Goal: Communication & Community: Share content

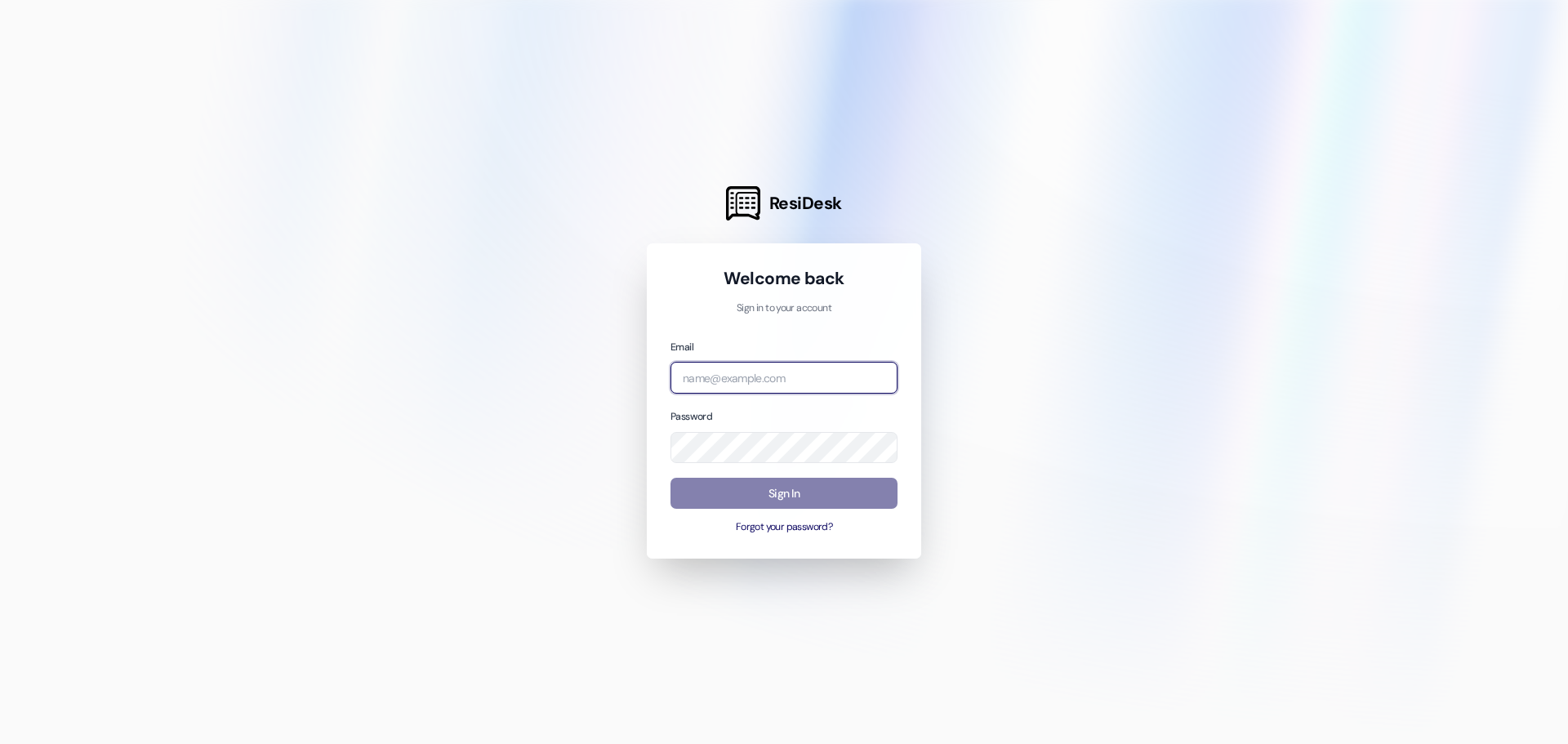
type input "[EMAIL_ADDRESS][DOMAIN_NAME]"
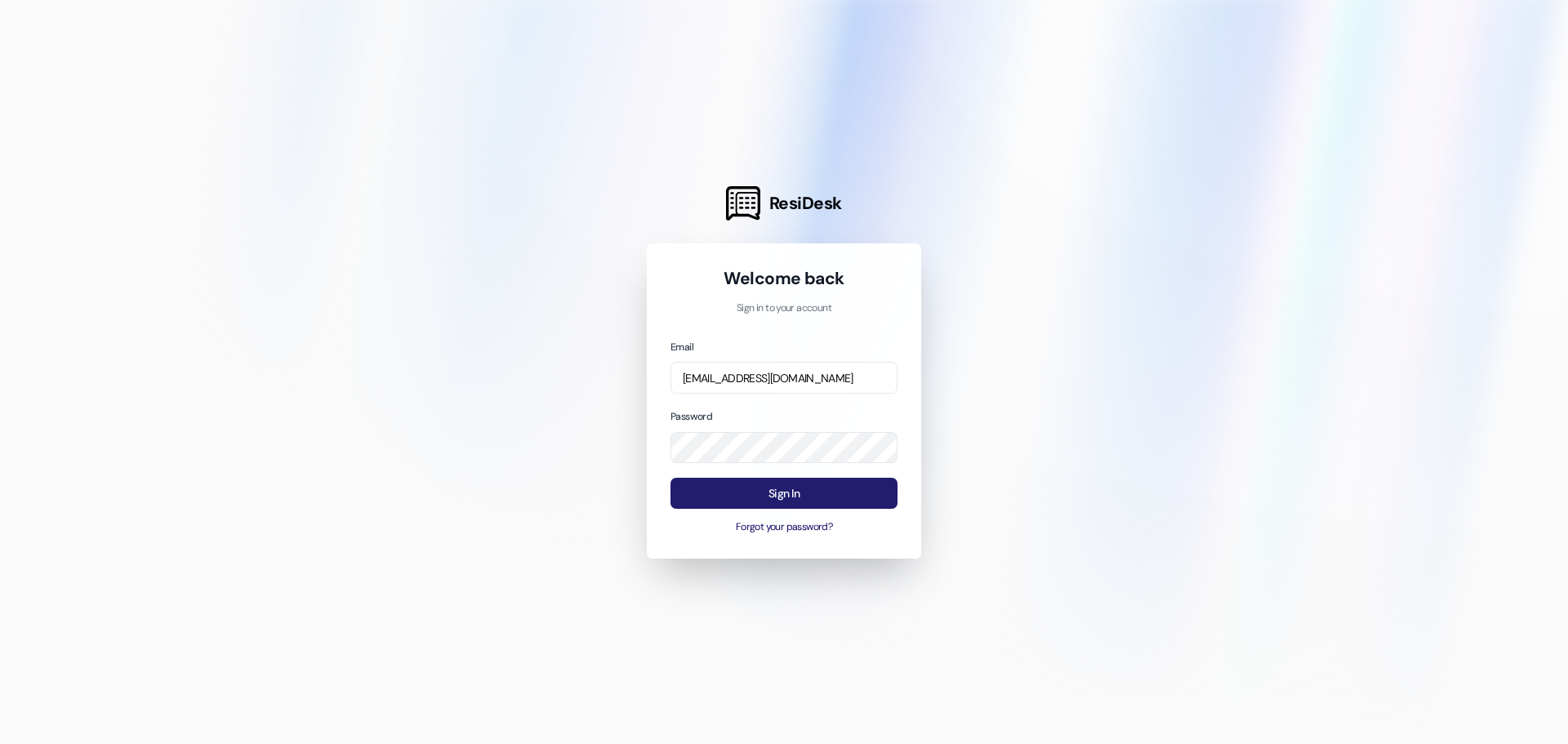
click at [858, 485] on button "Sign In" at bounding box center [783, 494] width 227 height 32
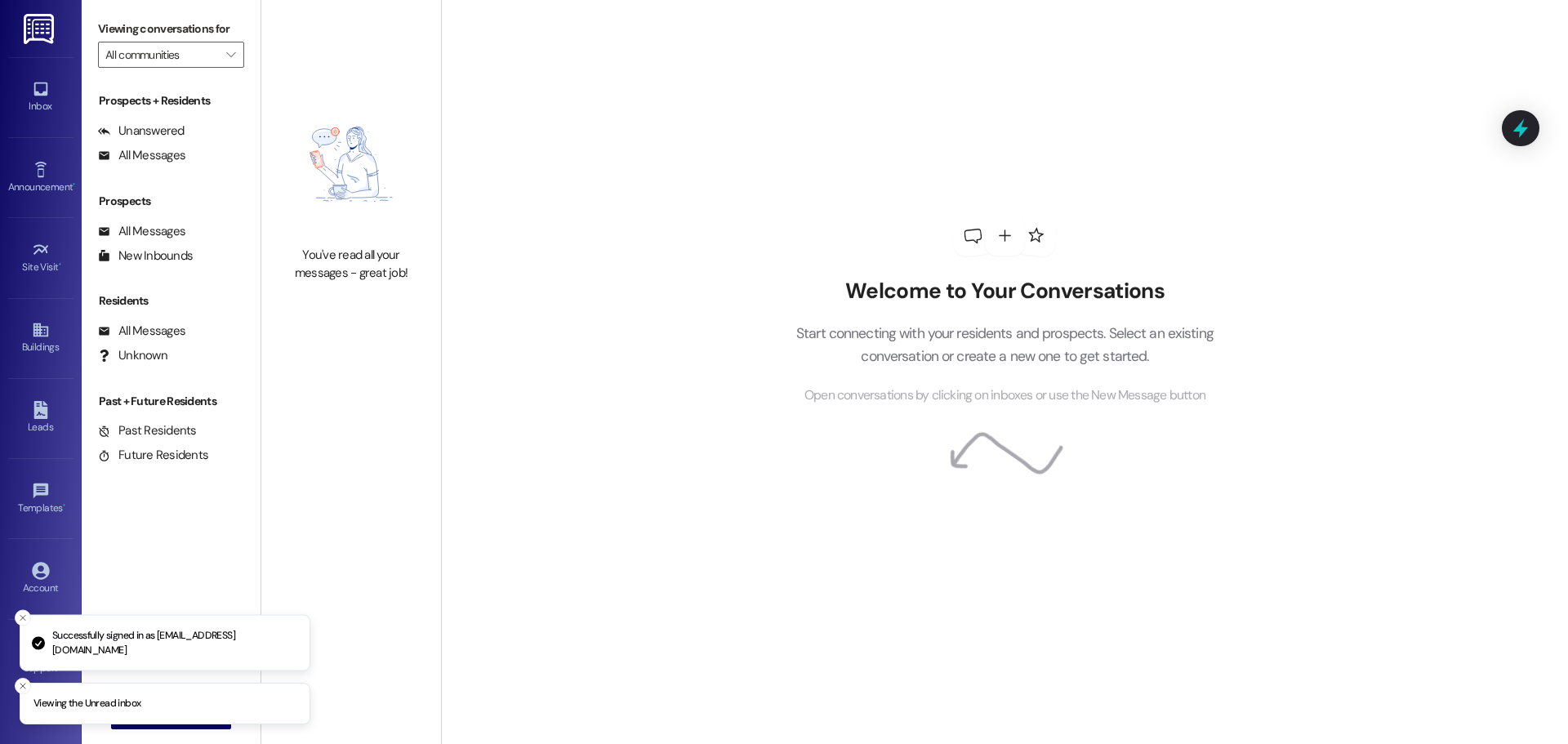
type input "Westland @ [GEOGRAPHIC_DATA] ([STREET_ADDRESS][PERSON_NAME] (3274)"
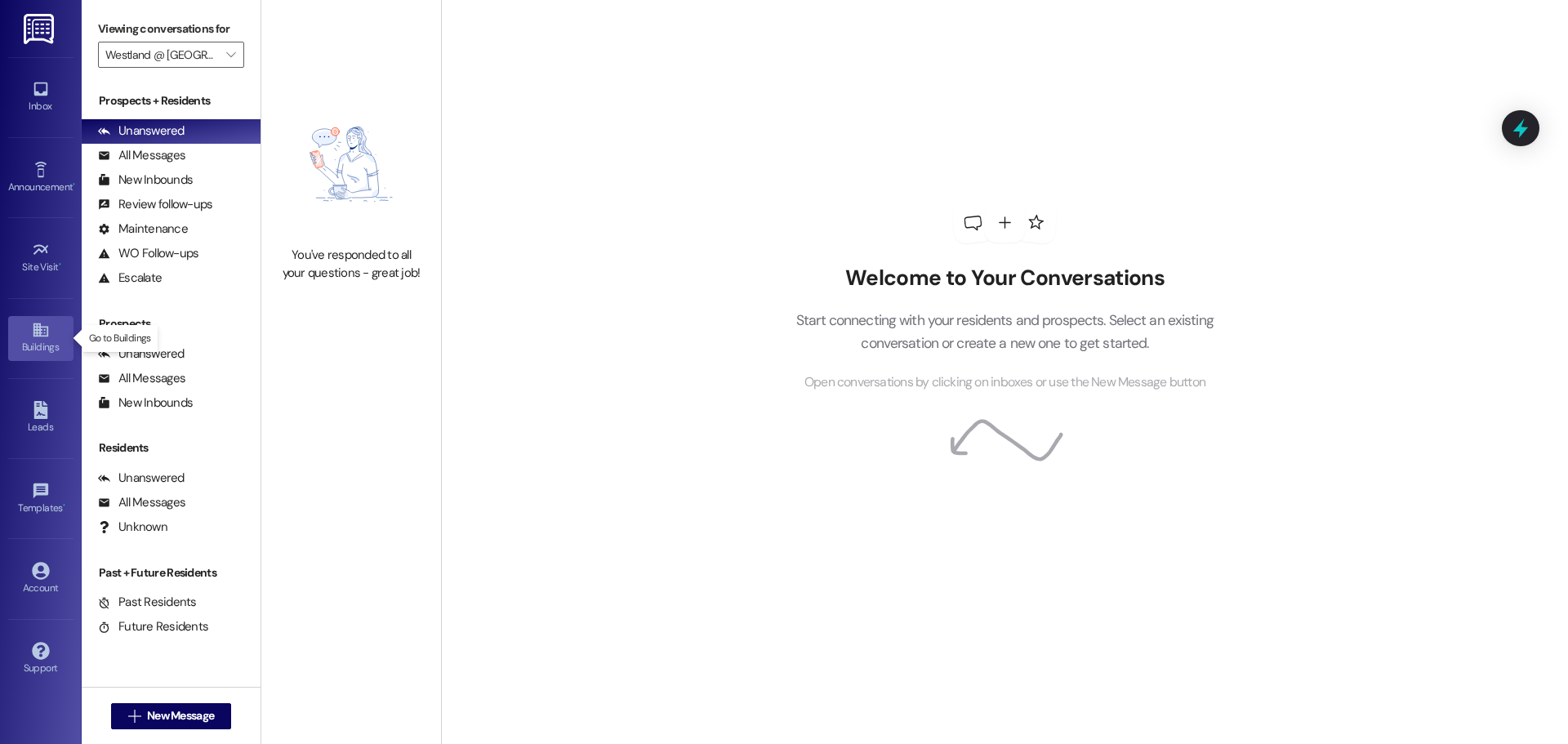
click at [40, 337] on link "Buildings" at bounding box center [41, 338] width 65 height 44
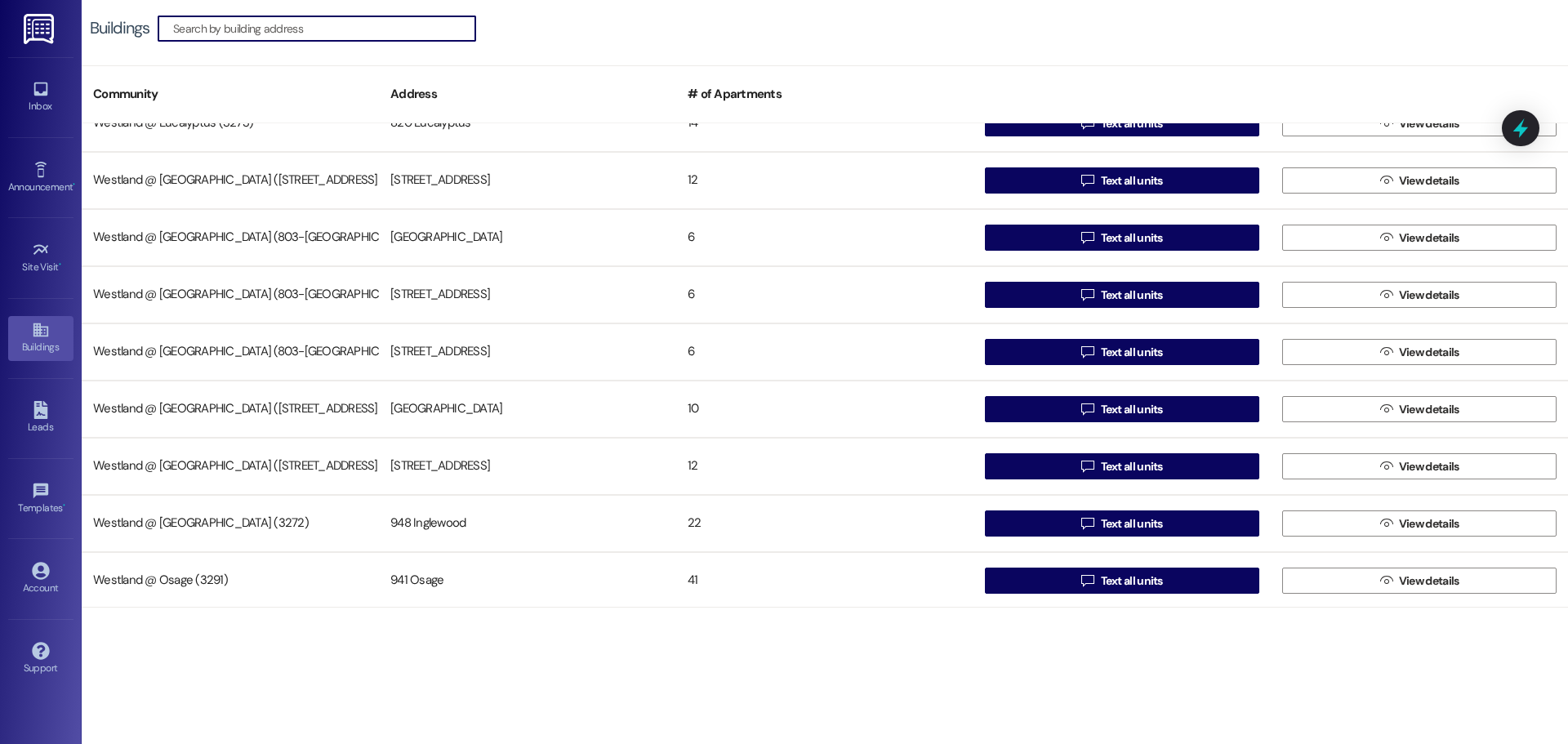
scroll to position [317, 0]
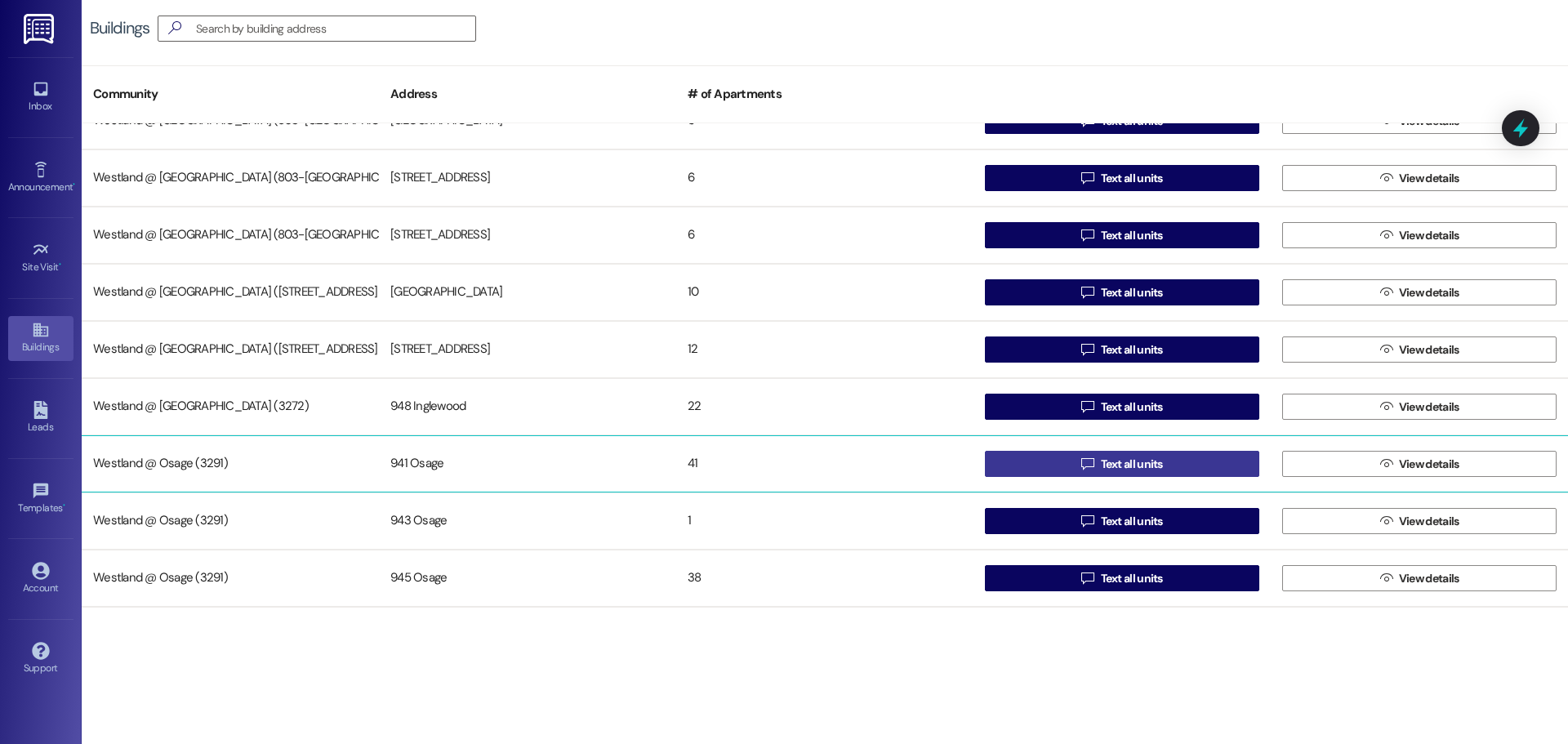
click at [1142, 459] on span "Text all units" at bounding box center [1132, 464] width 62 height 17
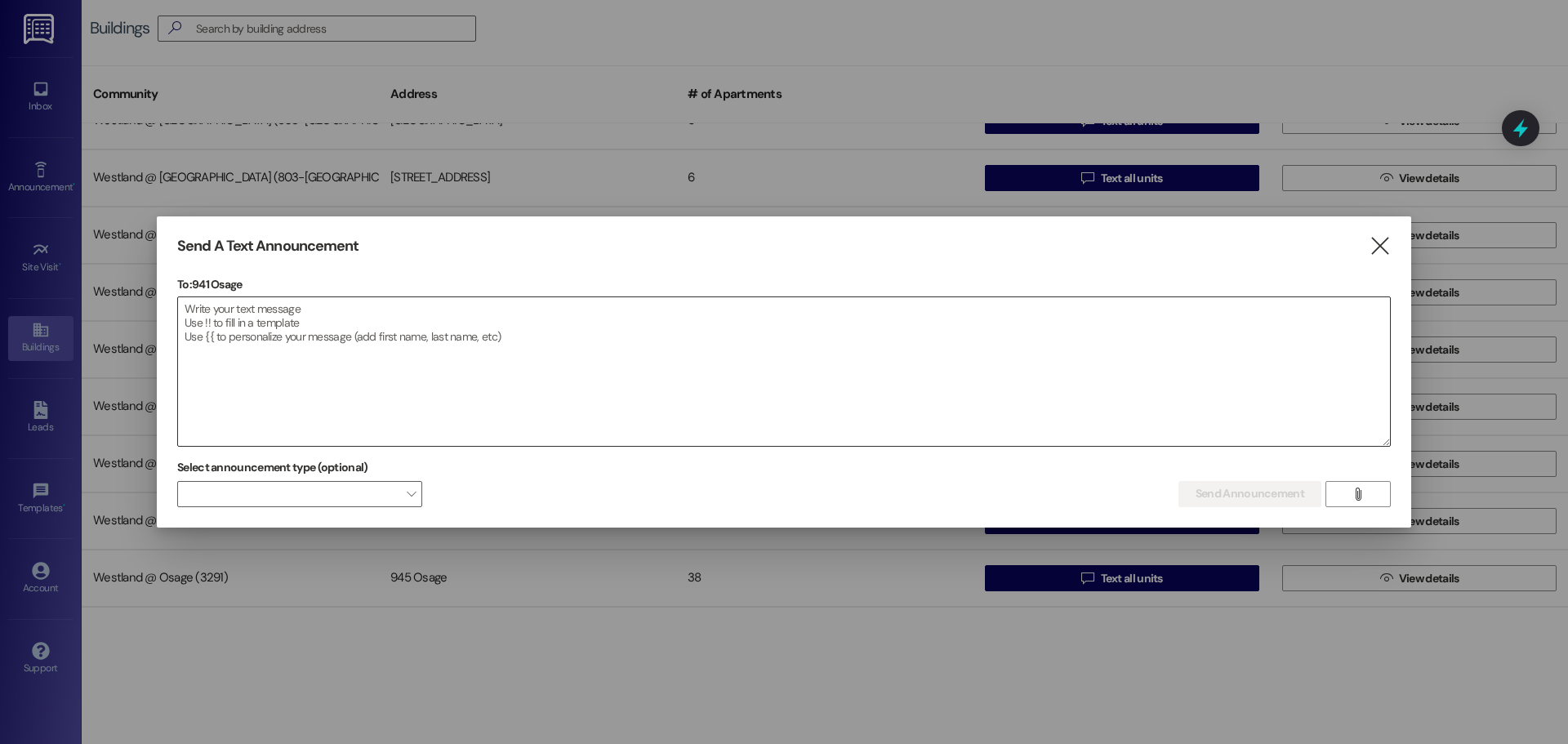
click at [215, 310] on textarea at bounding box center [783, 371] width 1212 height 148
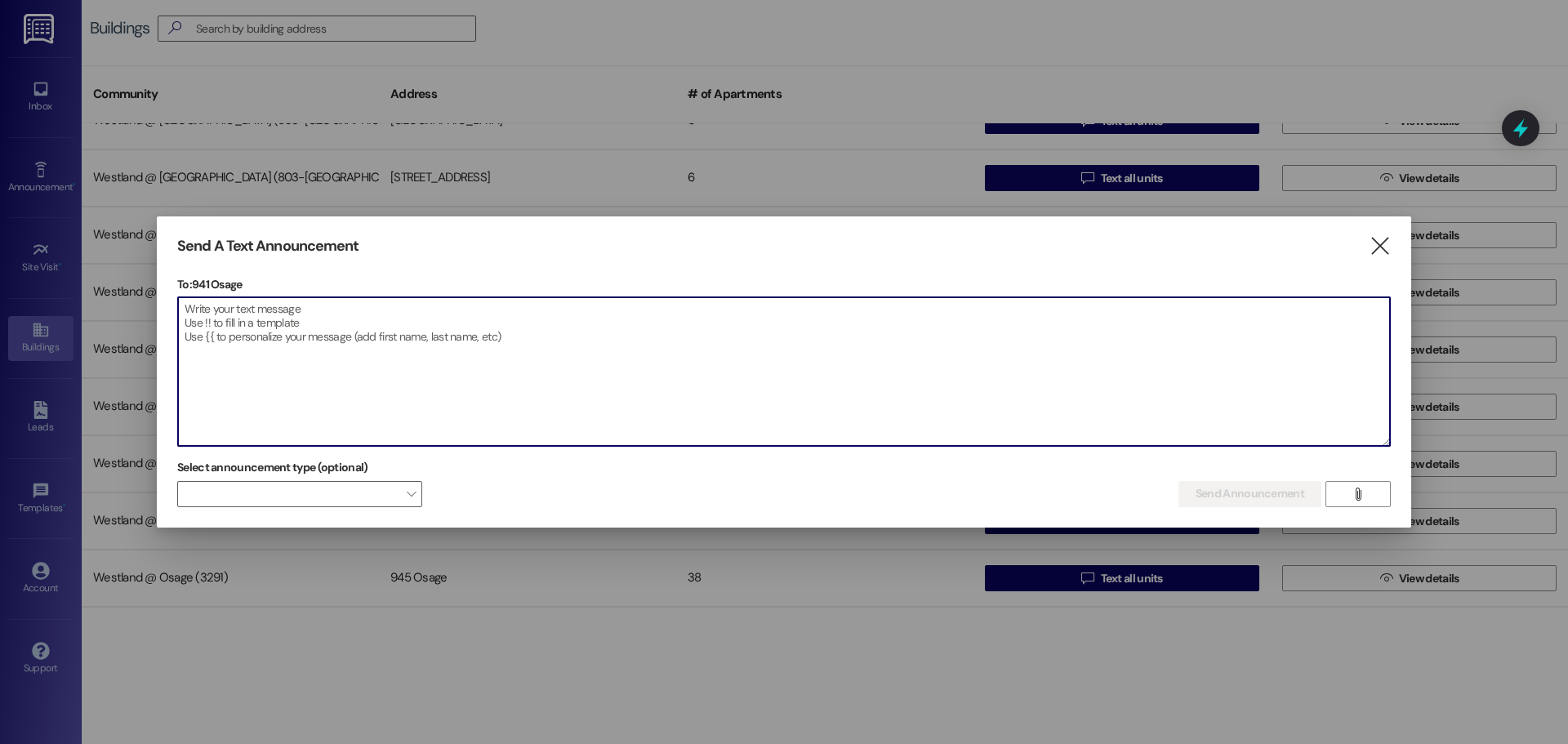
paste textarea "To all residents, This email is to remind everyone of our community guidelines …"
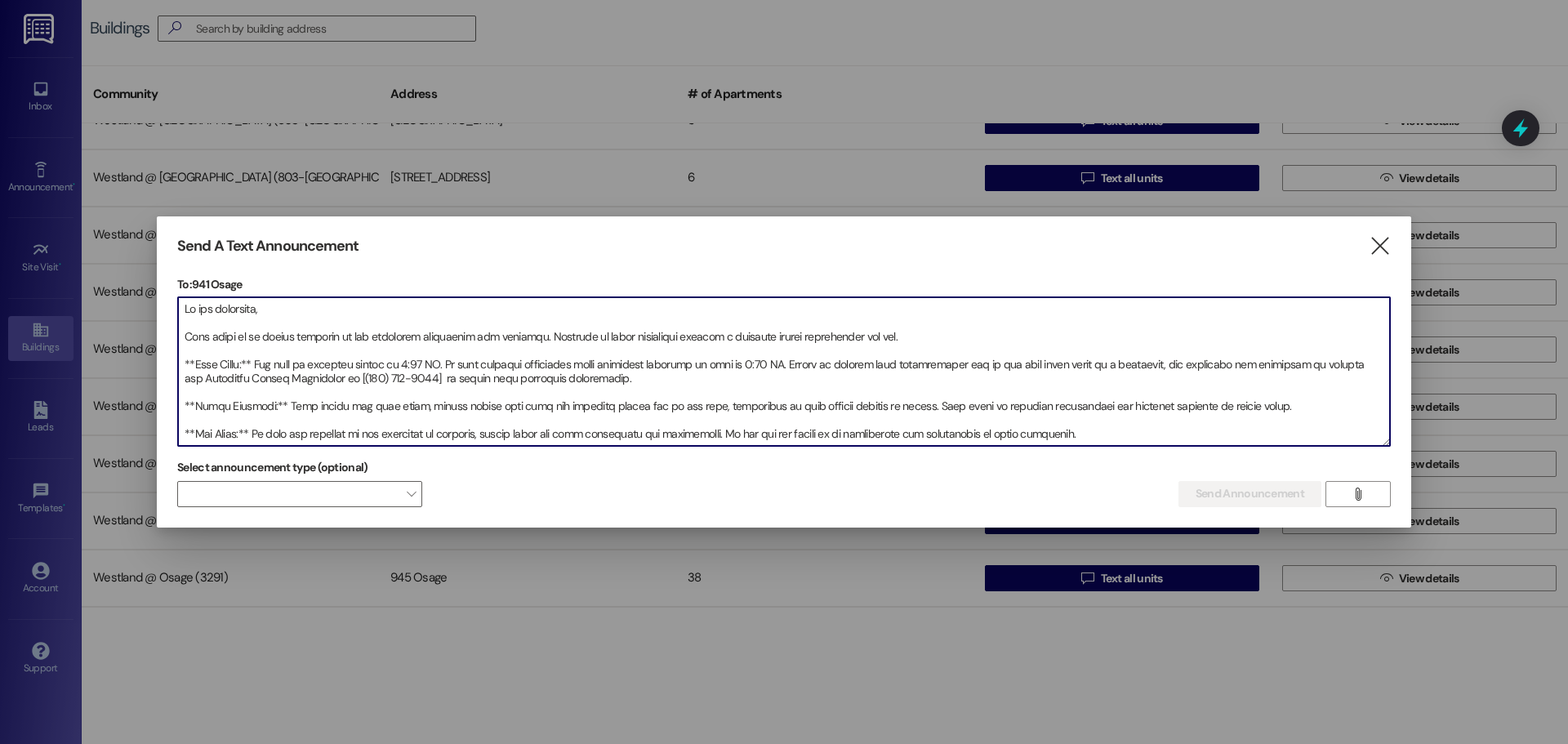
scroll to position [92, 0]
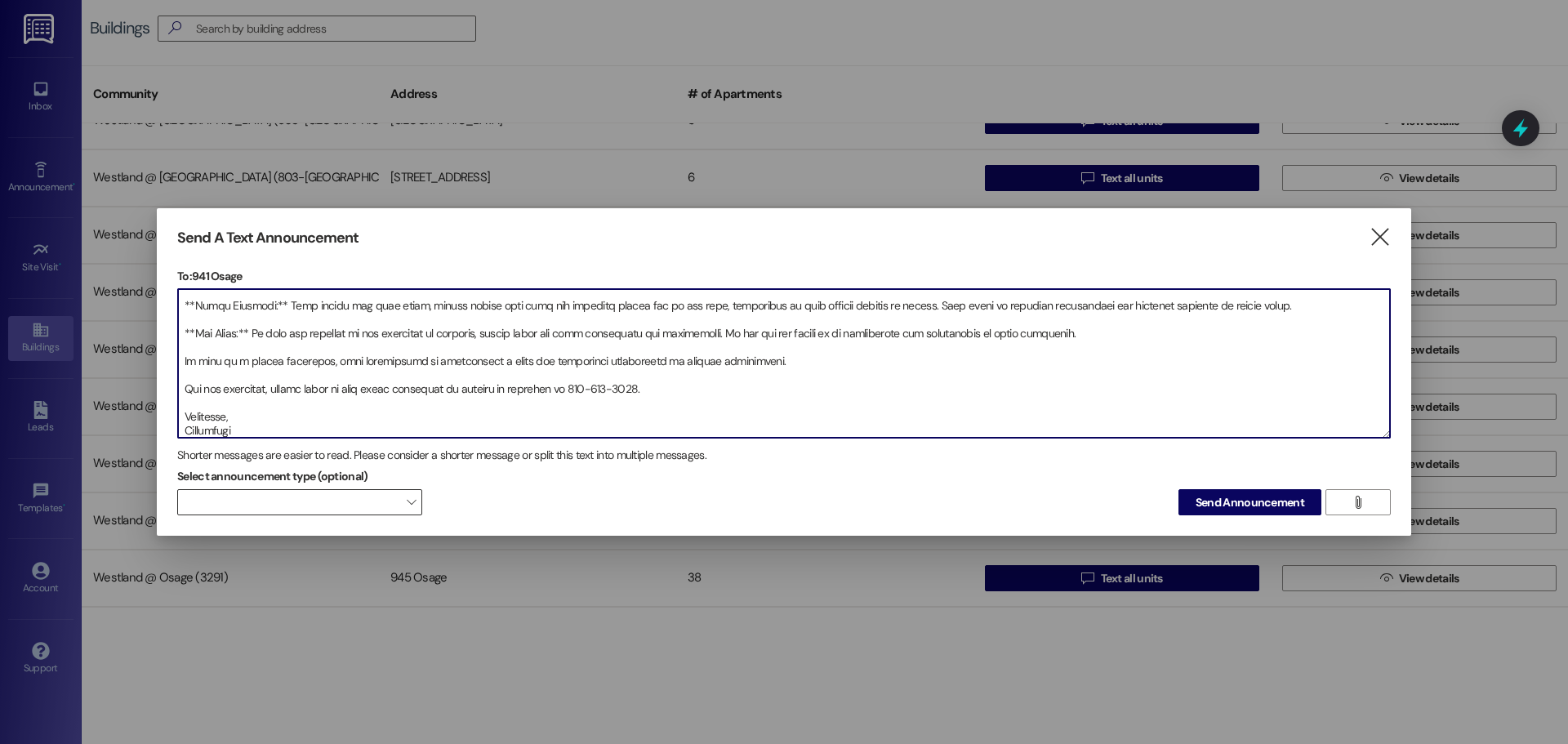
type textarea "To all residents, This email is to remind everyone of our community guidelines …"
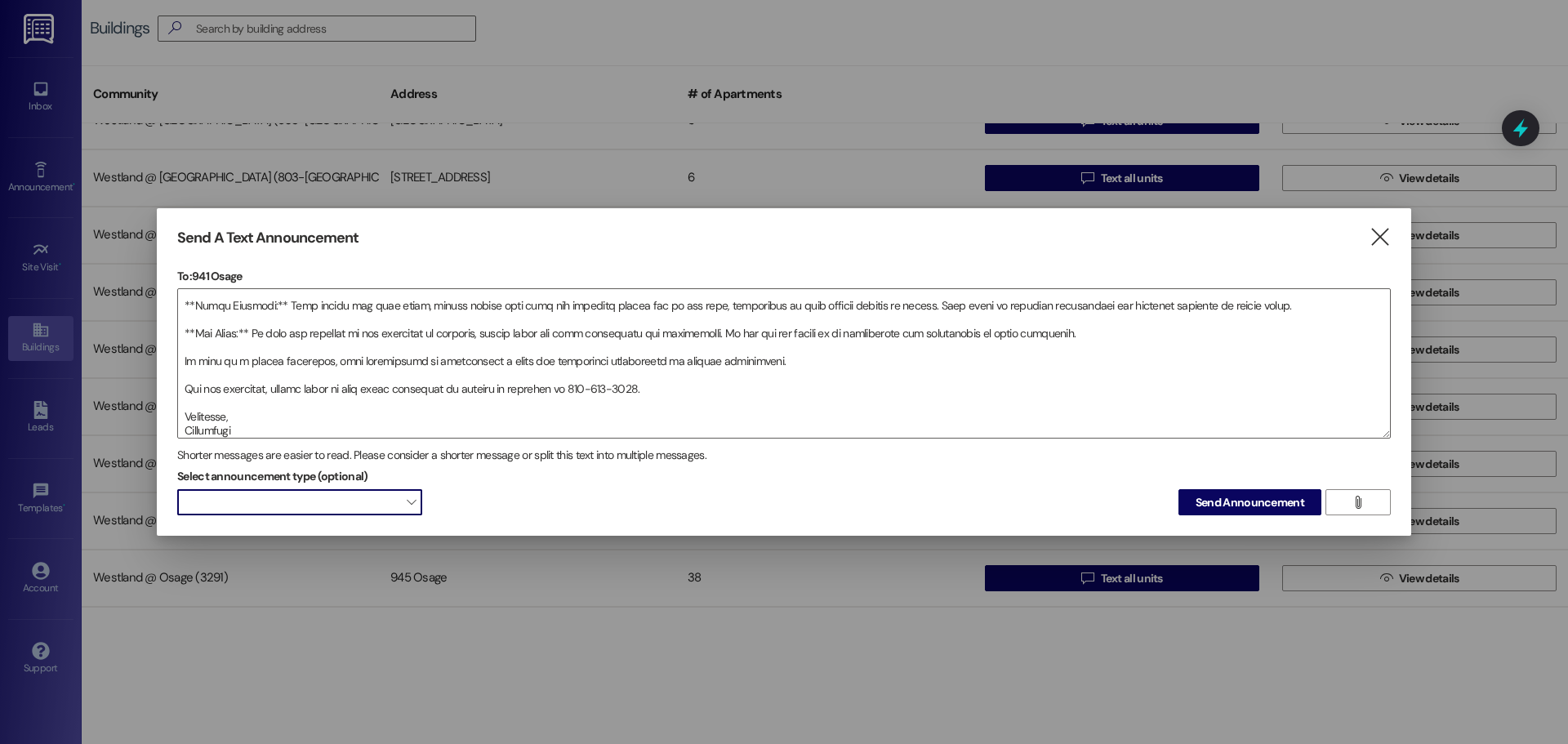
click at [316, 503] on span at bounding box center [299, 502] width 245 height 26
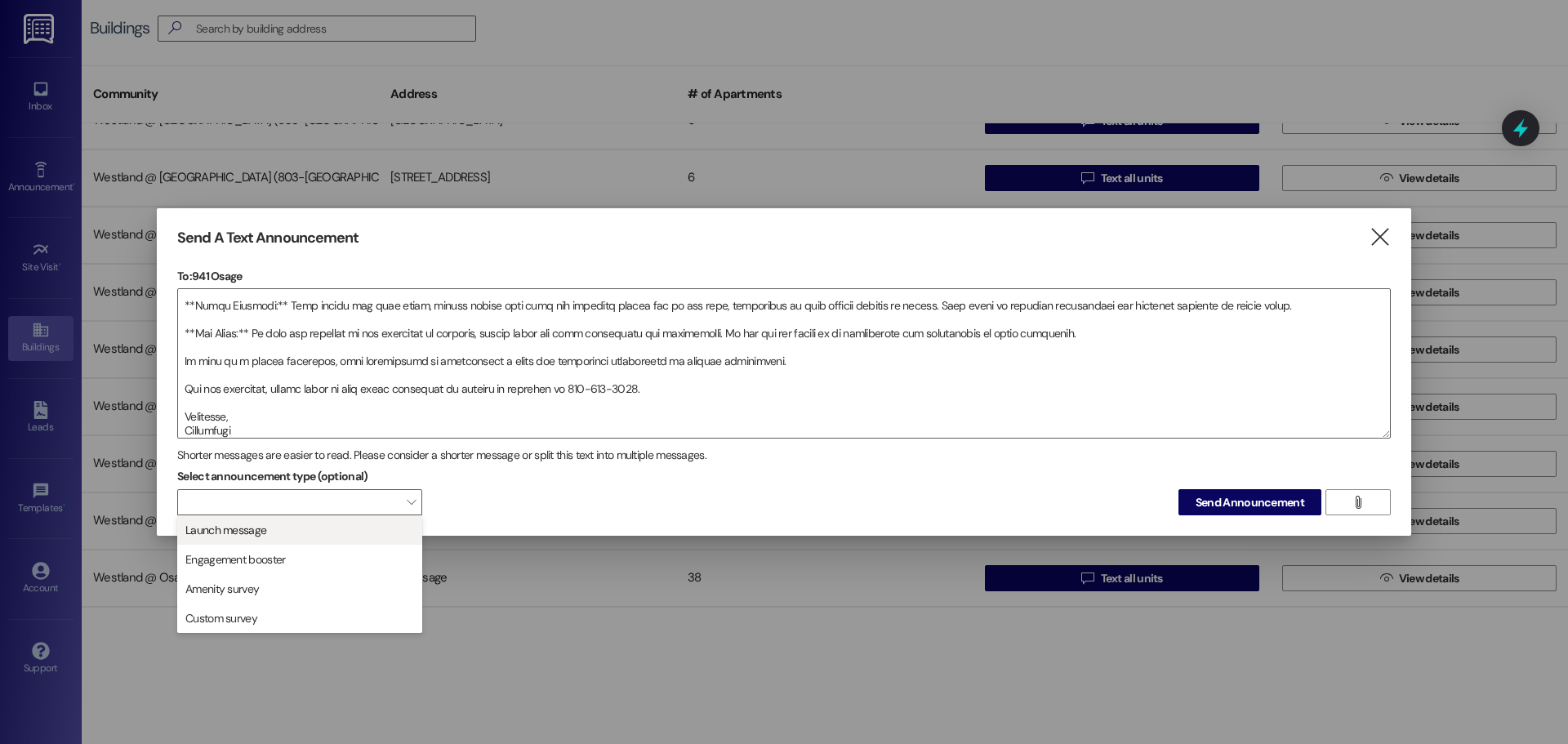
click at [293, 533] on span "Launch message" at bounding box center [299, 529] width 231 height 18
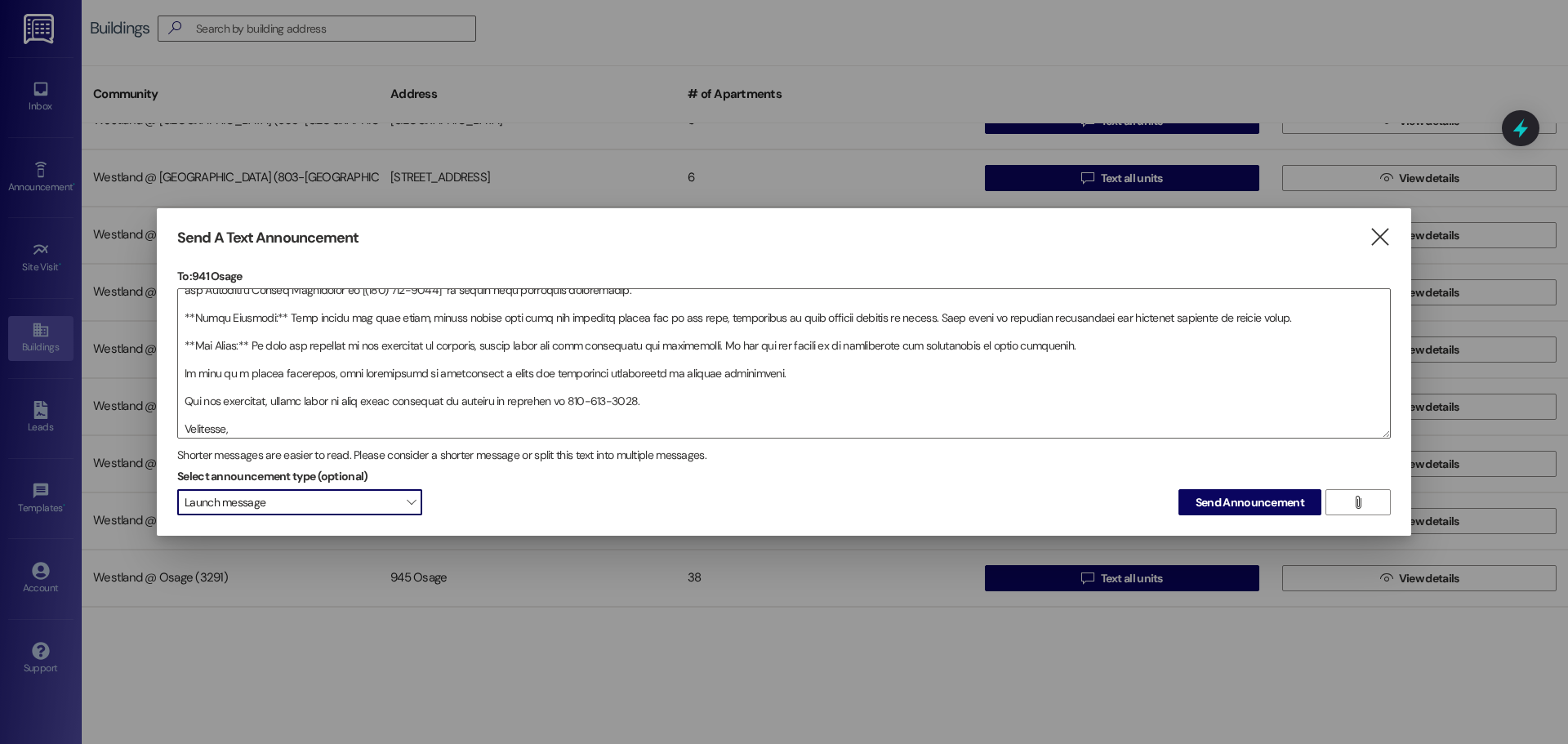
scroll to position [97, 0]
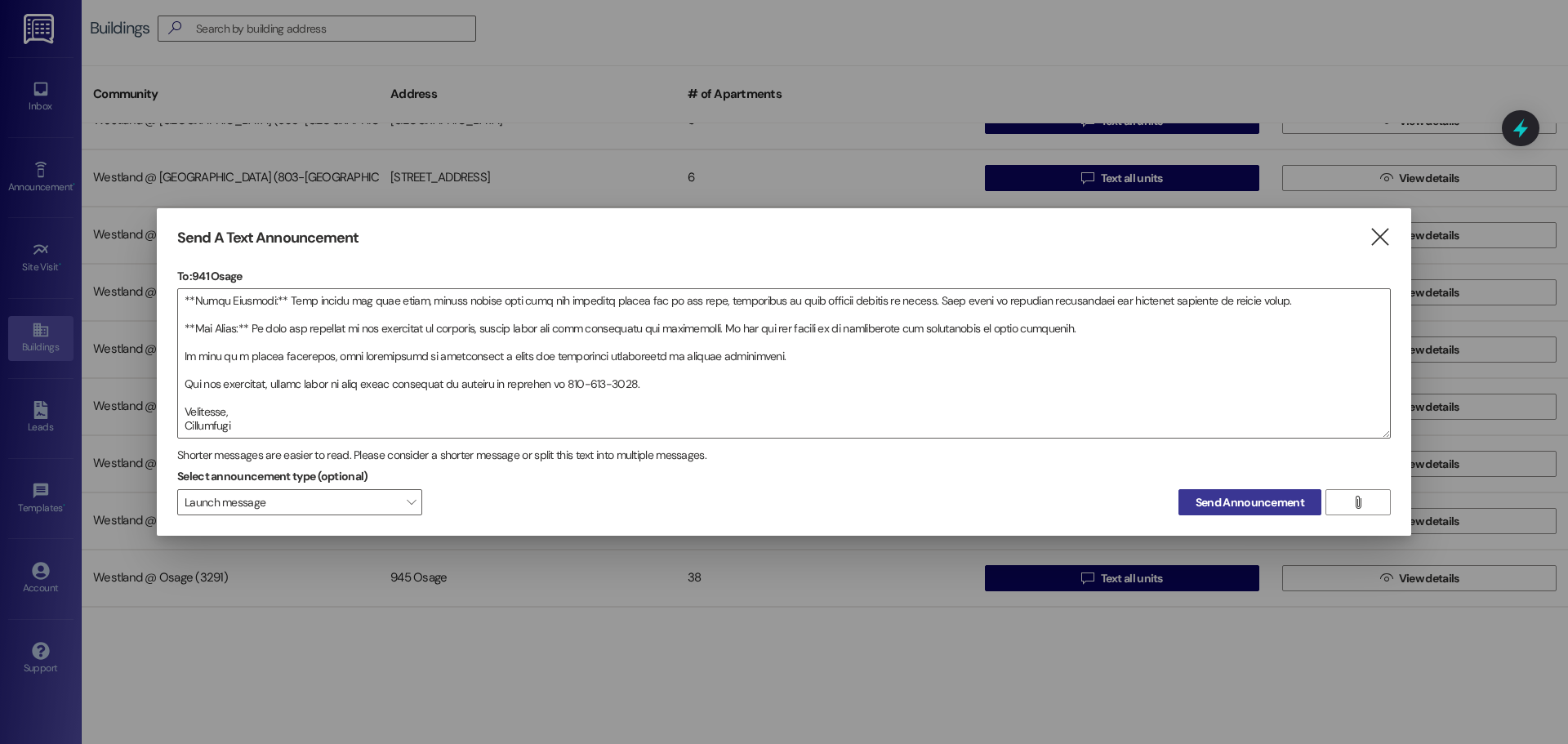
click at [1284, 505] on span "Send Announcement" at bounding box center [1250, 502] width 109 height 17
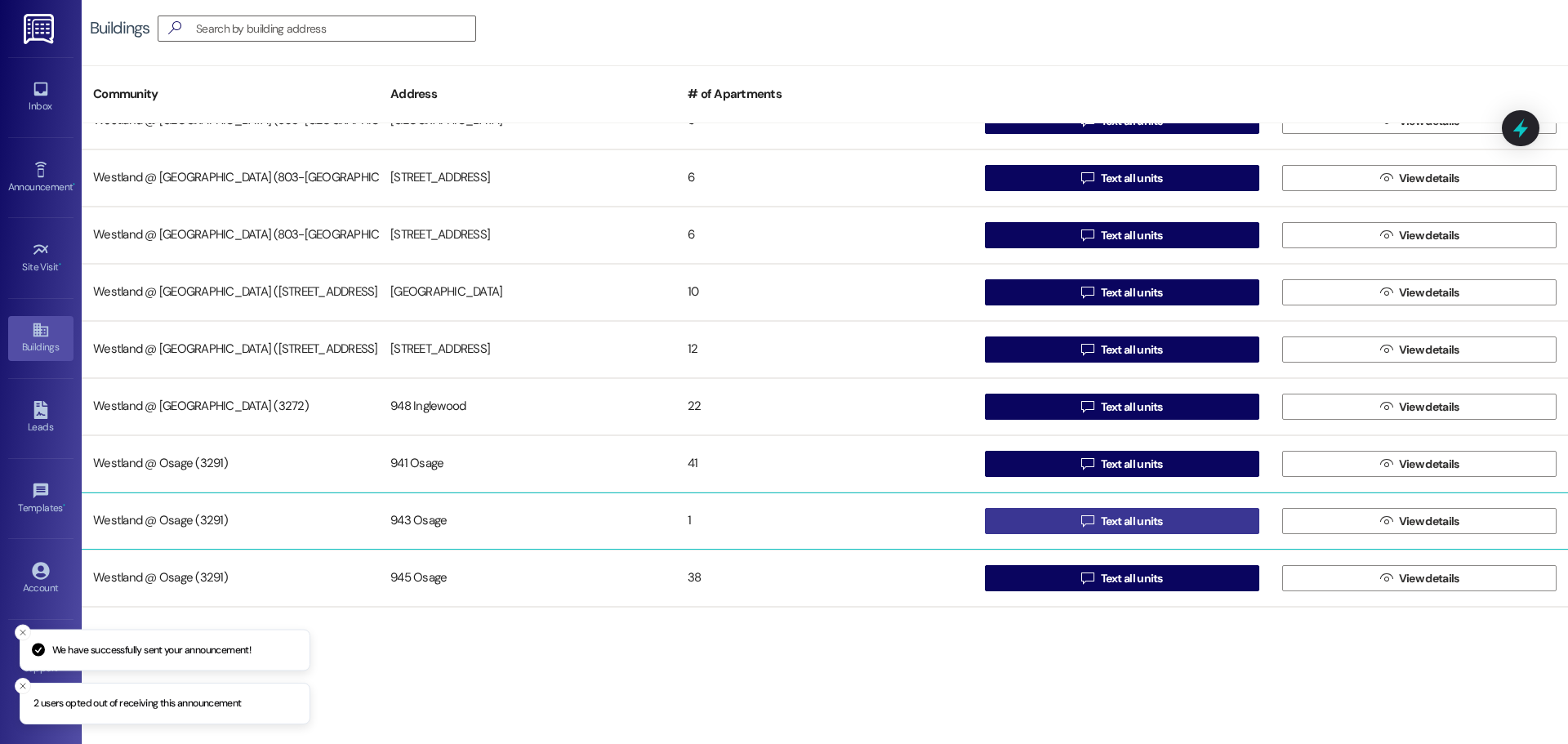
click at [1046, 518] on button " Text all units" at bounding box center [1121, 521] width 274 height 26
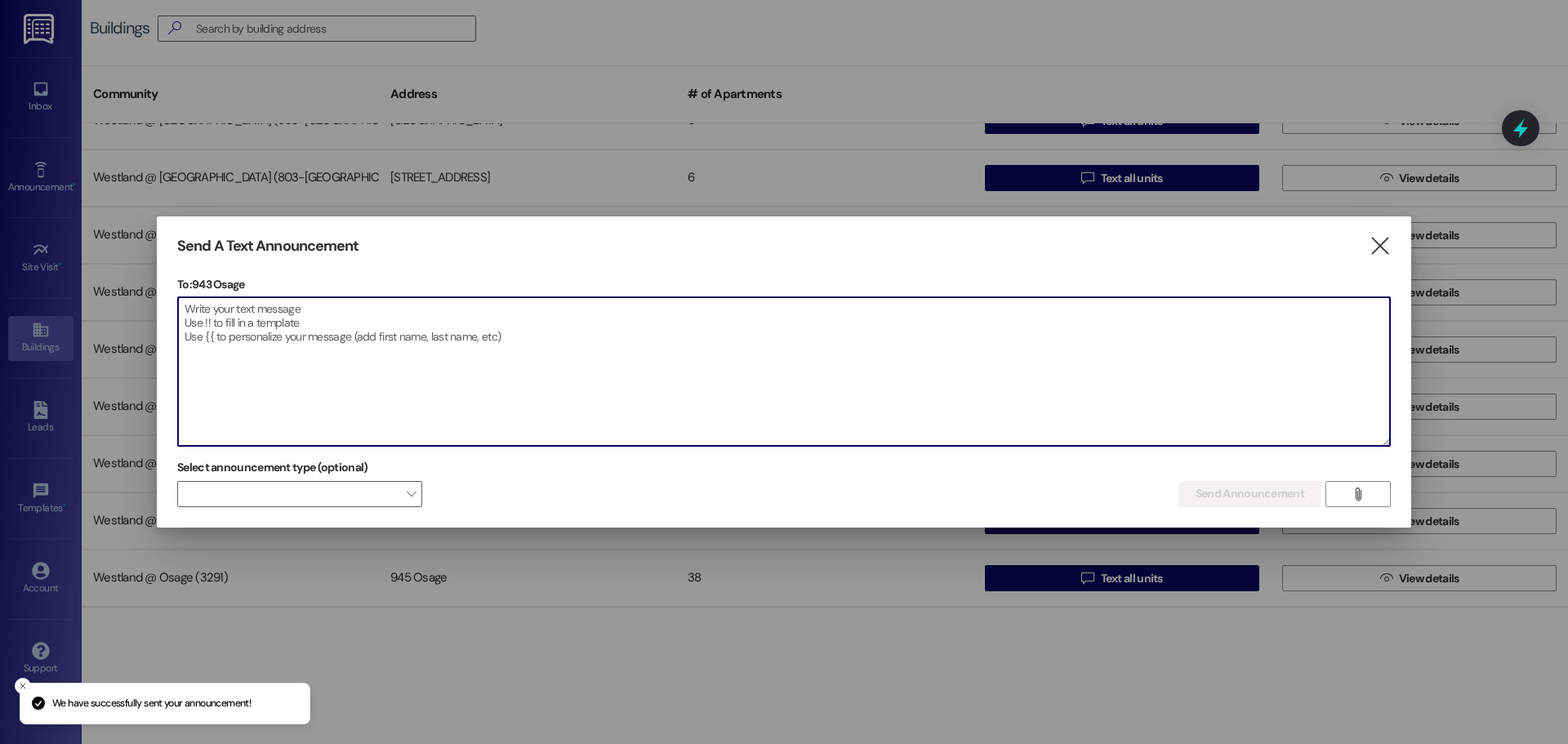
click at [313, 324] on textarea at bounding box center [783, 371] width 1212 height 148
paste textarea "To all residents, This email is to remind everyone of our community guidelines …"
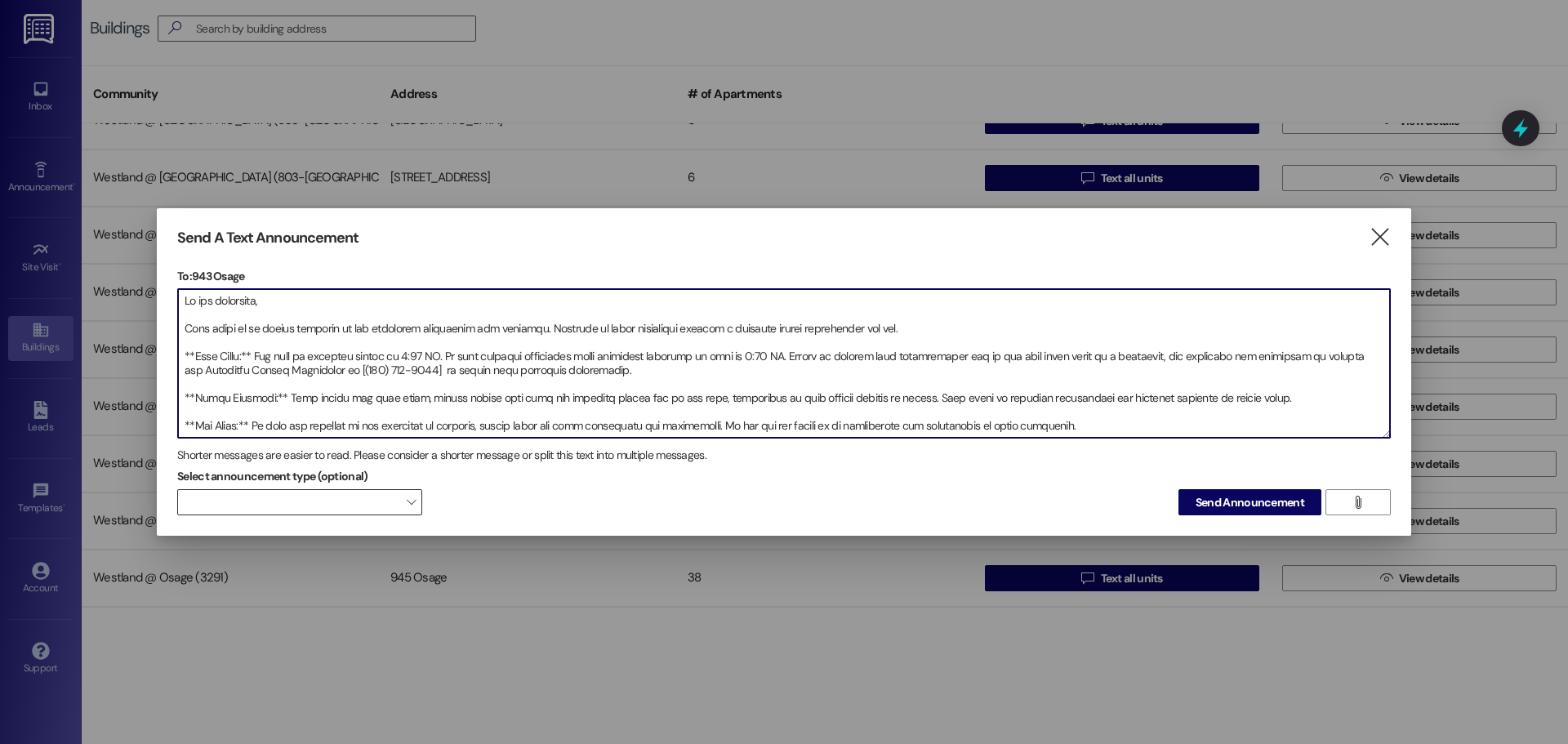
scroll to position [92, 0]
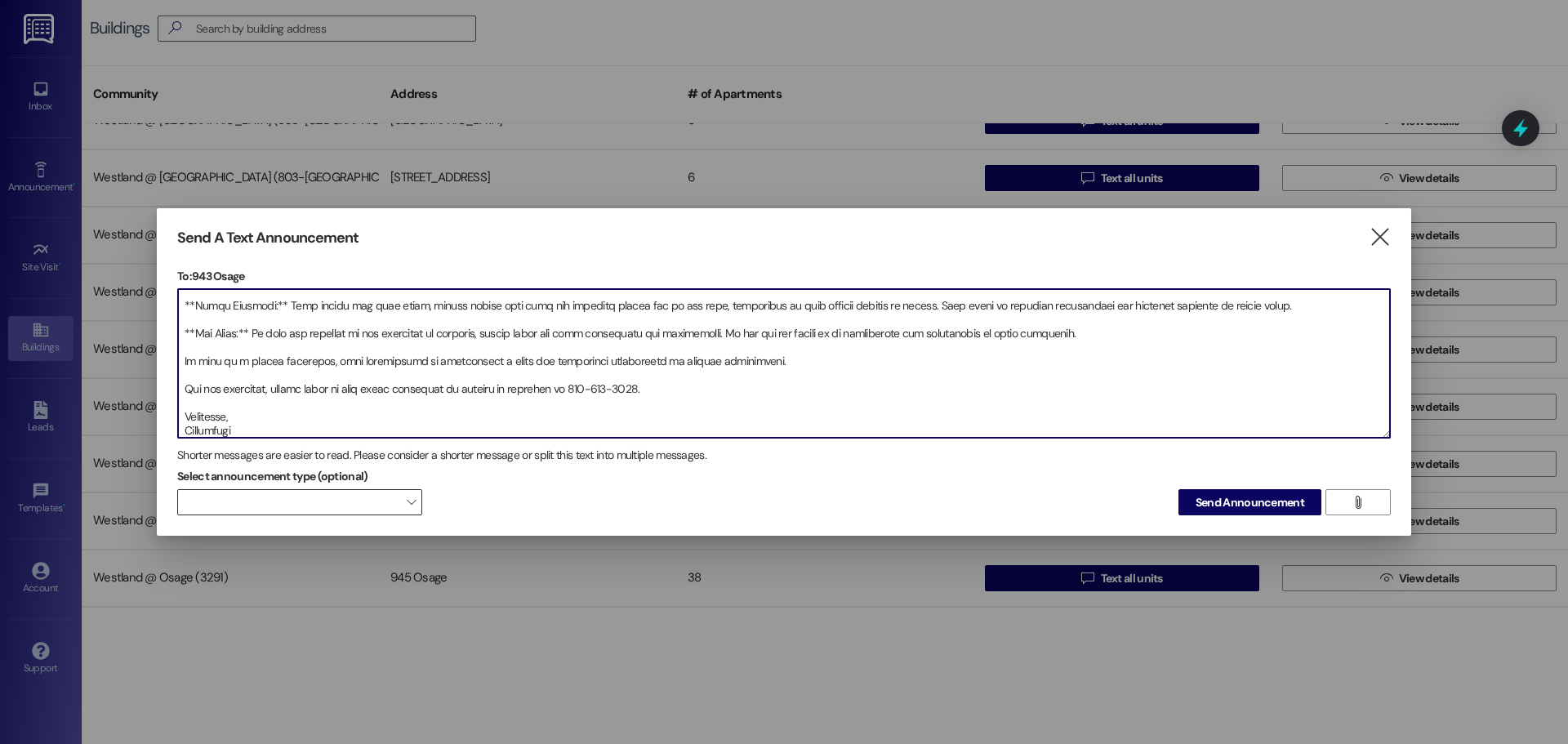
type textarea "To all residents, This email is to remind everyone of our community guidelines …"
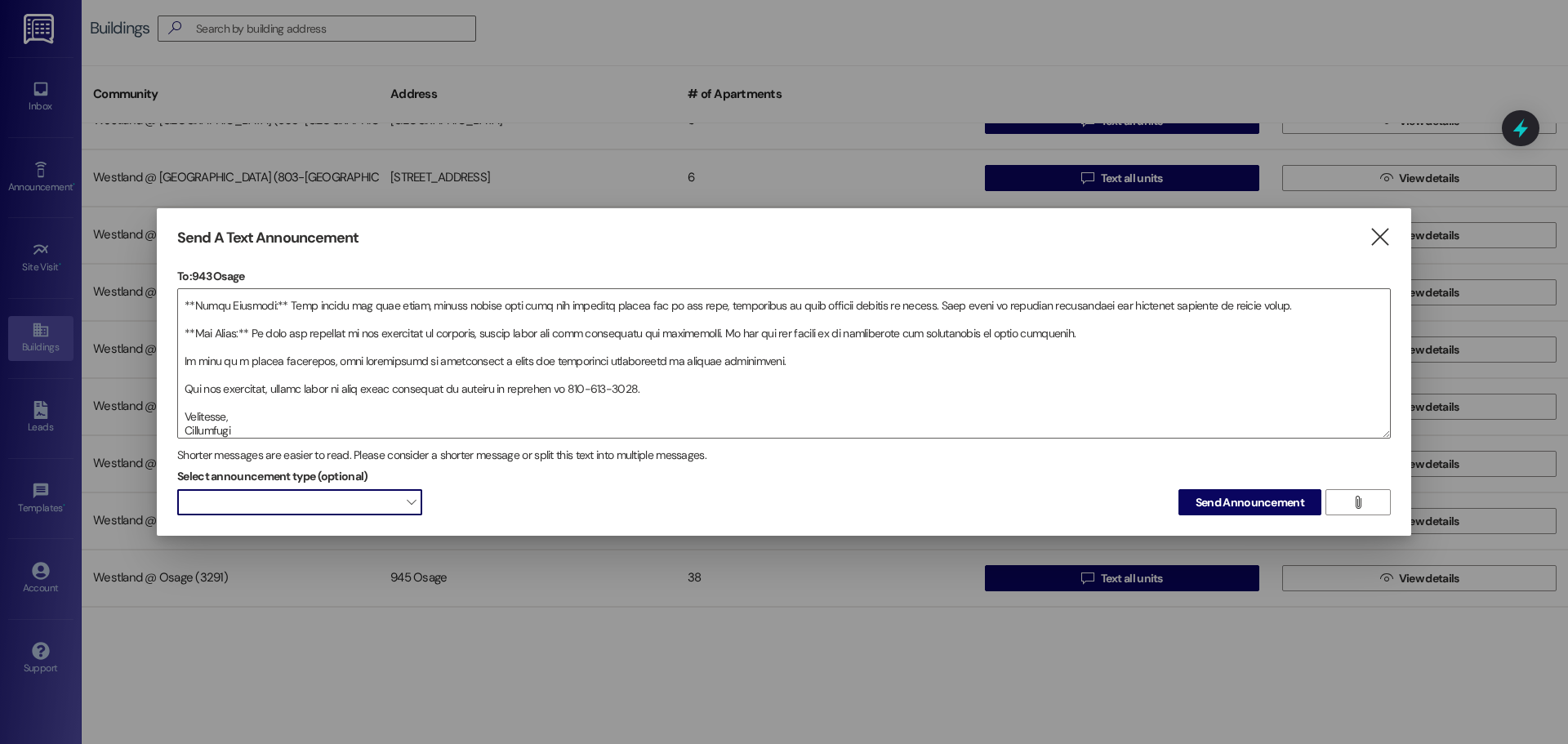
click at [374, 492] on span at bounding box center [299, 502] width 245 height 26
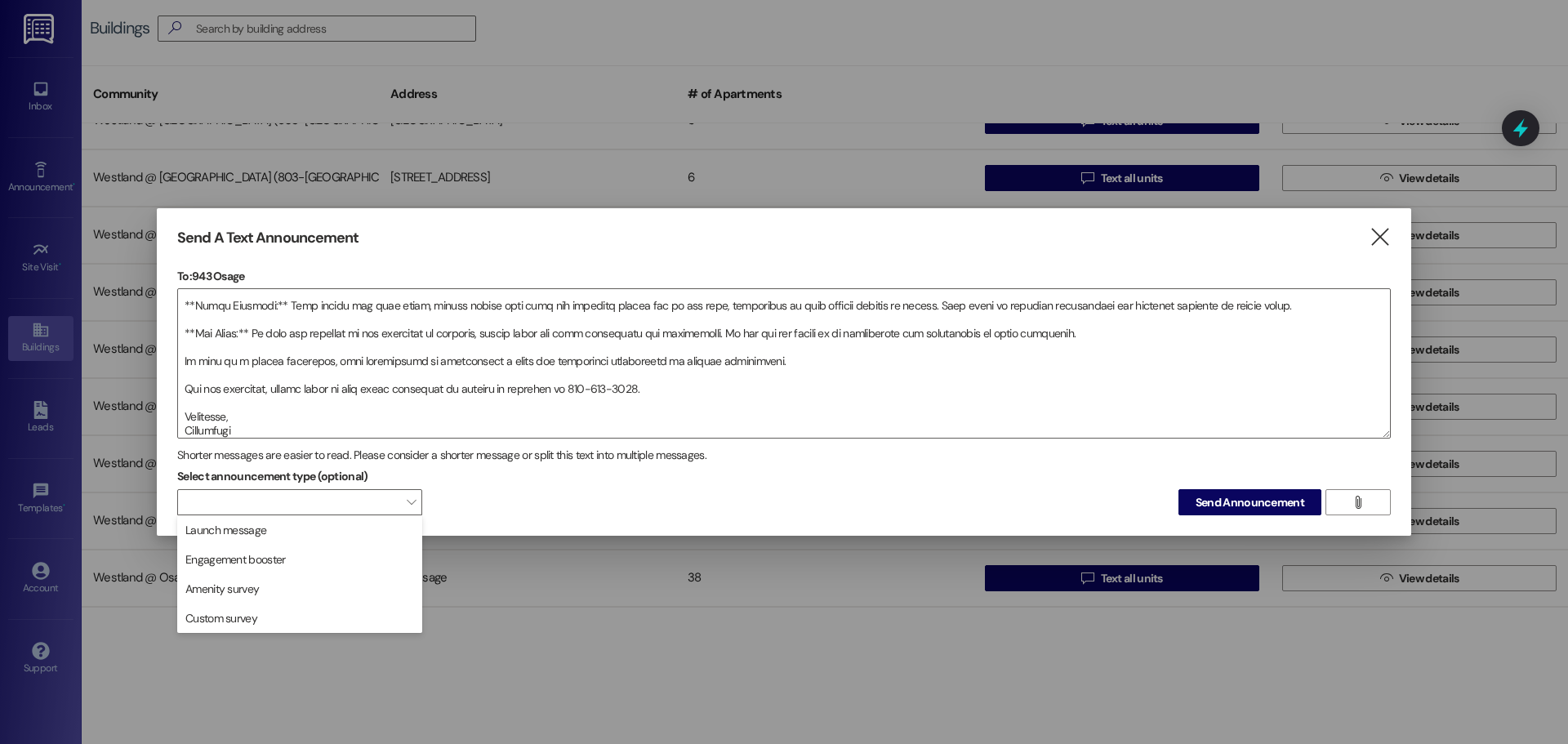
click at [377, 523] on span "Launch message" at bounding box center [299, 529] width 231 height 18
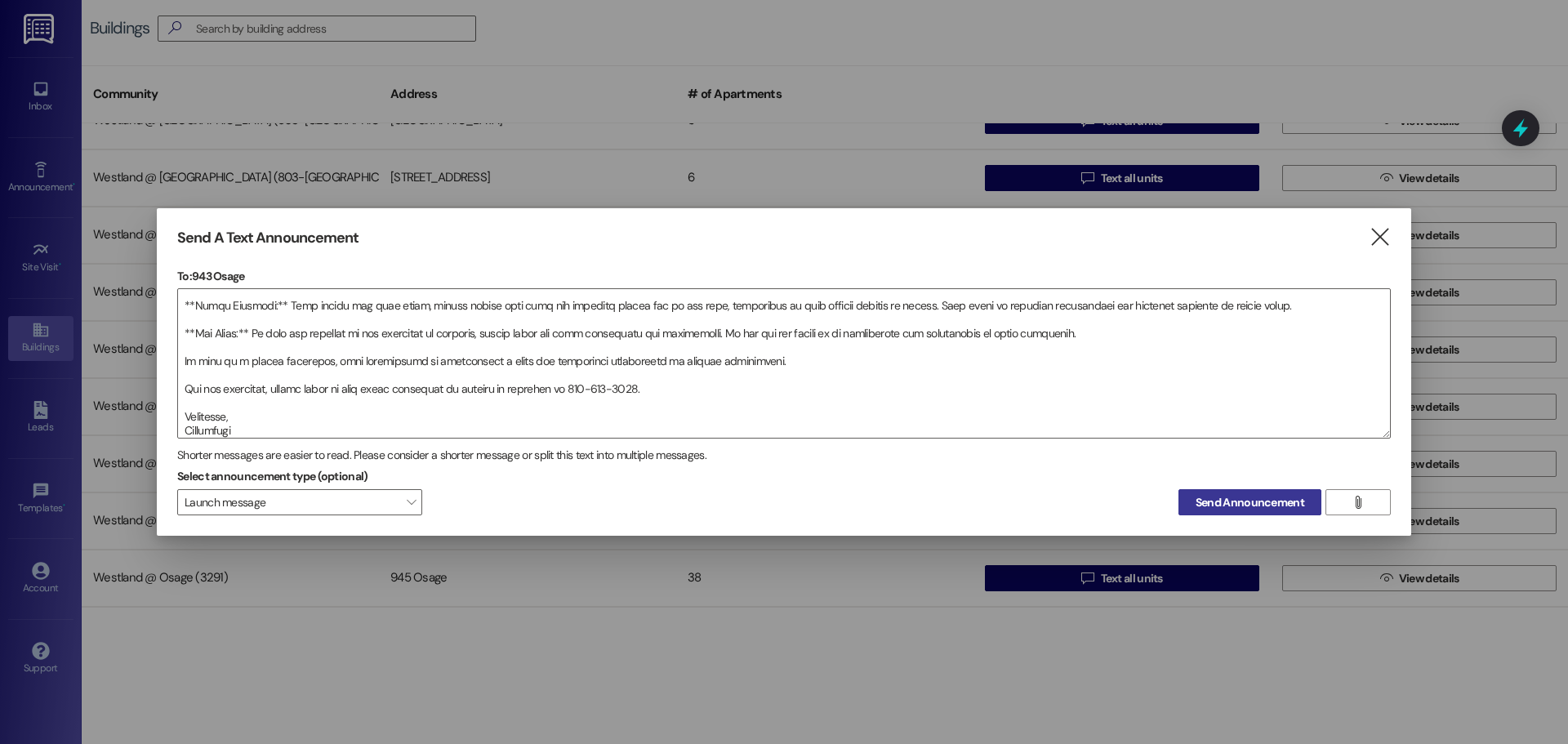
click at [1218, 497] on span "Send Announcement" at bounding box center [1250, 502] width 109 height 17
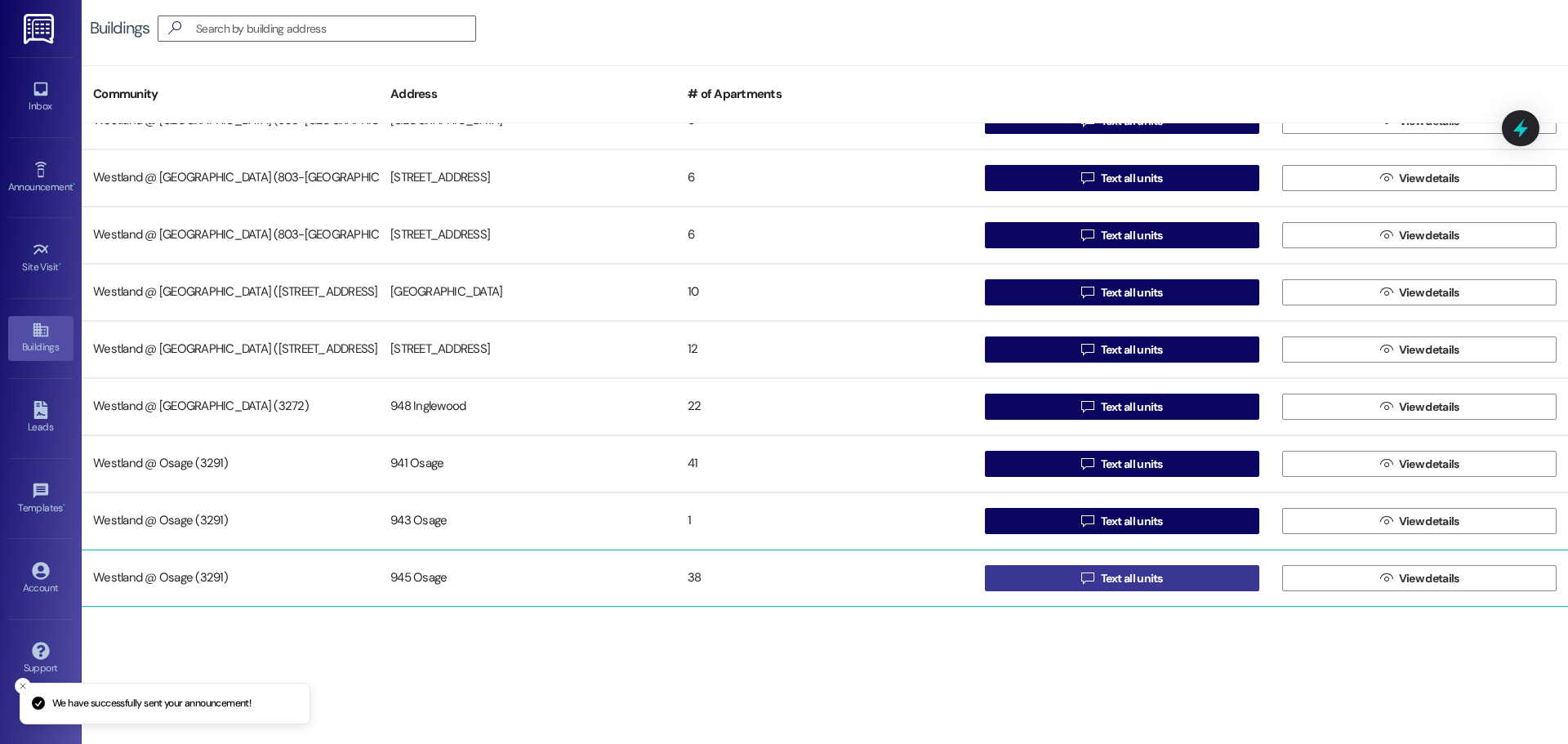
click at [1182, 575] on button " Text all units" at bounding box center [1121, 578] width 274 height 26
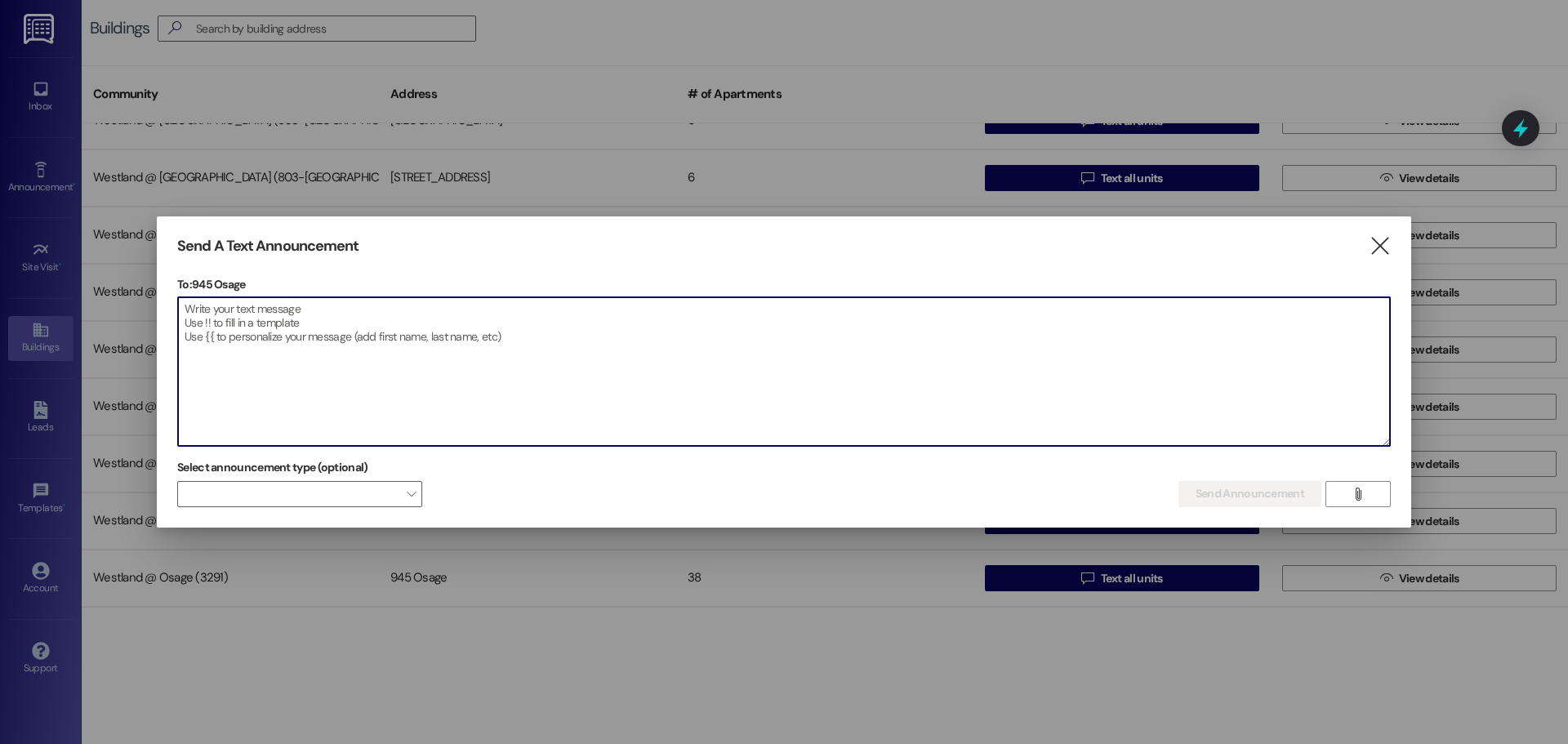
click at [223, 320] on textarea at bounding box center [783, 371] width 1212 height 148
paste textarea "To all residents, This email is to remind everyone of our community guidelines …"
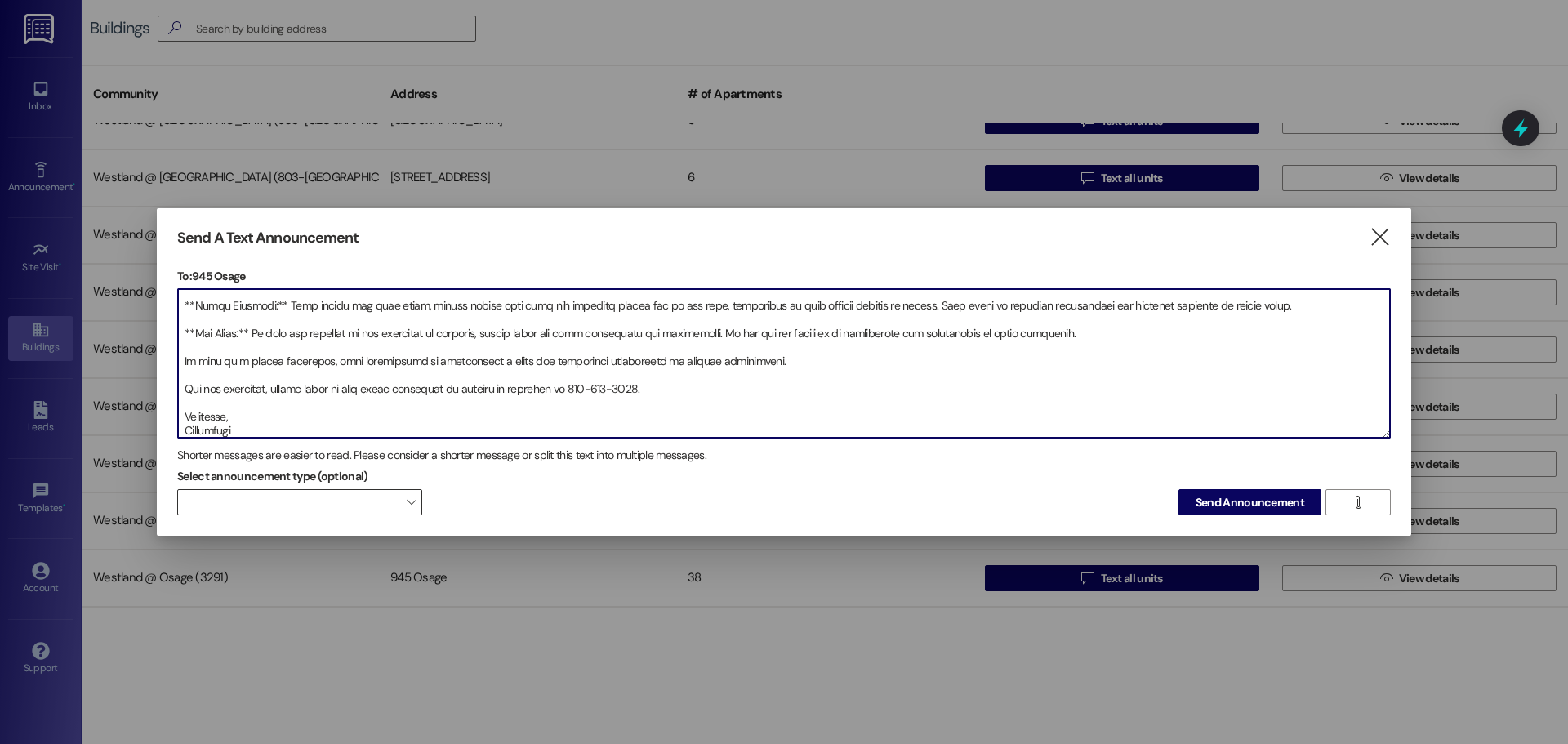
type textarea "To all residents, This email is to remind everyone of our community guidelines …"
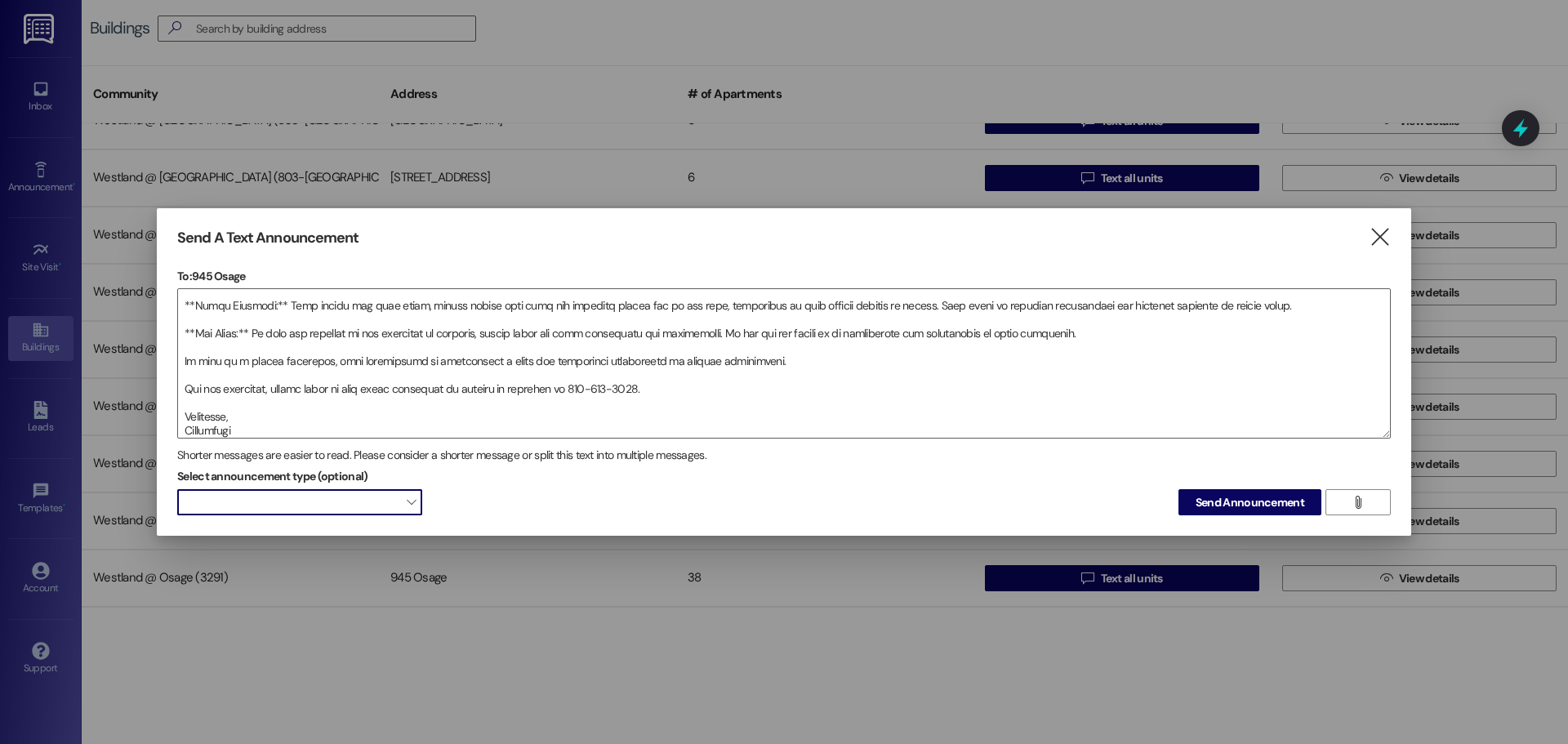
click at [317, 499] on span at bounding box center [299, 502] width 245 height 26
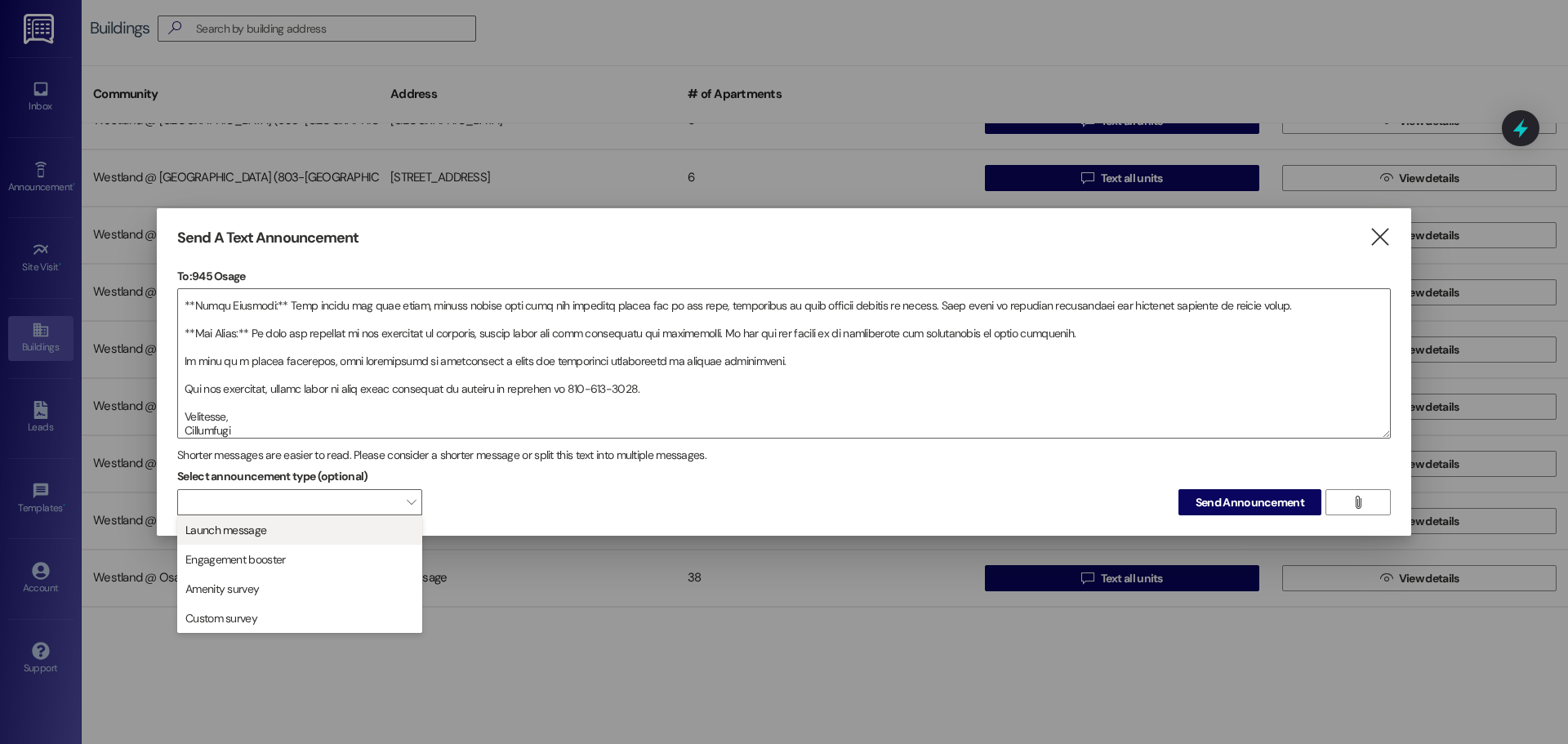
click at [326, 523] on span "Launch message" at bounding box center [299, 529] width 231 height 18
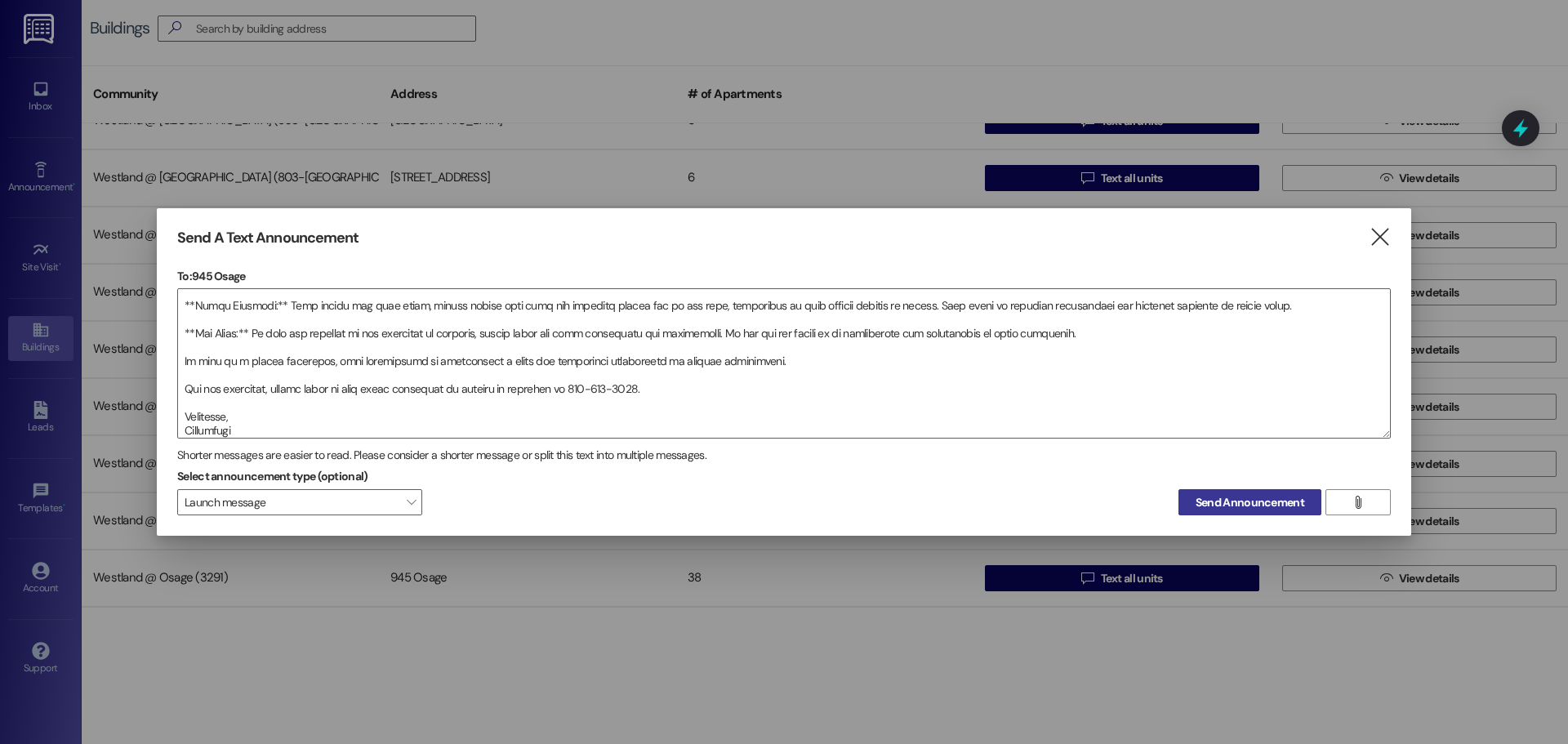
click at [1210, 502] on span "Send Announcement" at bounding box center [1250, 502] width 109 height 17
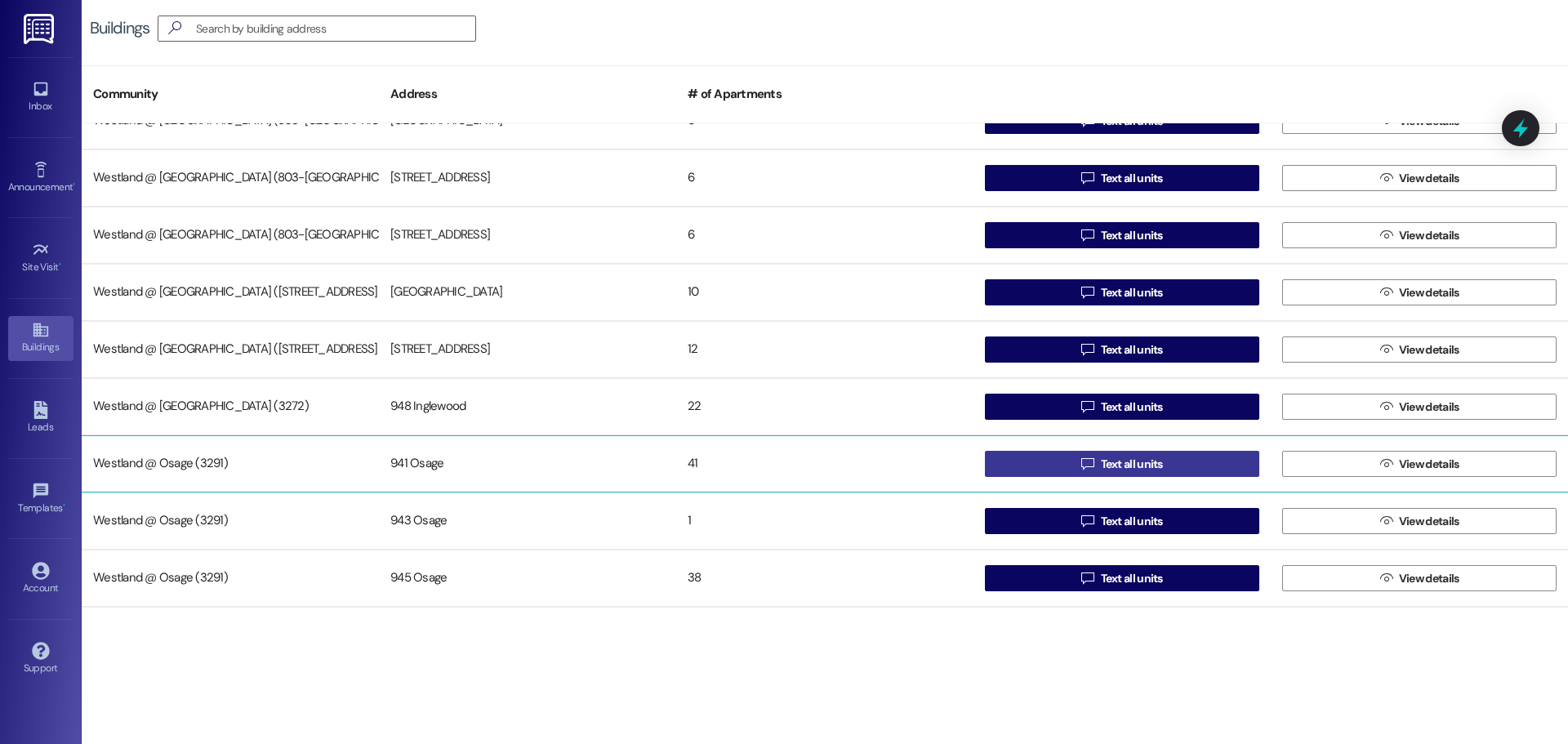
click at [1131, 460] on span "Text all units" at bounding box center [1132, 464] width 62 height 17
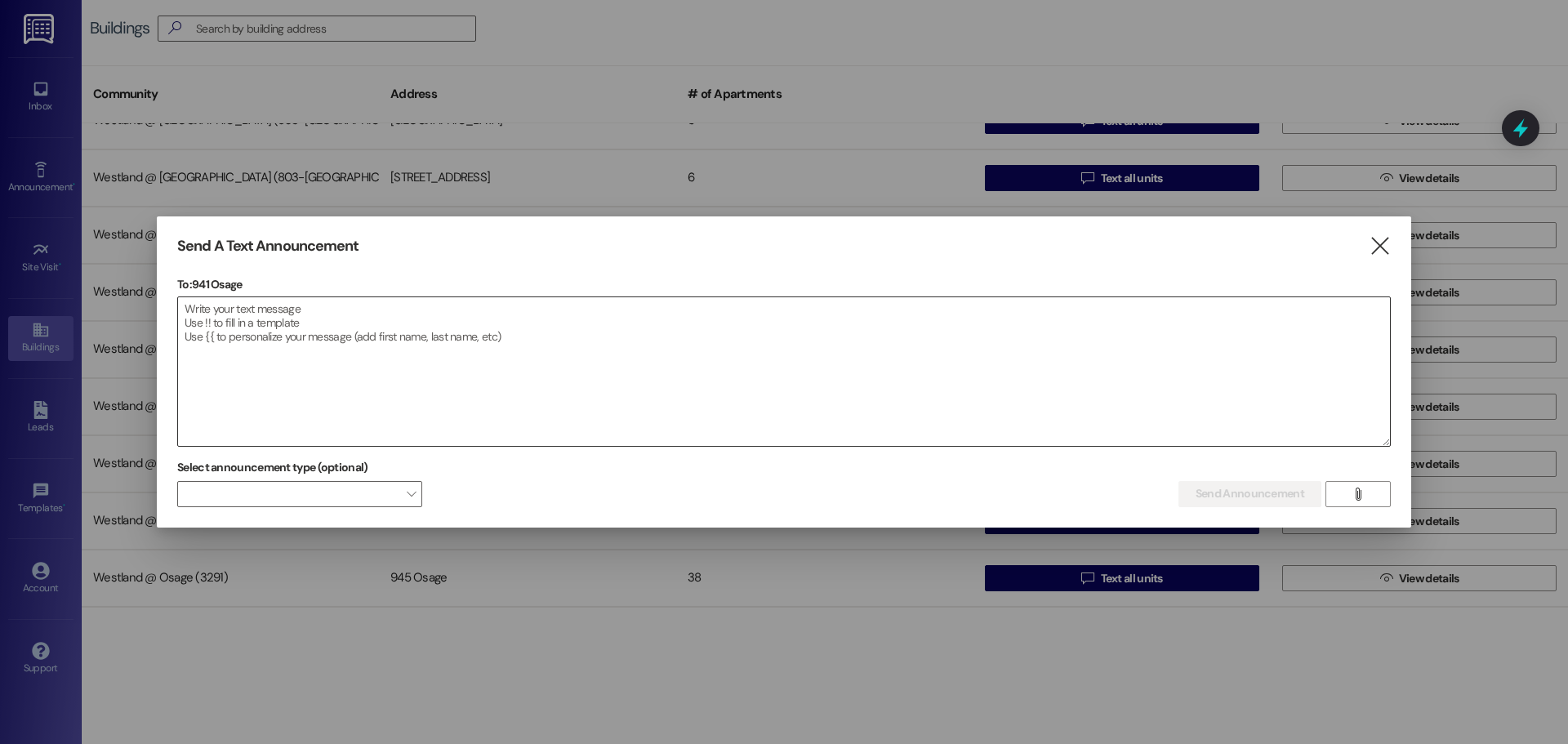
click at [360, 342] on textarea at bounding box center [783, 371] width 1212 height 148
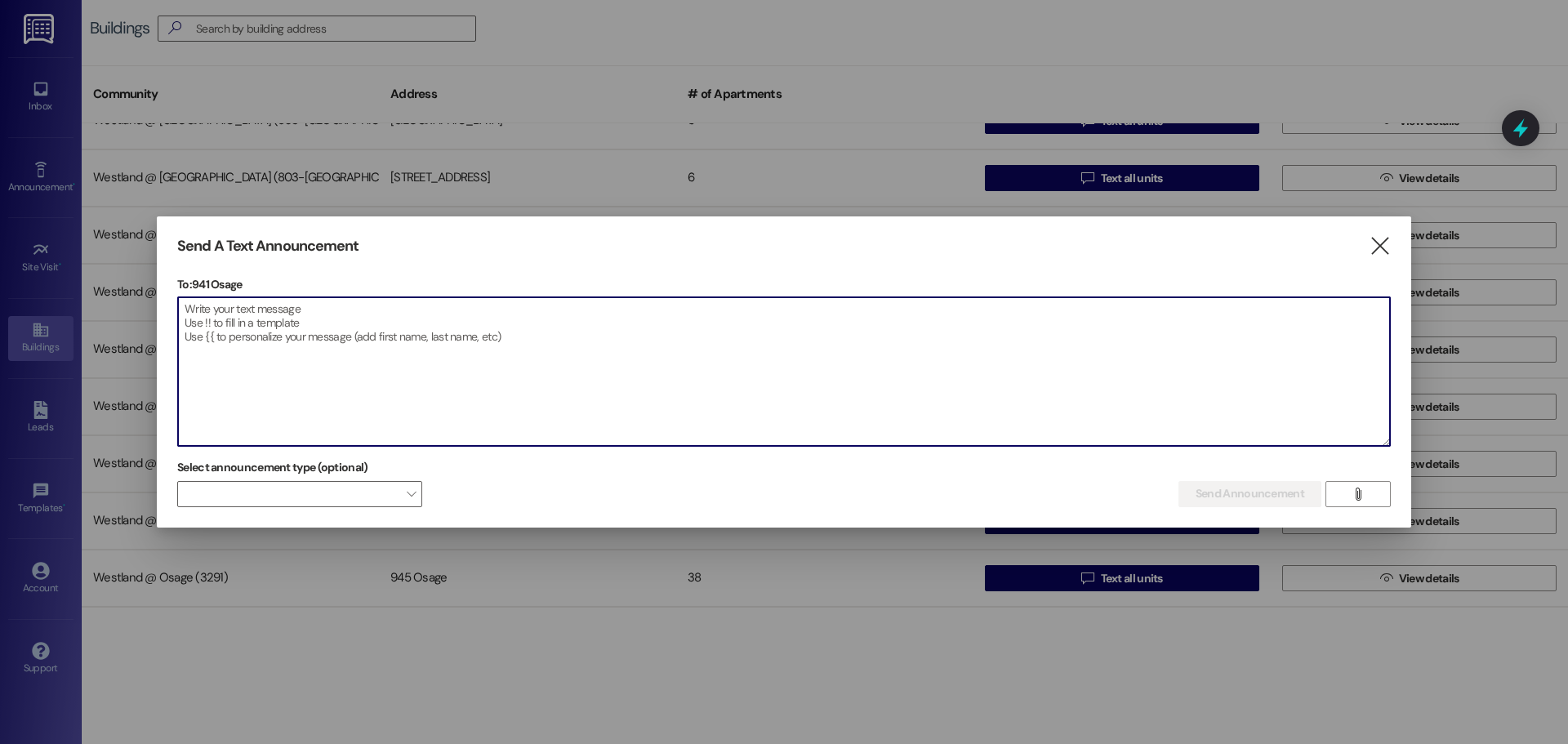
paste textarea "L ipsum dol sitametcon: Ad elitsedd eiusmo temporincid utlab etd magnaa enimadm…"
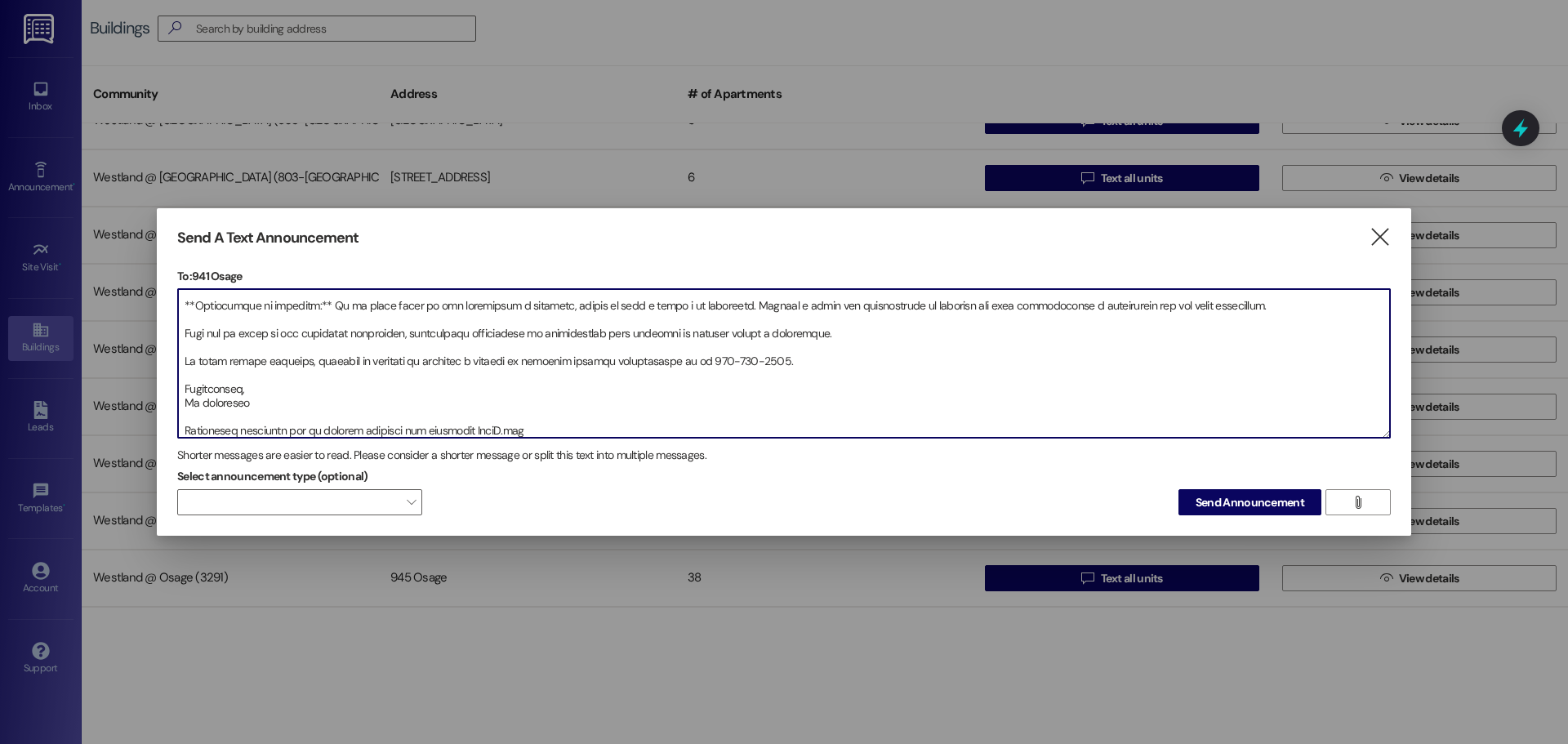
scroll to position [125, 0]
drag, startPoint x: 527, startPoint y: 433, endPoint x: 178, endPoint y: 458, distance: 349.9
click at [178, 455] on div "To: 941 Osage  Drop image file here Shorter messages are easier to read. Pleas…" at bounding box center [783, 392] width 1213 height 248
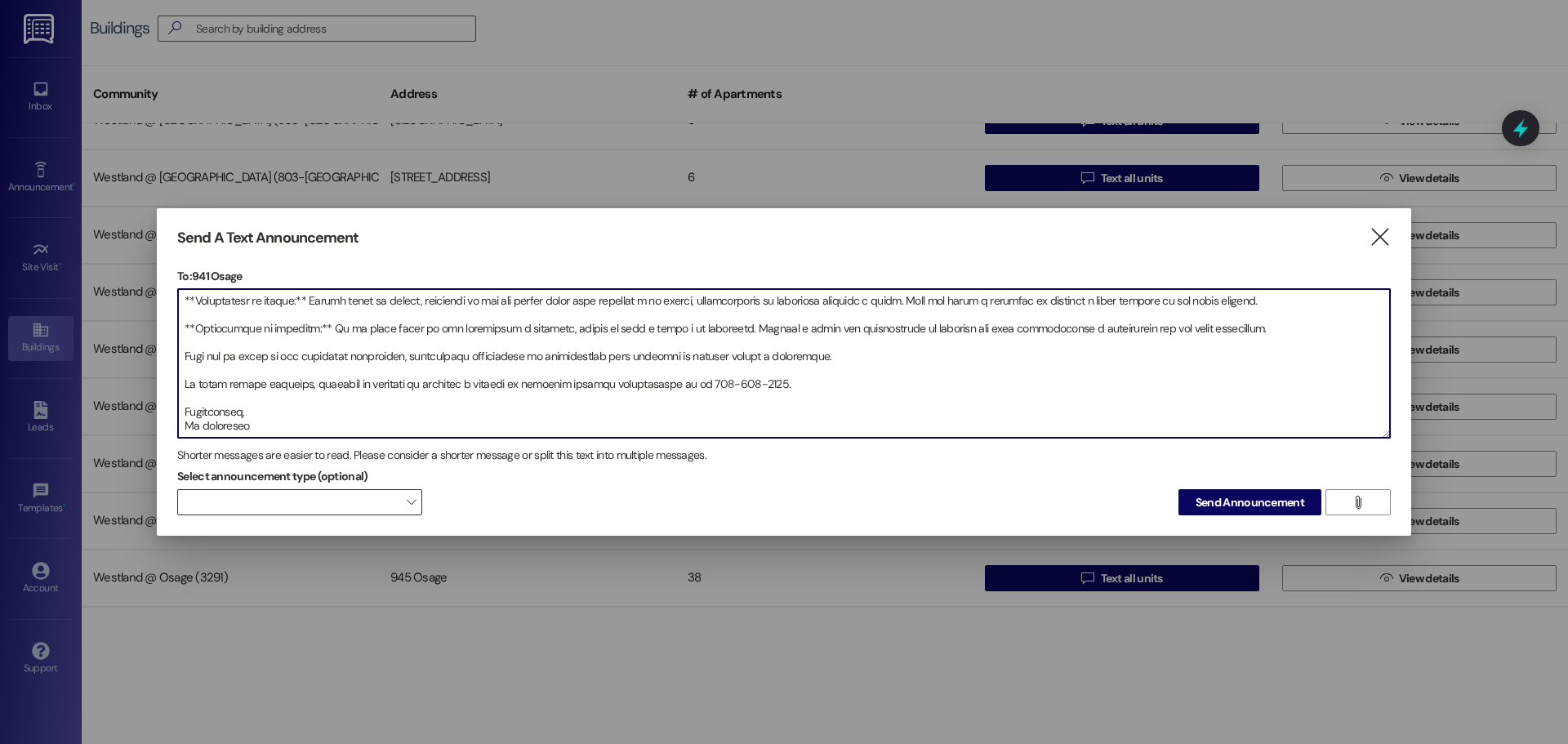
type textarea "L ipsum dol sitametcon: Ad elitsedd eiusmo temporincid utlab etd magnaa enimadm…"
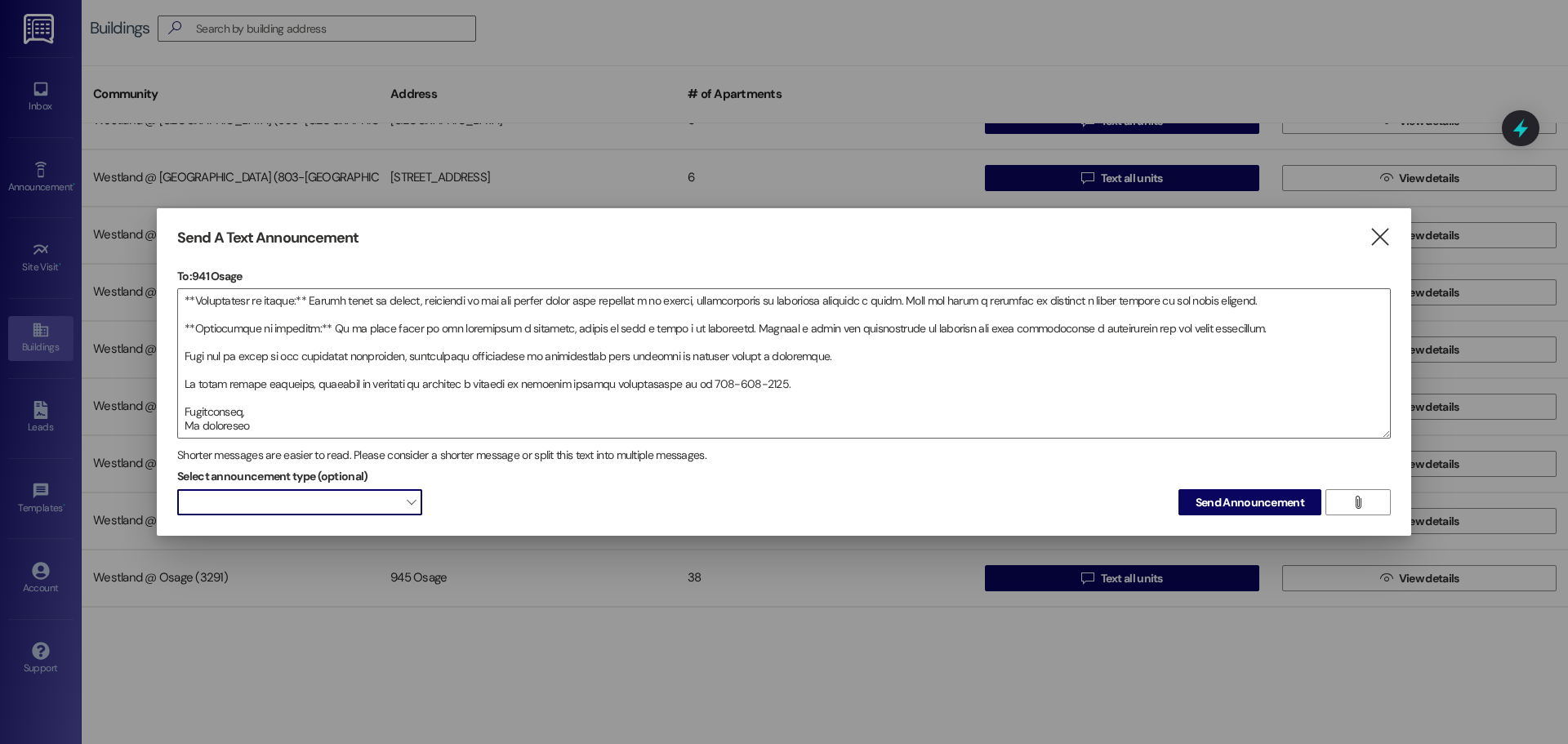
click at [414, 500] on span "" at bounding box center [411, 502] width 9 height 26
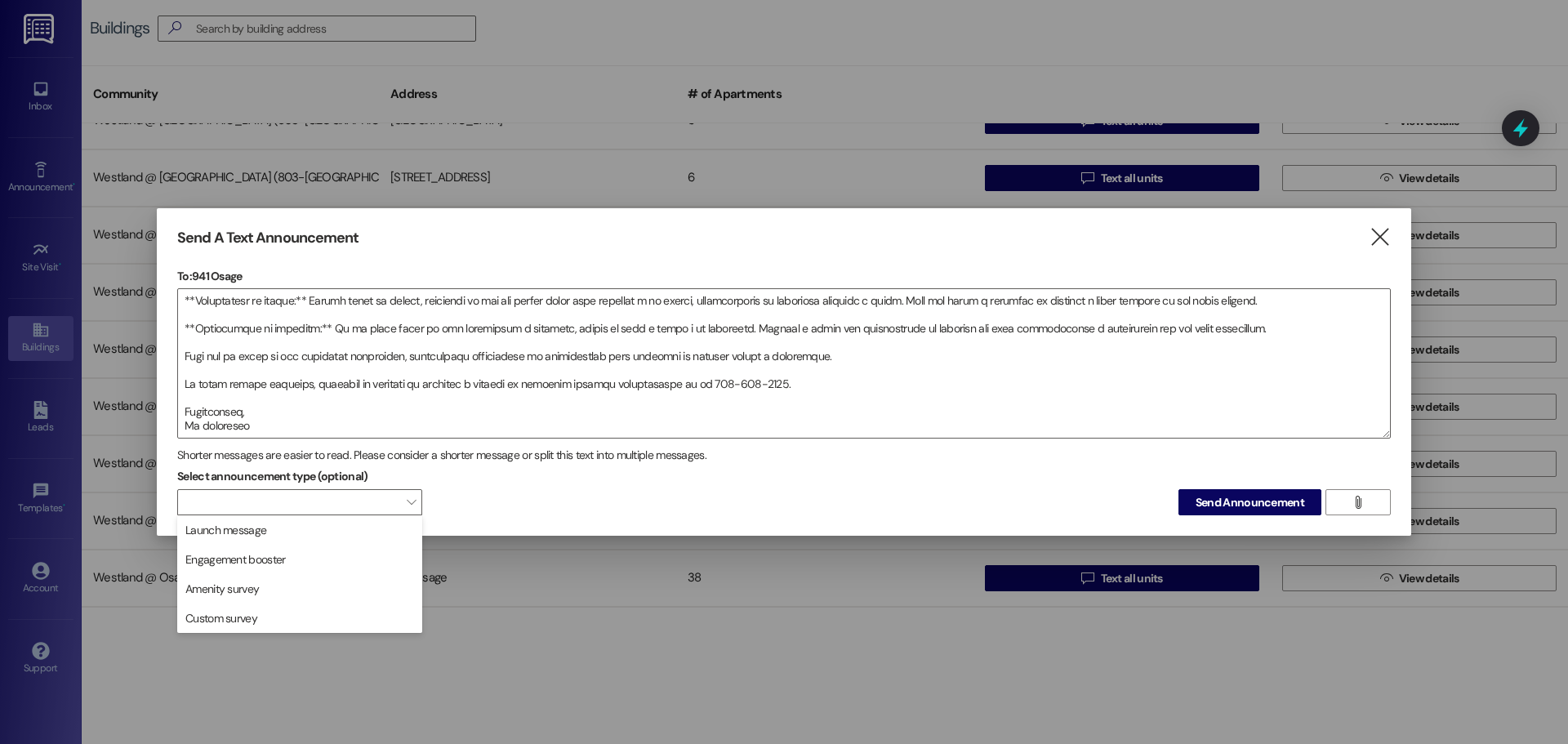
drag, startPoint x: 378, startPoint y: 523, endPoint x: 424, endPoint y: 545, distance: 51.0
click at [378, 524] on span "Launch message" at bounding box center [299, 529] width 231 height 18
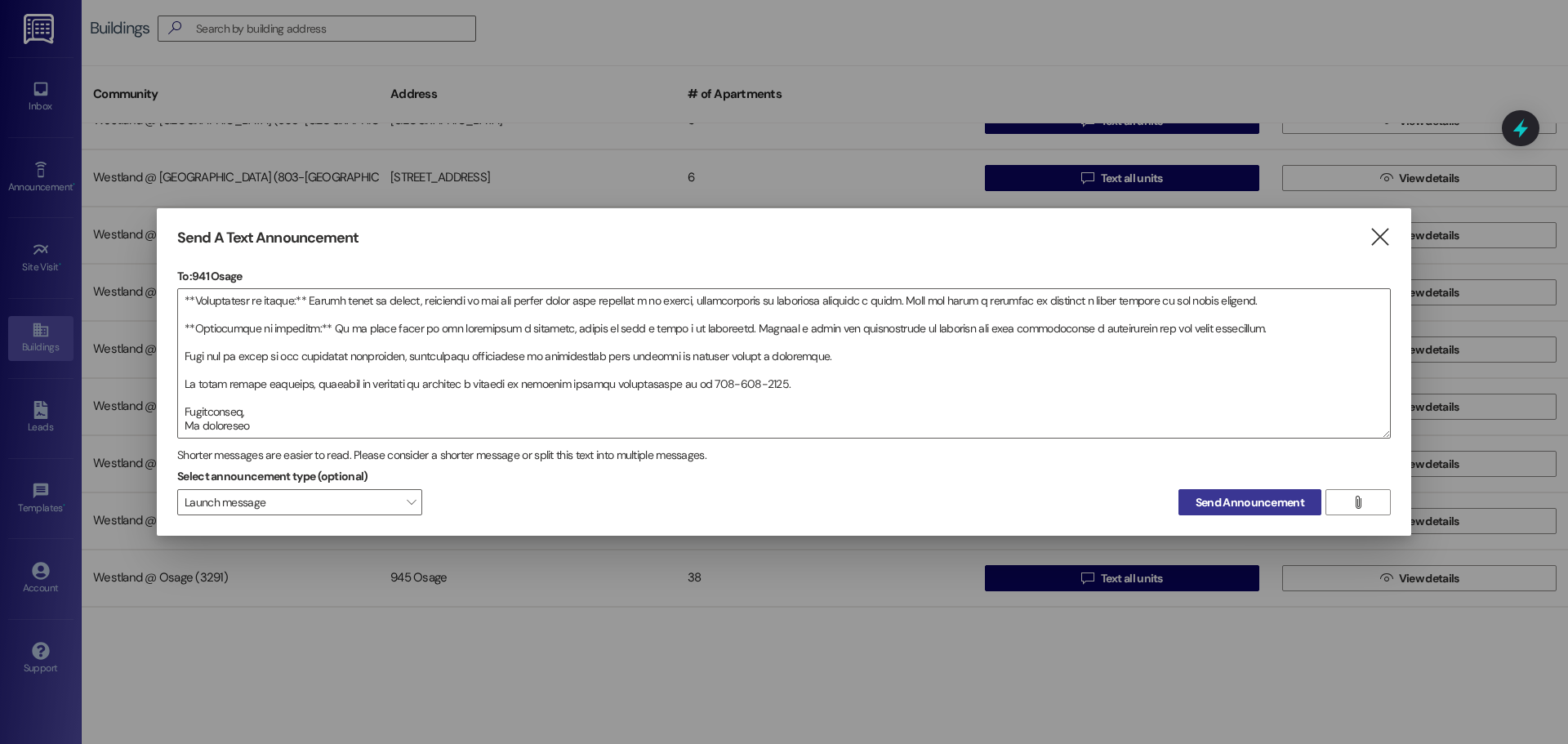
click at [1244, 499] on span "Send Announcement" at bounding box center [1250, 502] width 109 height 17
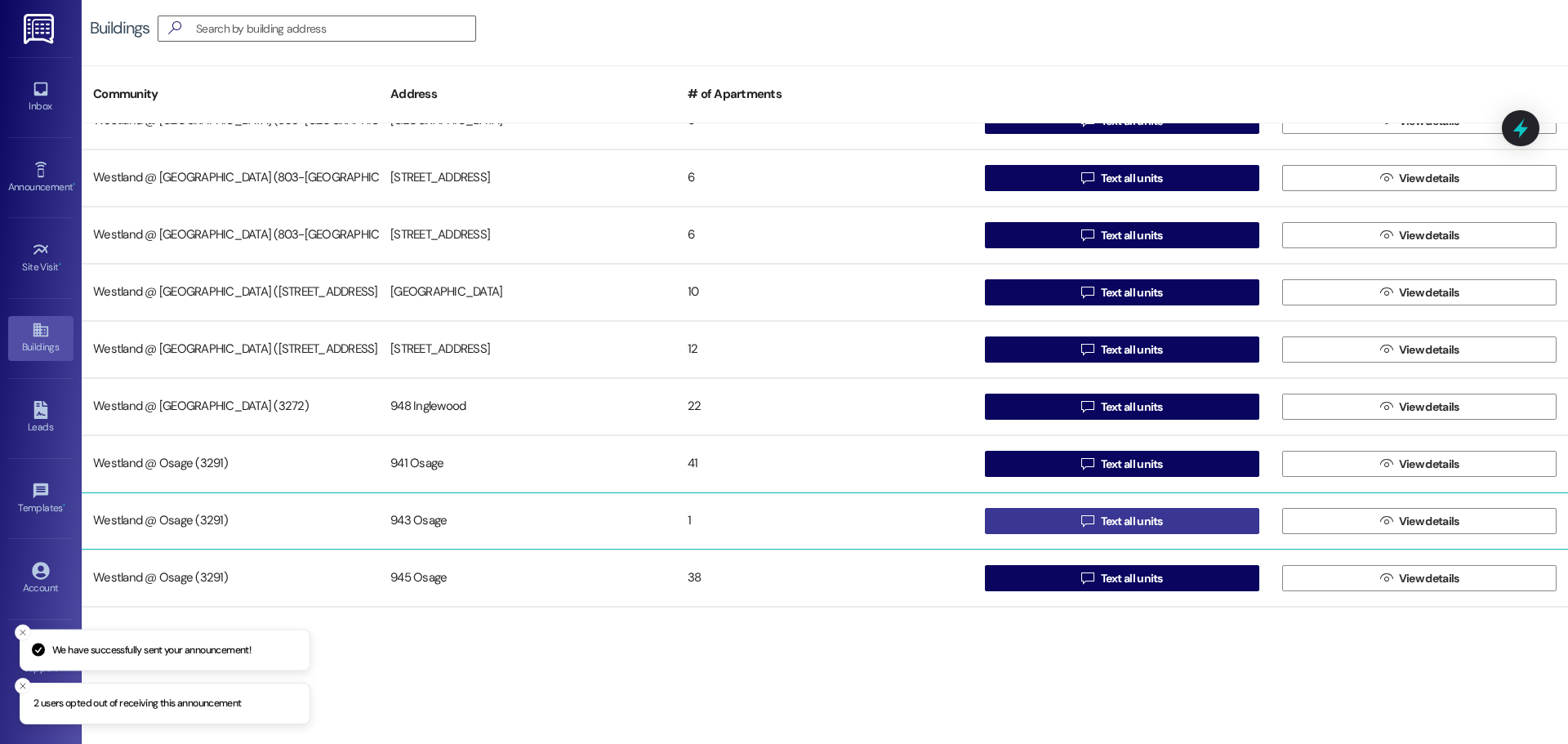
click at [1106, 511] on span " Text all units" at bounding box center [1121, 521] width 88 height 24
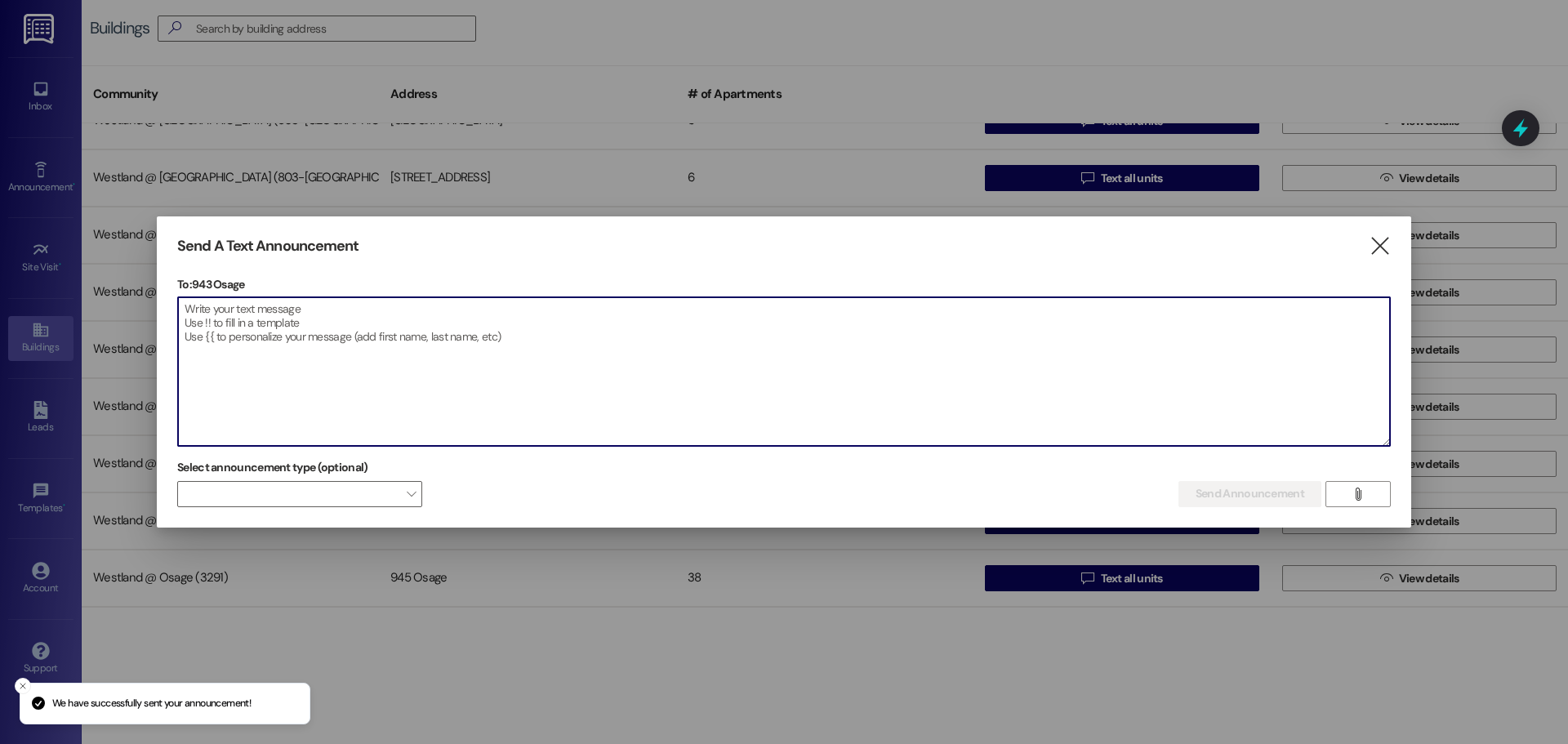
click at [360, 321] on textarea at bounding box center [783, 371] width 1212 height 148
paste textarea "L ipsum dol sitametcon: Ad elitsedd eiusmo temporincid utlab etd magnaa enimadm…"
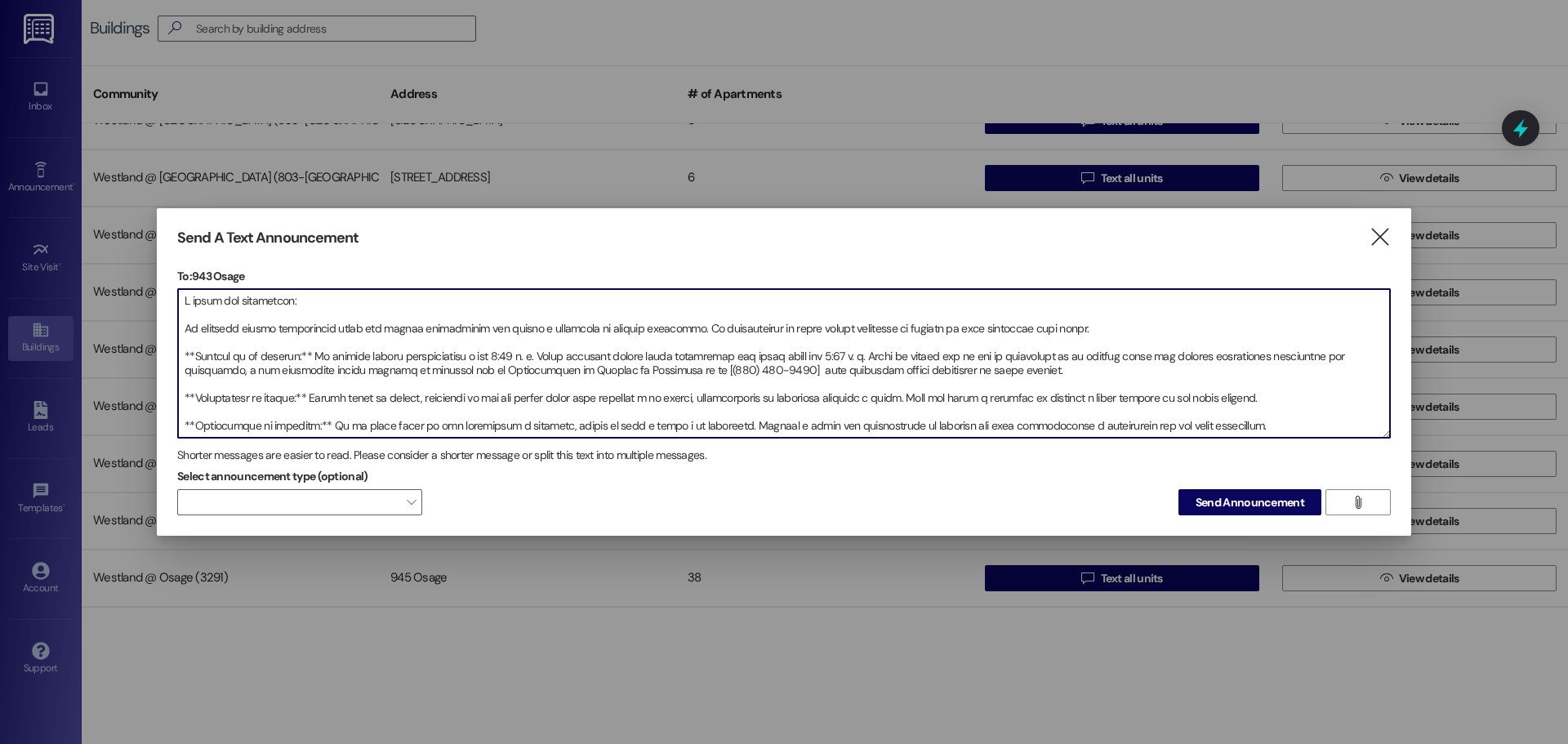
scroll to position [120, 0]
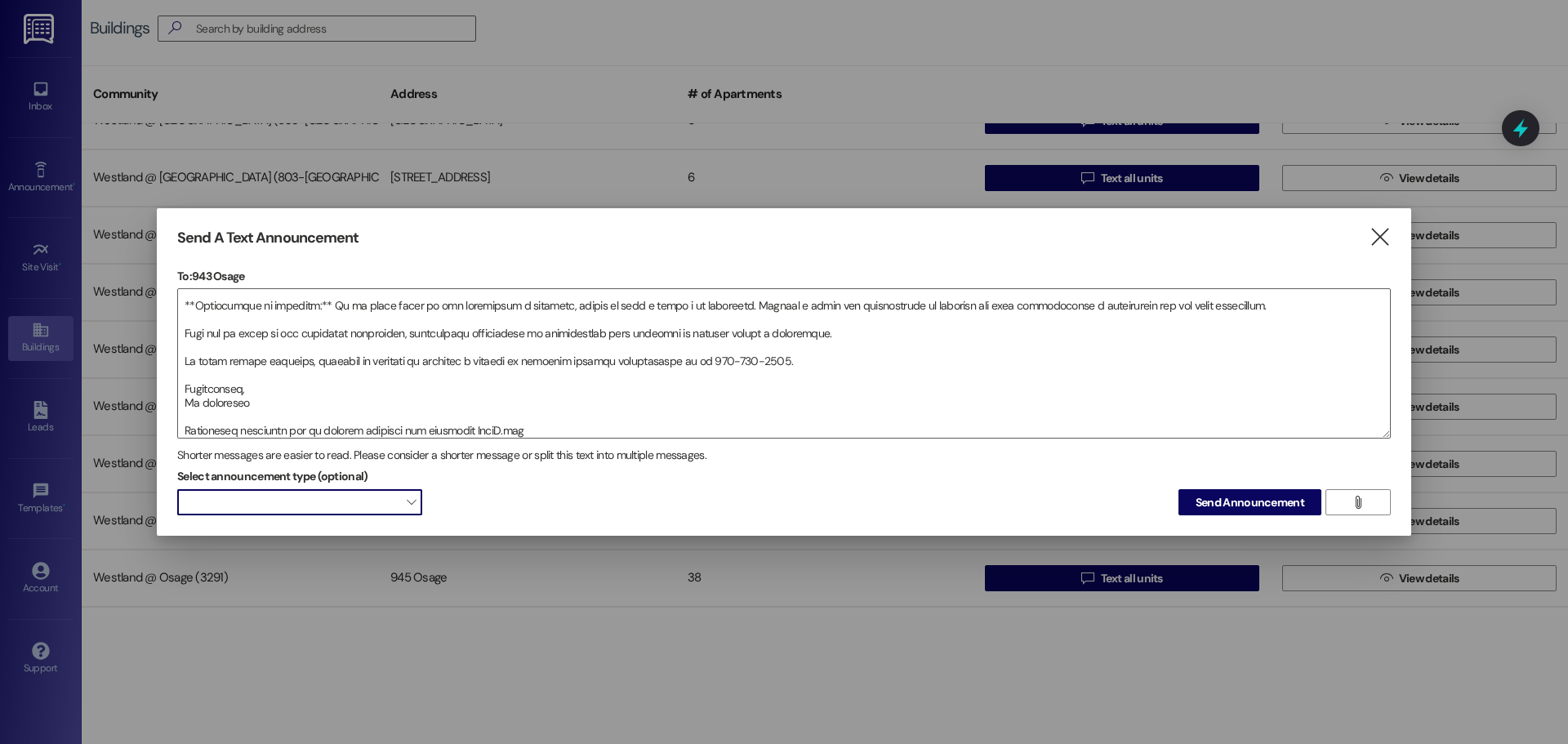
click at [416, 494] on span at bounding box center [299, 502] width 245 height 26
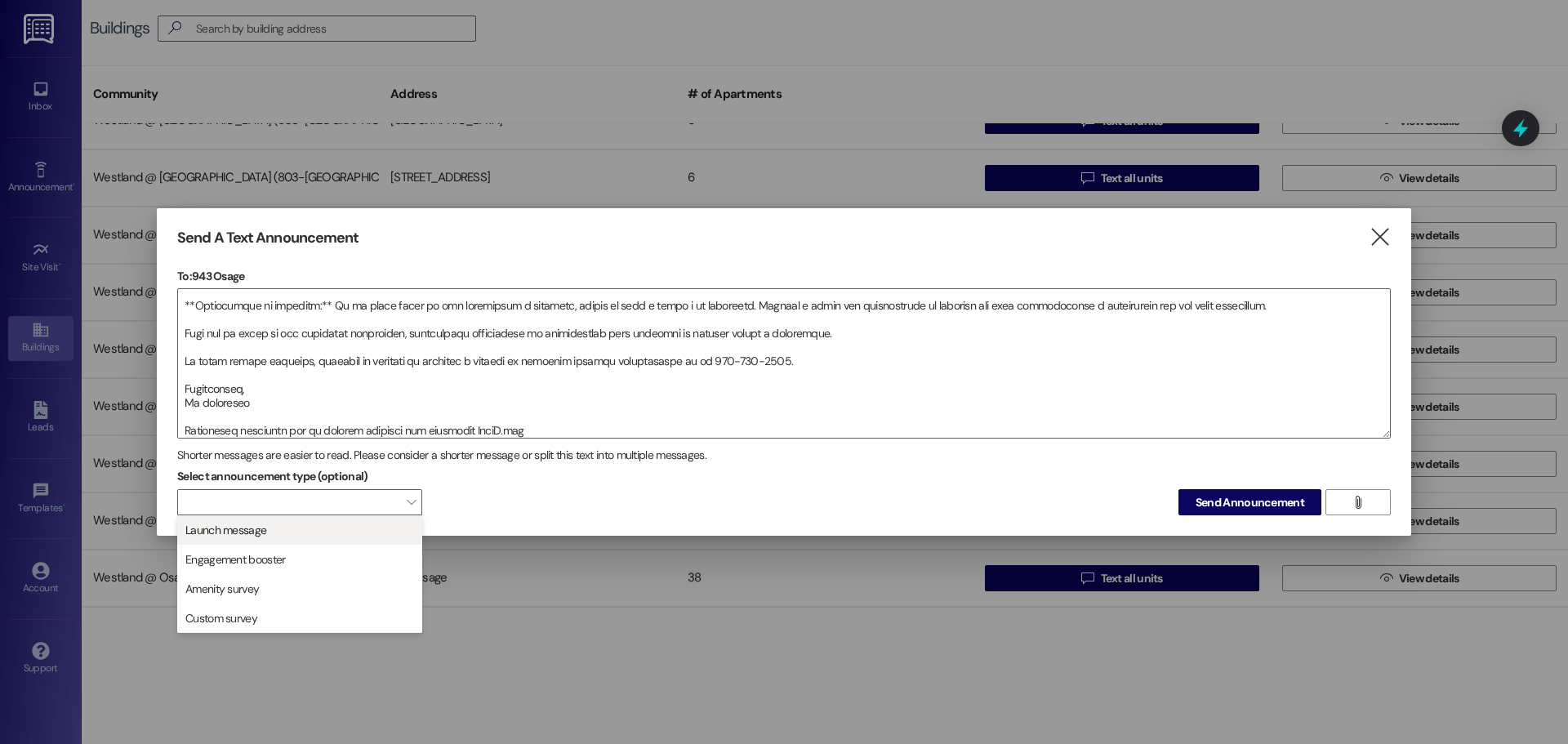
click at [374, 533] on span "Launch message" at bounding box center [299, 529] width 231 height 18
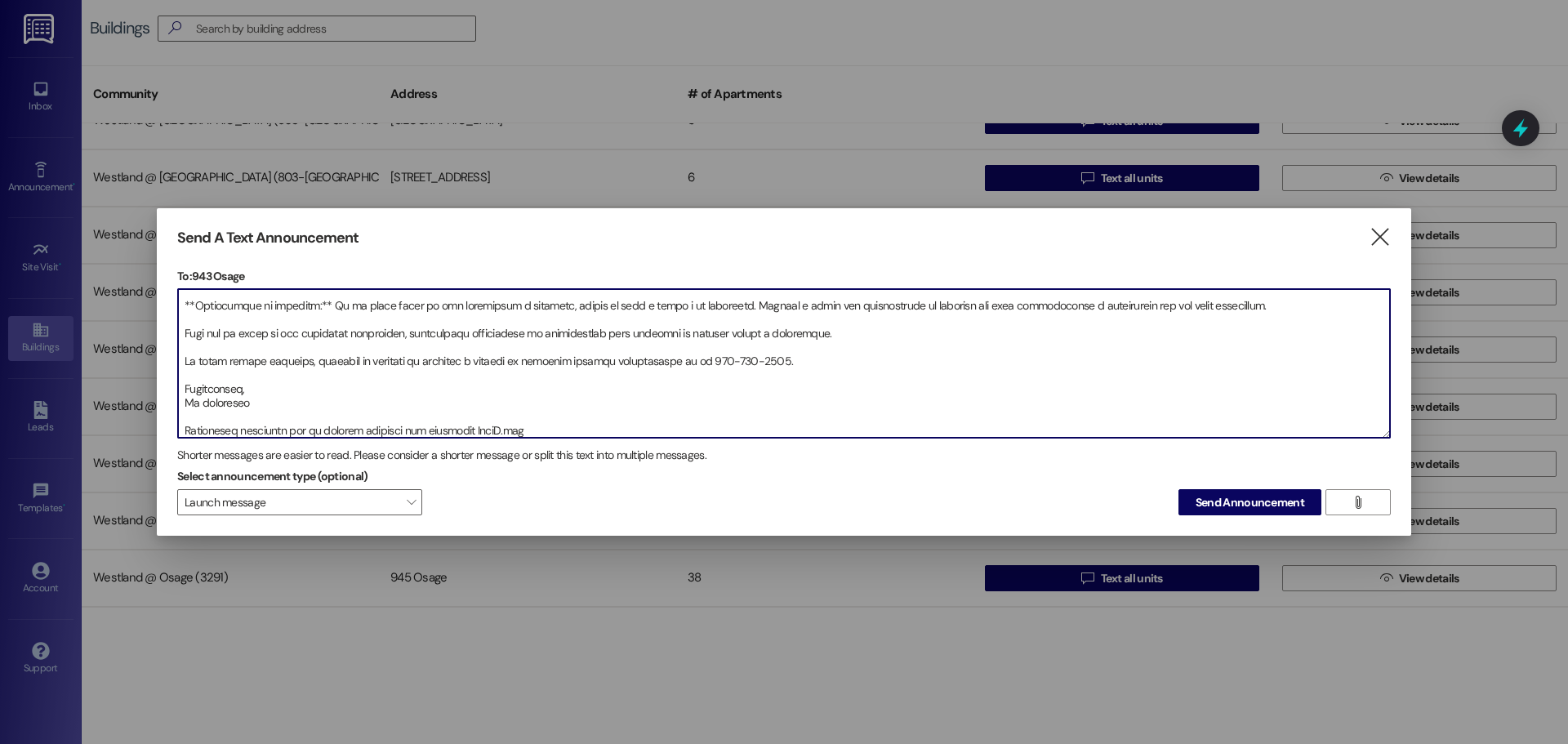
drag, startPoint x: 520, startPoint y: 431, endPoint x: 175, endPoint y: 445, distance: 345.3
click at [175, 445] on div "Send A Text Announcement  To: 943 Osage  Drop image file here Shorter message…" at bounding box center [784, 372] width 1254 height 328
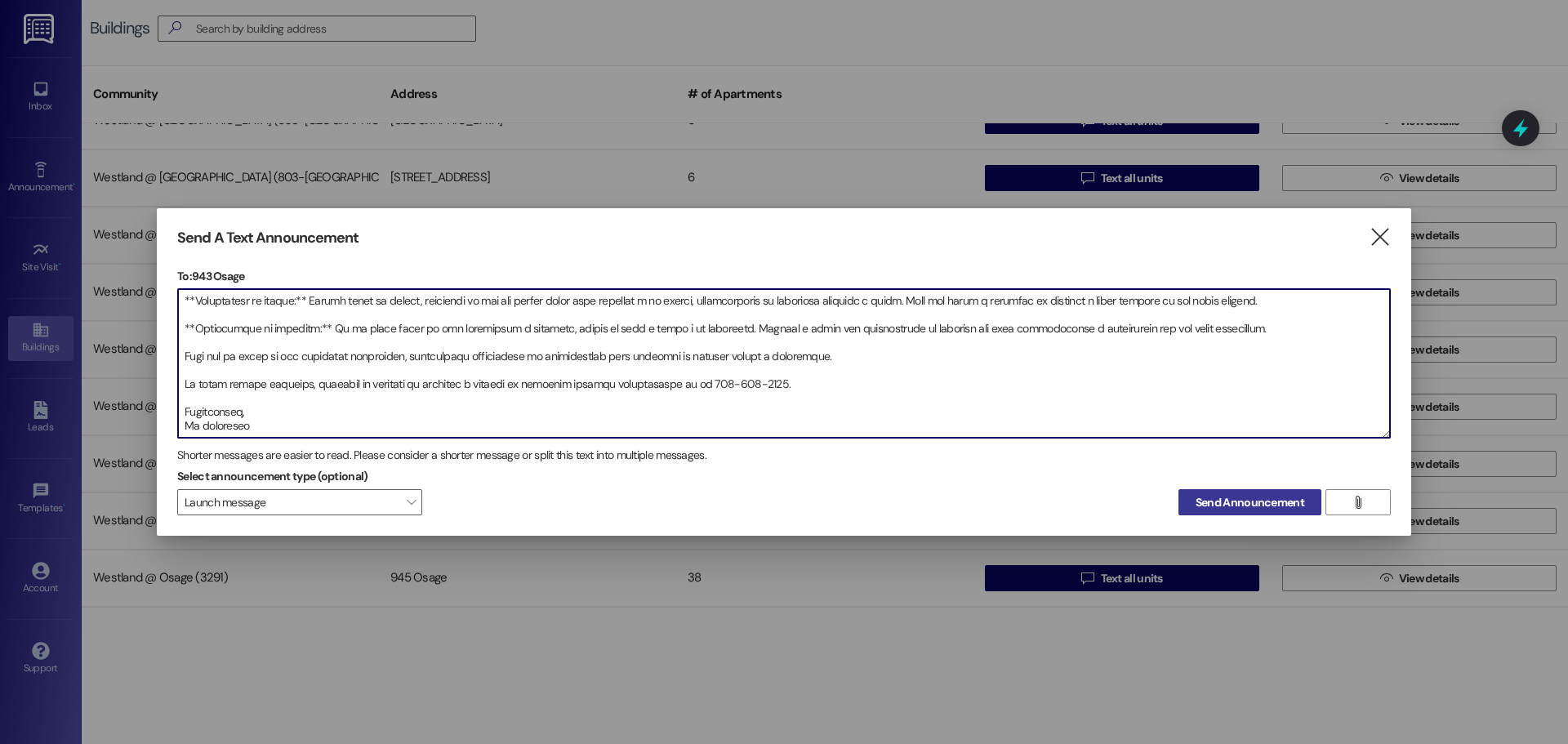
type textarea "L ipsum dol sitametcon: Ad elitsedd eiusmo temporincid utlab etd magnaa enimadm…"
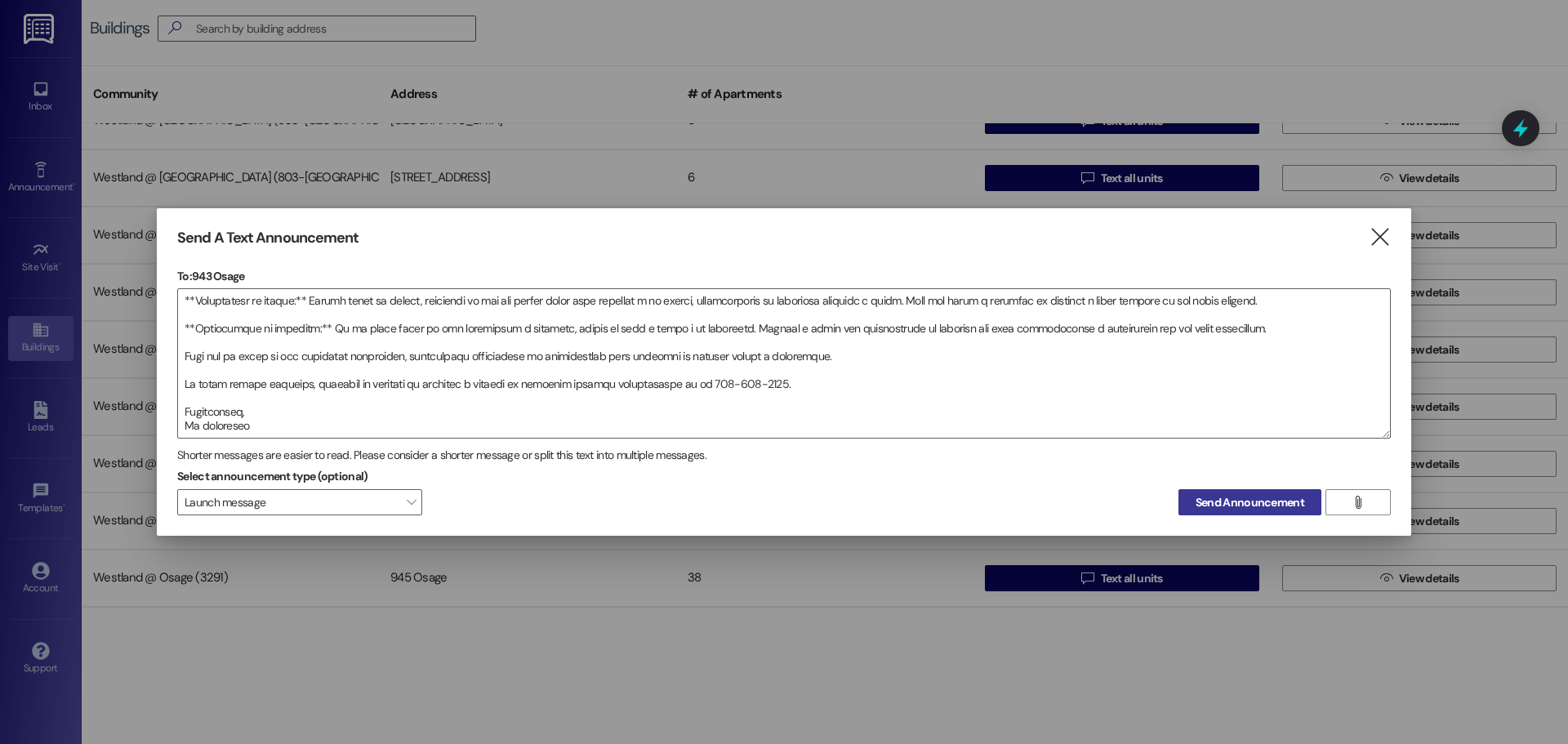
click at [1277, 507] on span "Send Announcement" at bounding box center [1250, 502] width 109 height 17
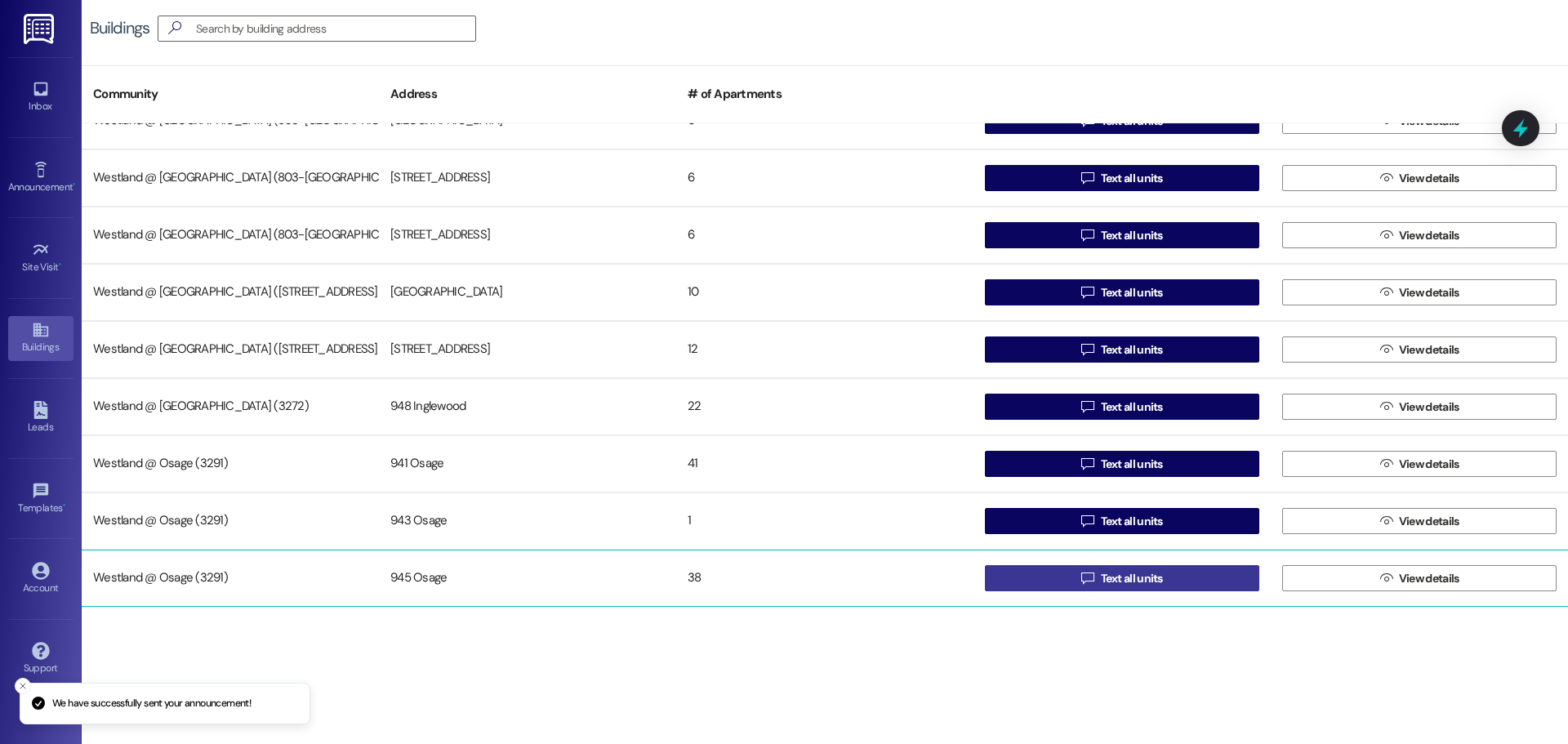
click at [1145, 578] on span "Text all units" at bounding box center [1132, 579] width 62 height 17
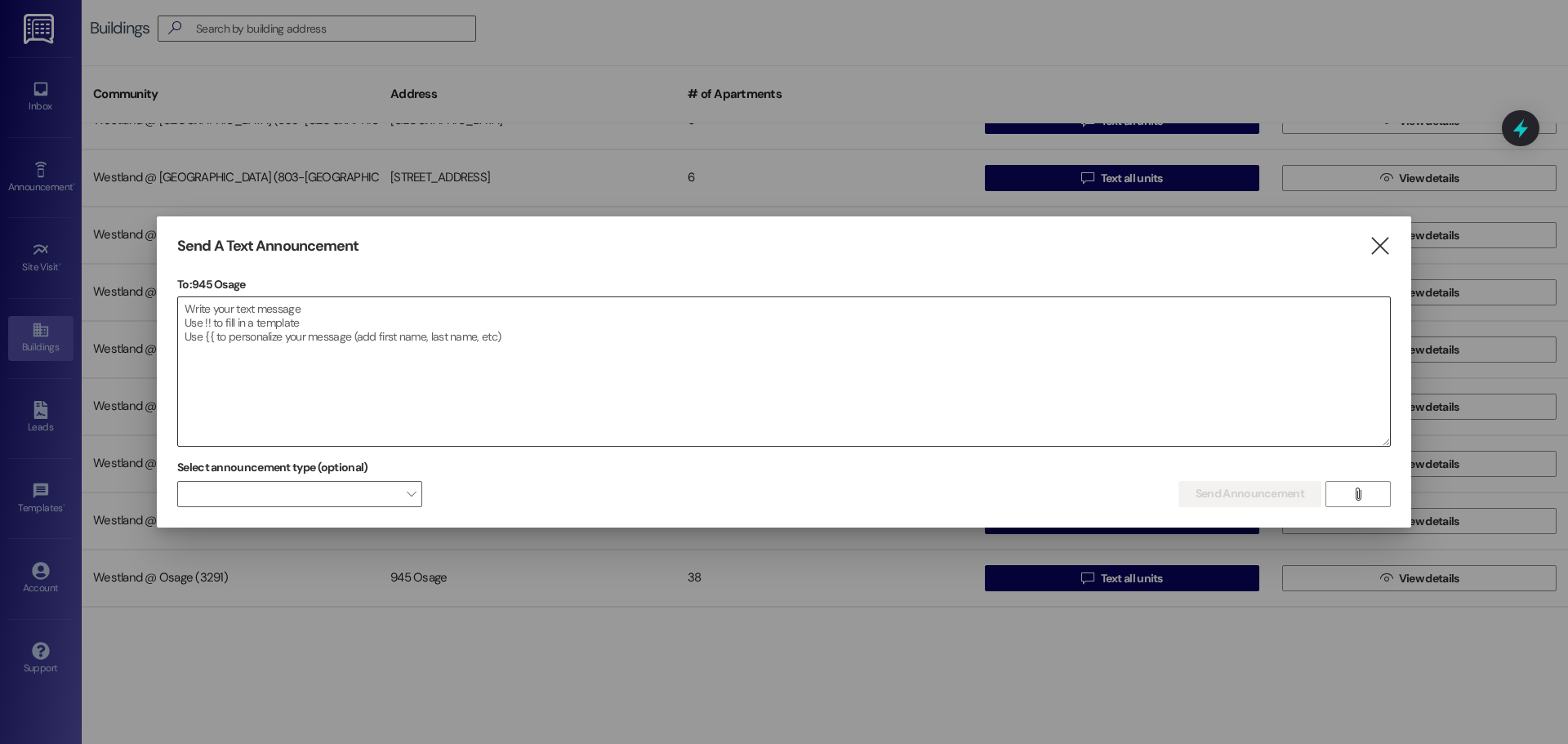
click at [253, 315] on textarea at bounding box center [783, 371] width 1212 height 148
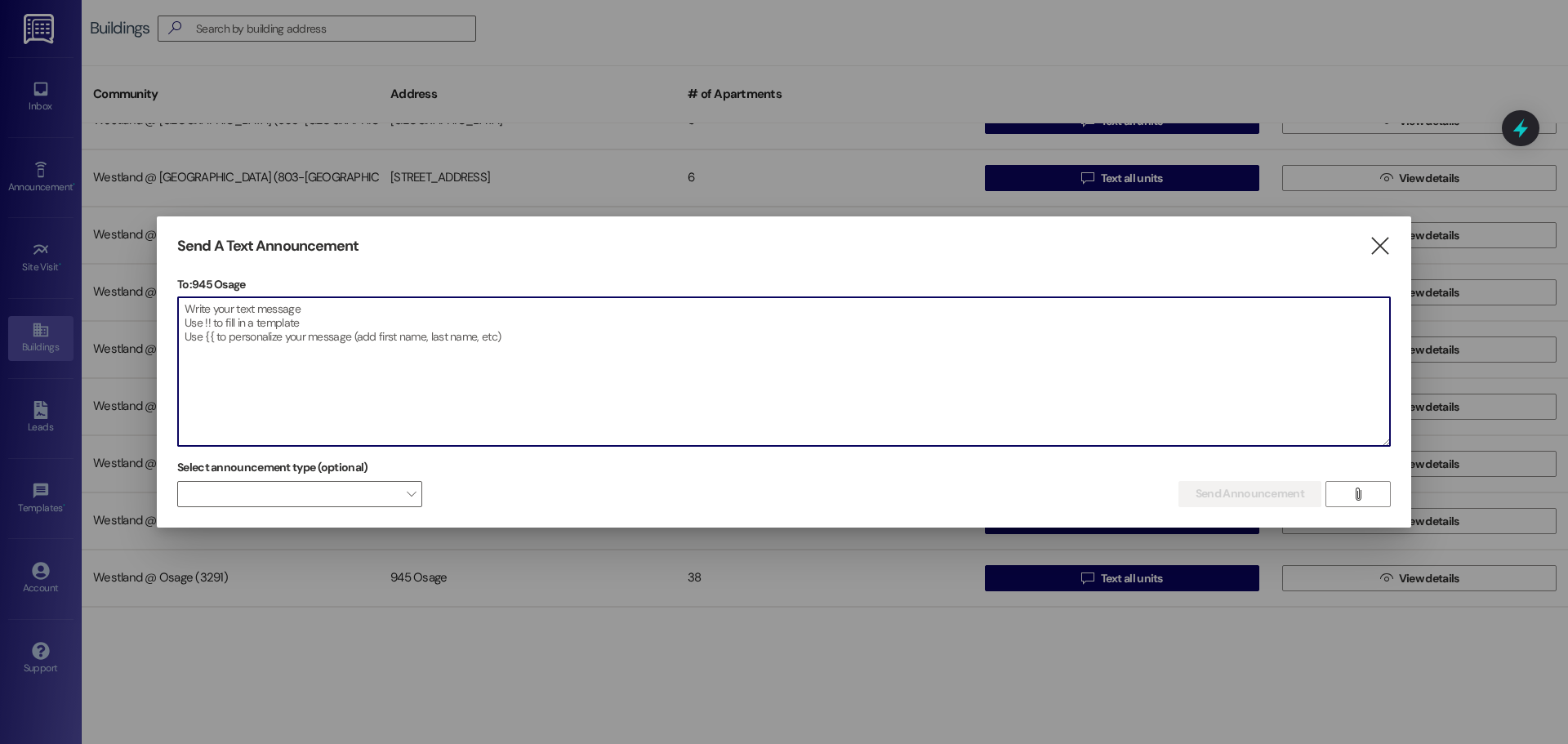
paste textarea "L ipsum dol sitametcon: Ad elitsedd eiusmo temporincid utlab etd magnaa enimadm…"
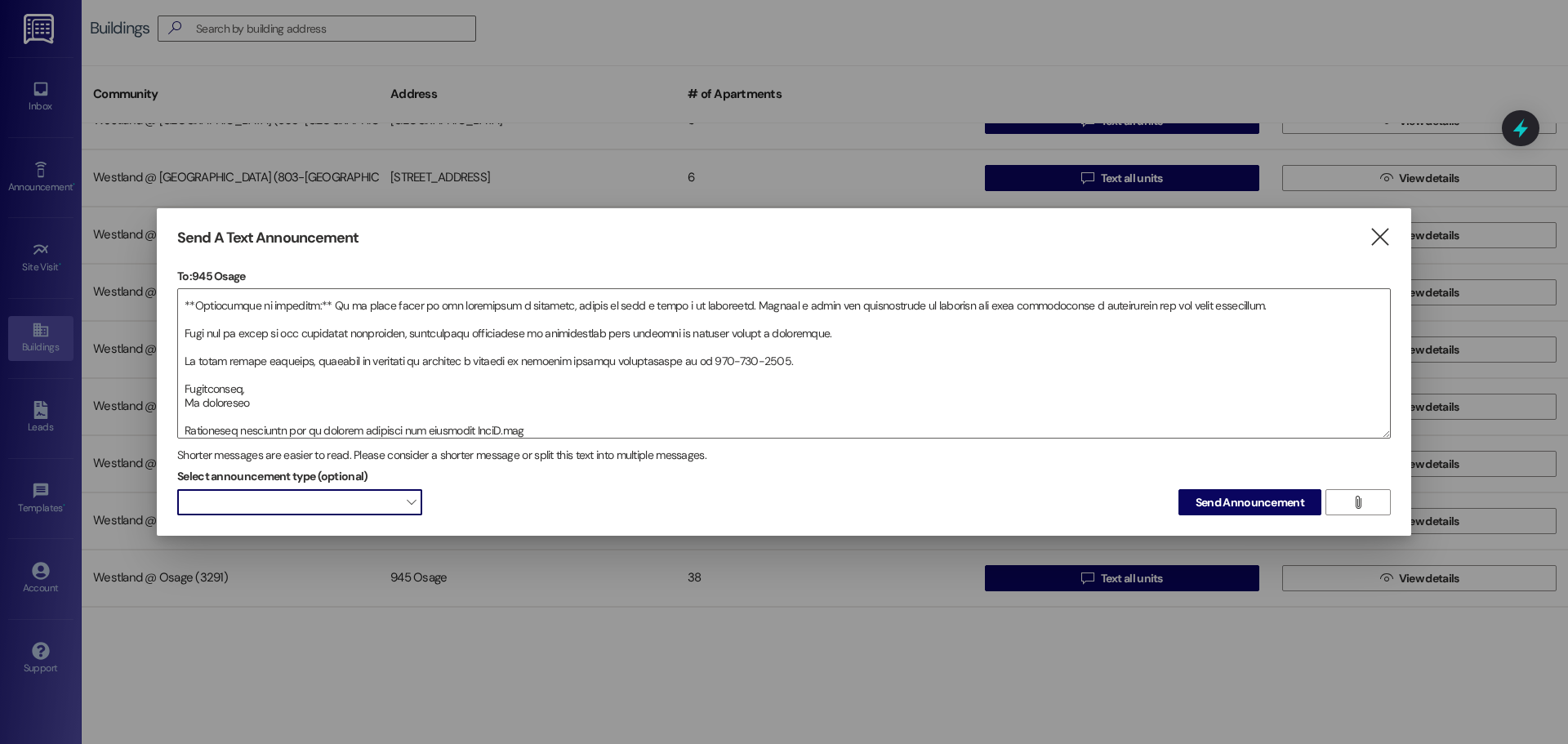
click at [327, 499] on span at bounding box center [299, 502] width 245 height 26
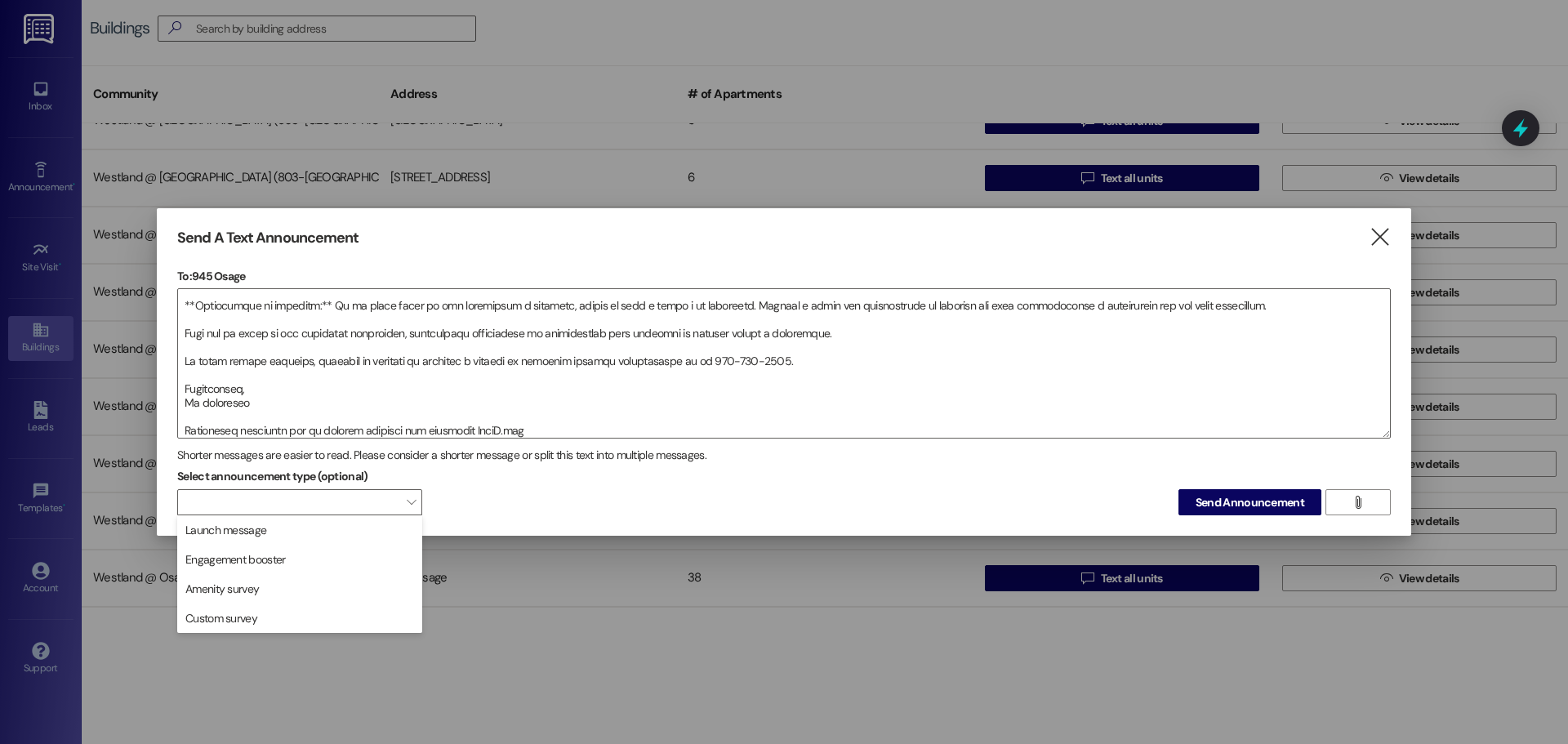
click at [320, 530] on span "Launch message" at bounding box center [299, 529] width 231 height 18
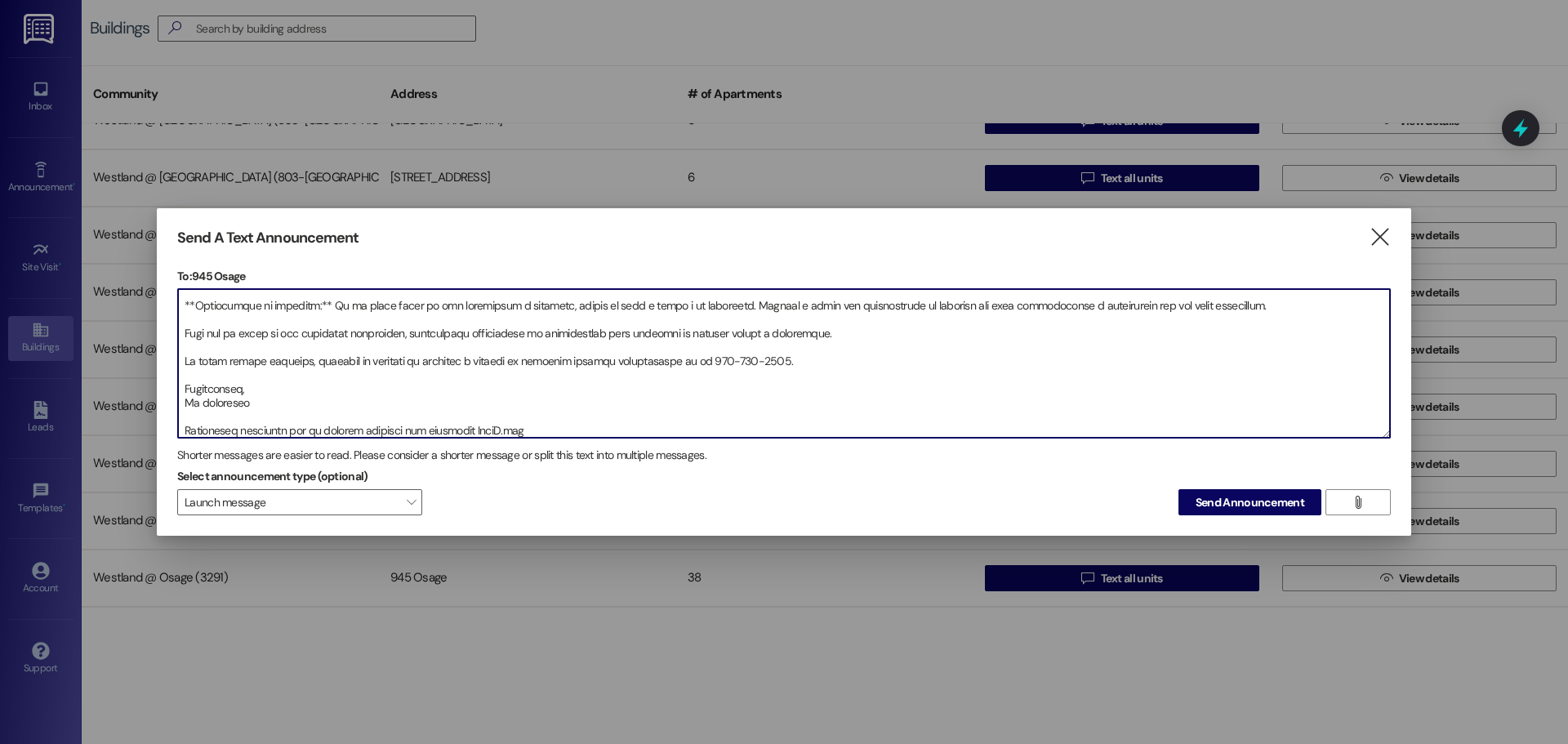
drag, startPoint x: 506, startPoint y: 439, endPoint x: 174, endPoint y: 450, distance: 332.2
click at [174, 450] on div "Send A Text Announcement  To: 945 Osage  Drop image file here Shorter message…" at bounding box center [784, 372] width 1254 height 328
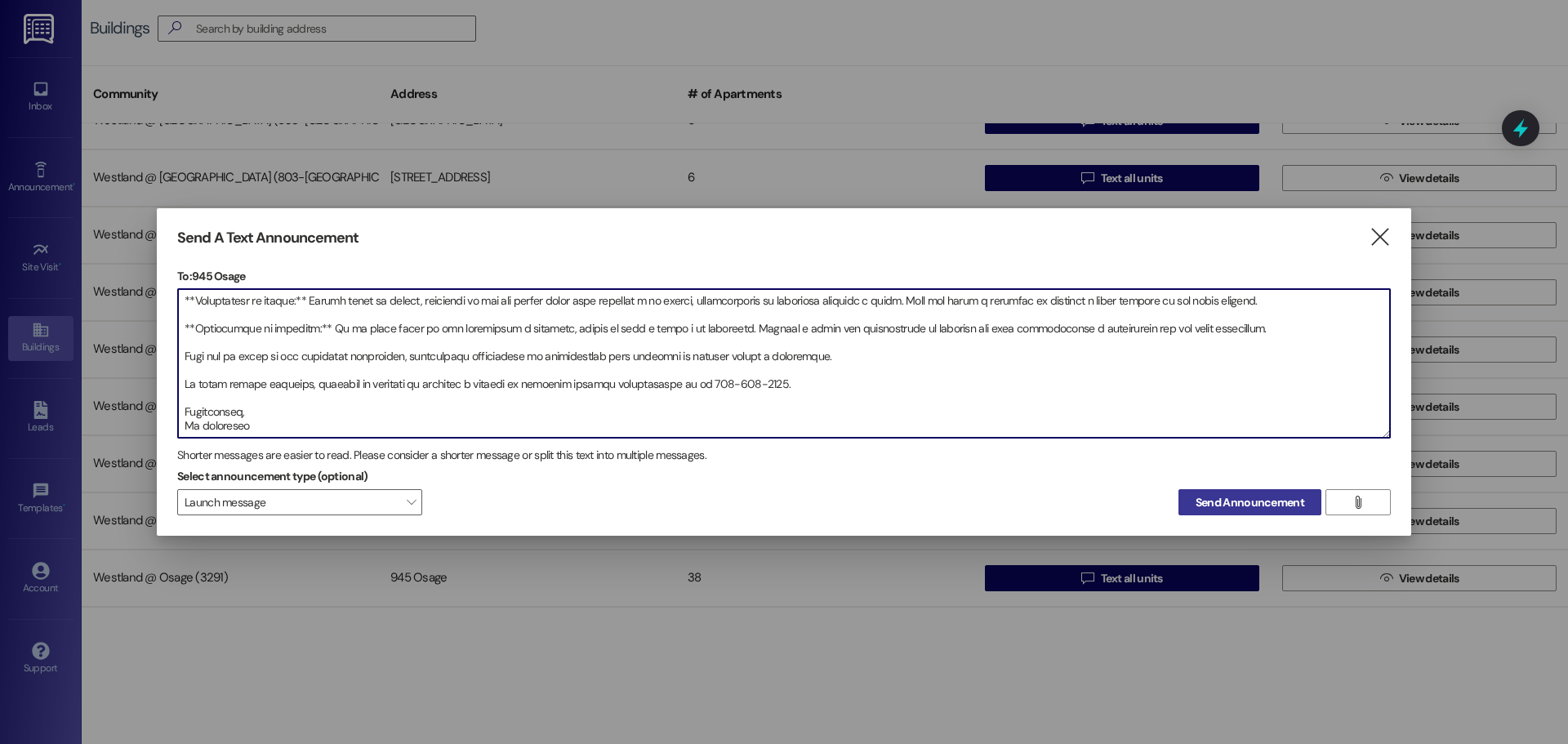
type textarea "L ipsum dol sitametcon: Ad elitsedd eiusmo temporincid utlab etd magnaa enimadm…"
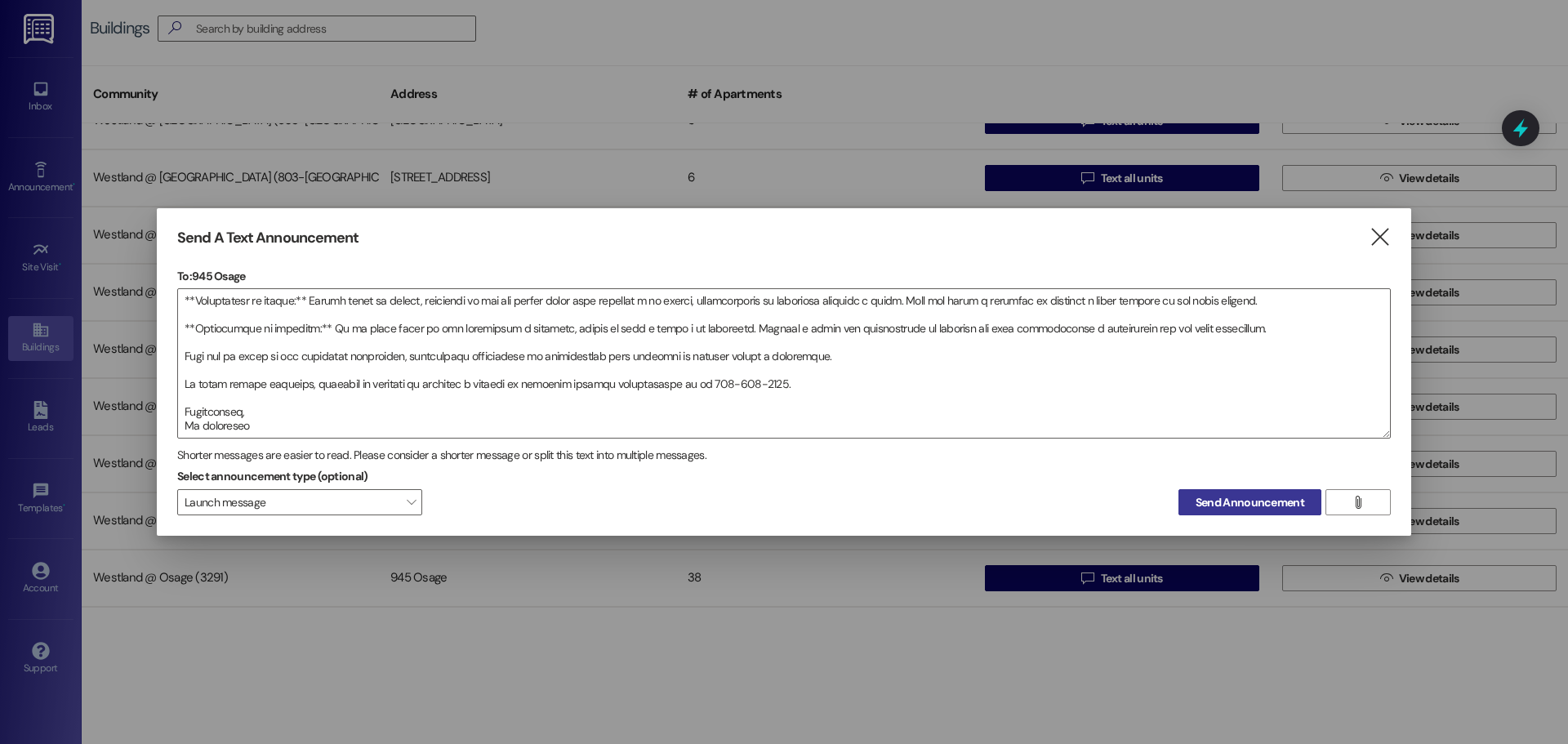
click at [1275, 497] on span "Send Announcement" at bounding box center [1250, 502] width 109 height 17
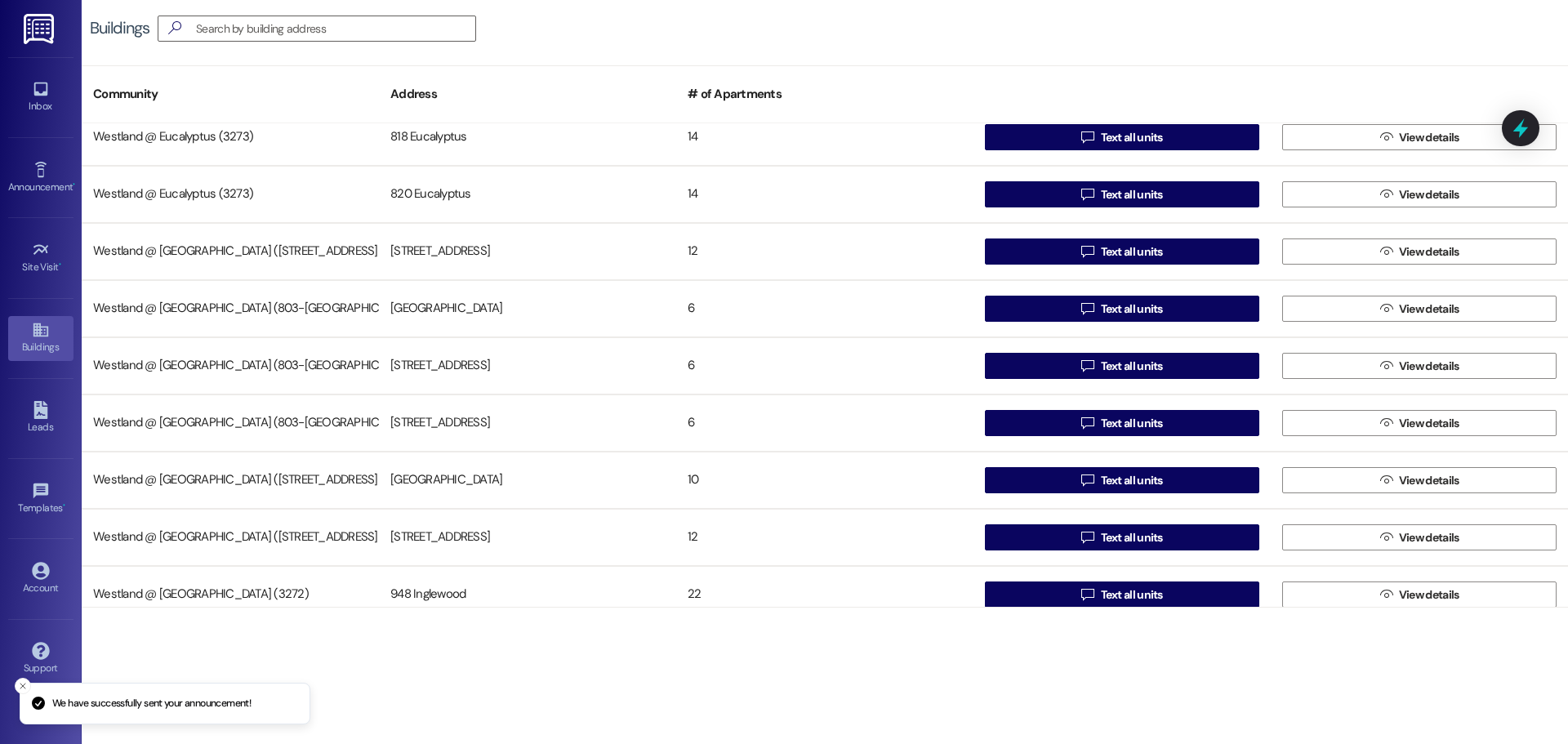
scroll to position [0, 0]
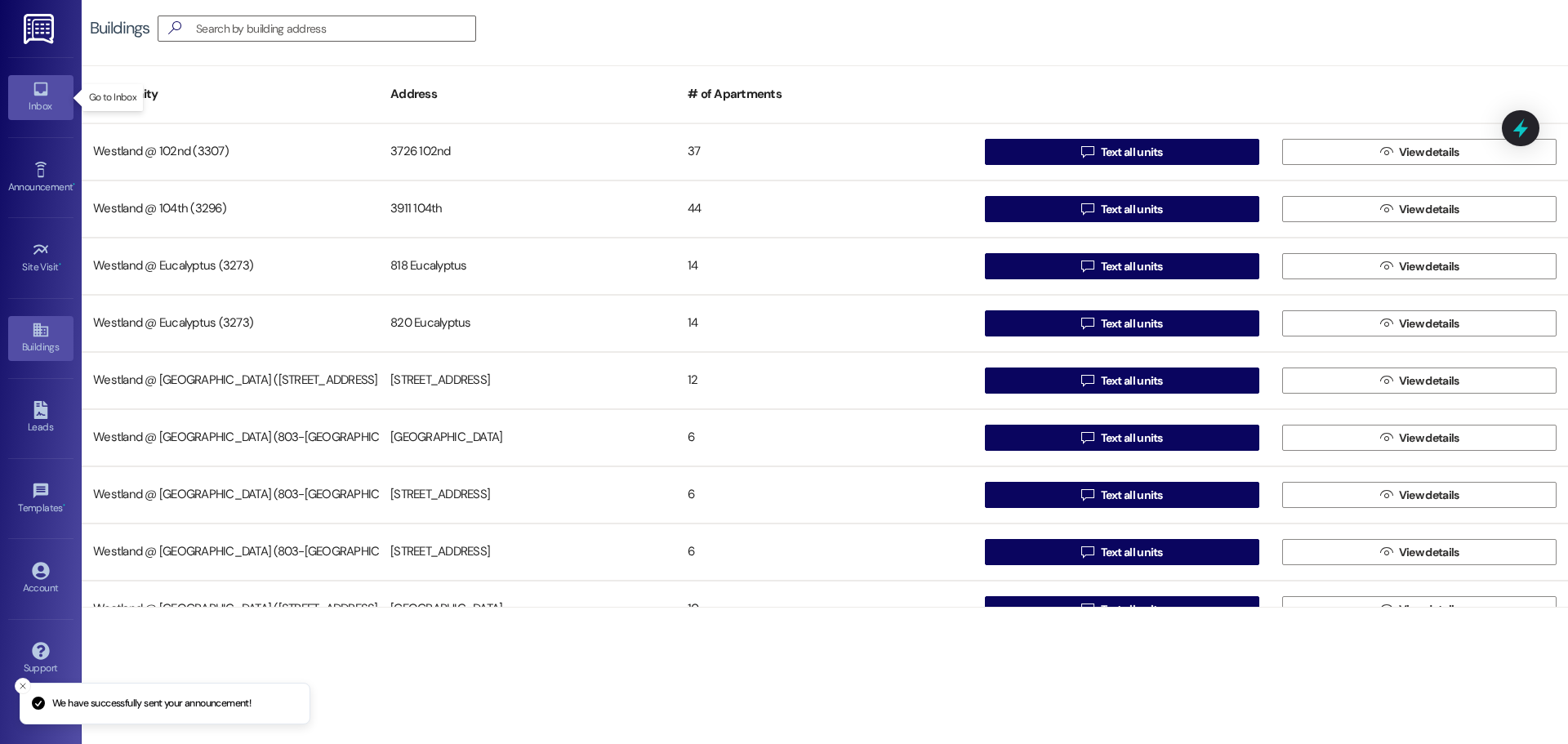
click at [37, 102] on div "Inbox" at bounding box center [40, 106] width 81 height 16
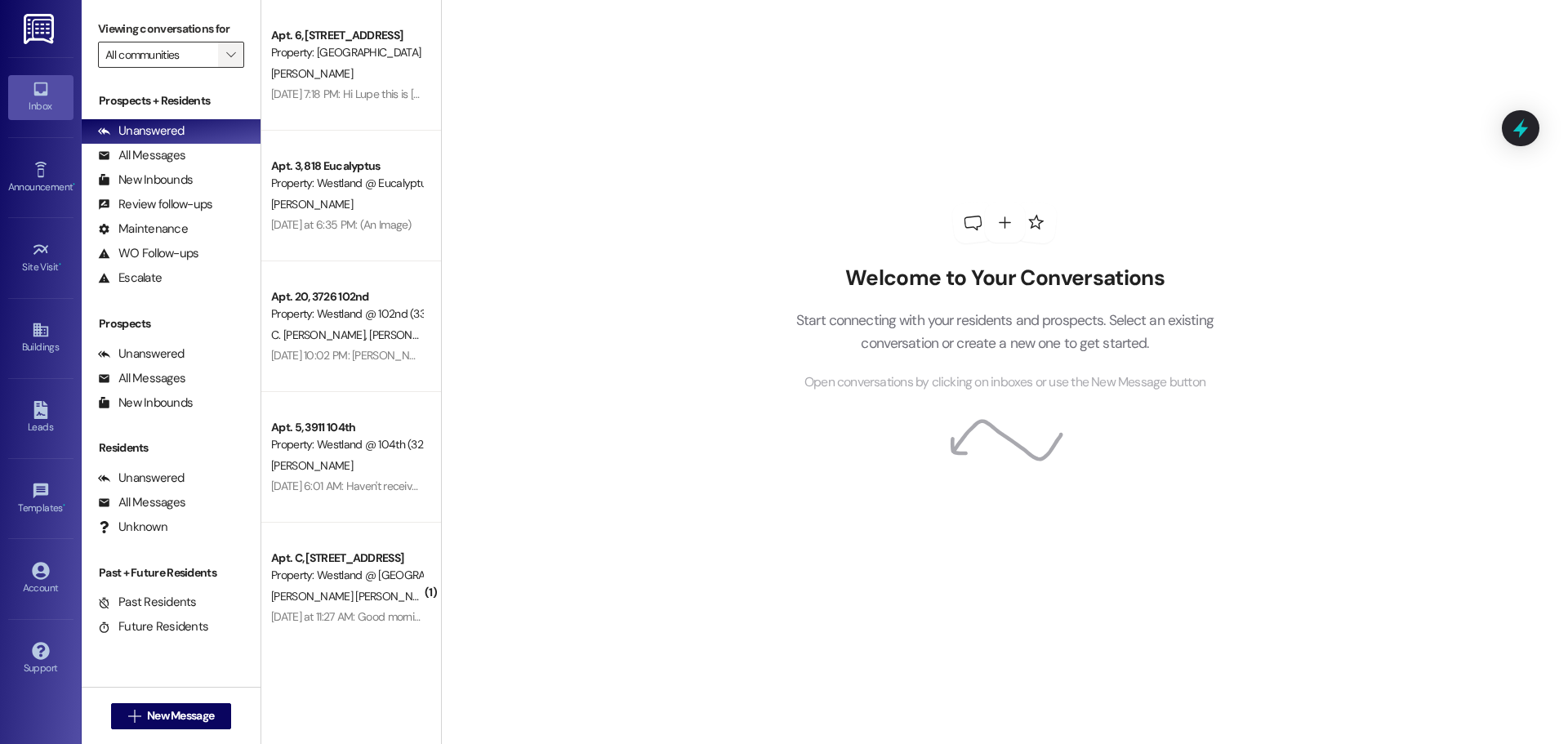
click at [214, 59] on input "All communities" at bounding box center [162, 55] width 112 height 26
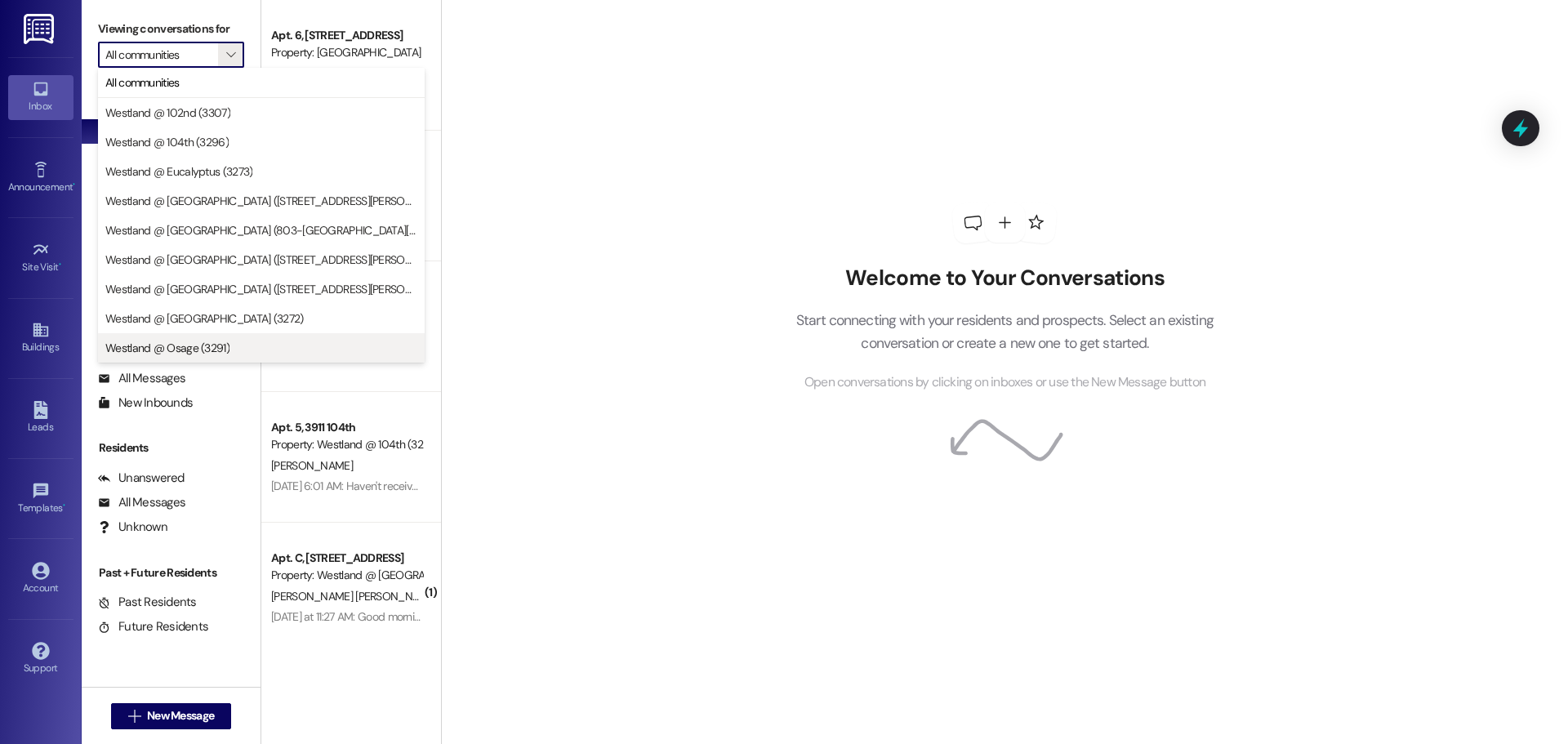
click at [252, 351] on span "Westland @ Osage (3291)" at bounding box center [262, 347] width 312 height 16
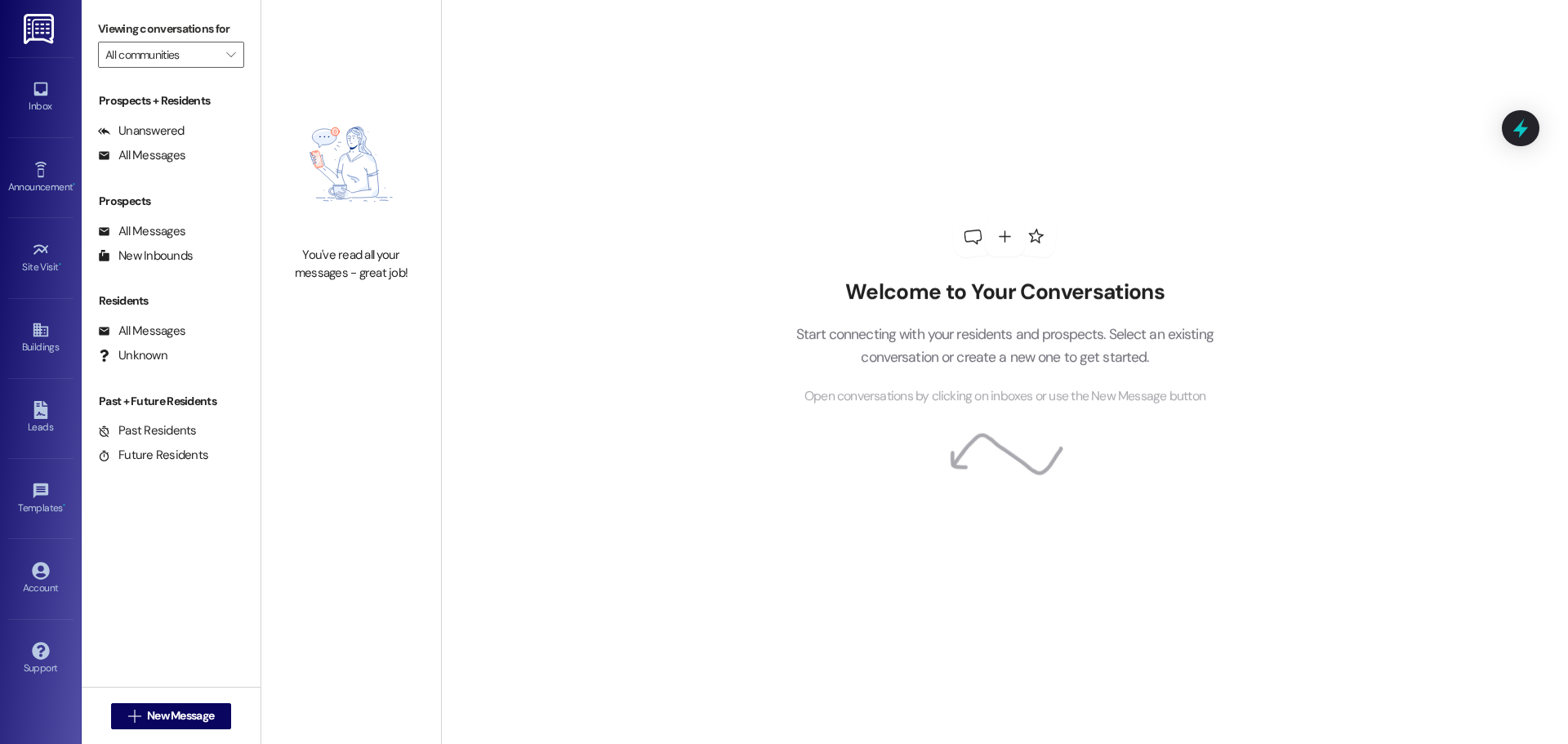
type input "Westland @ Osage (3291)"
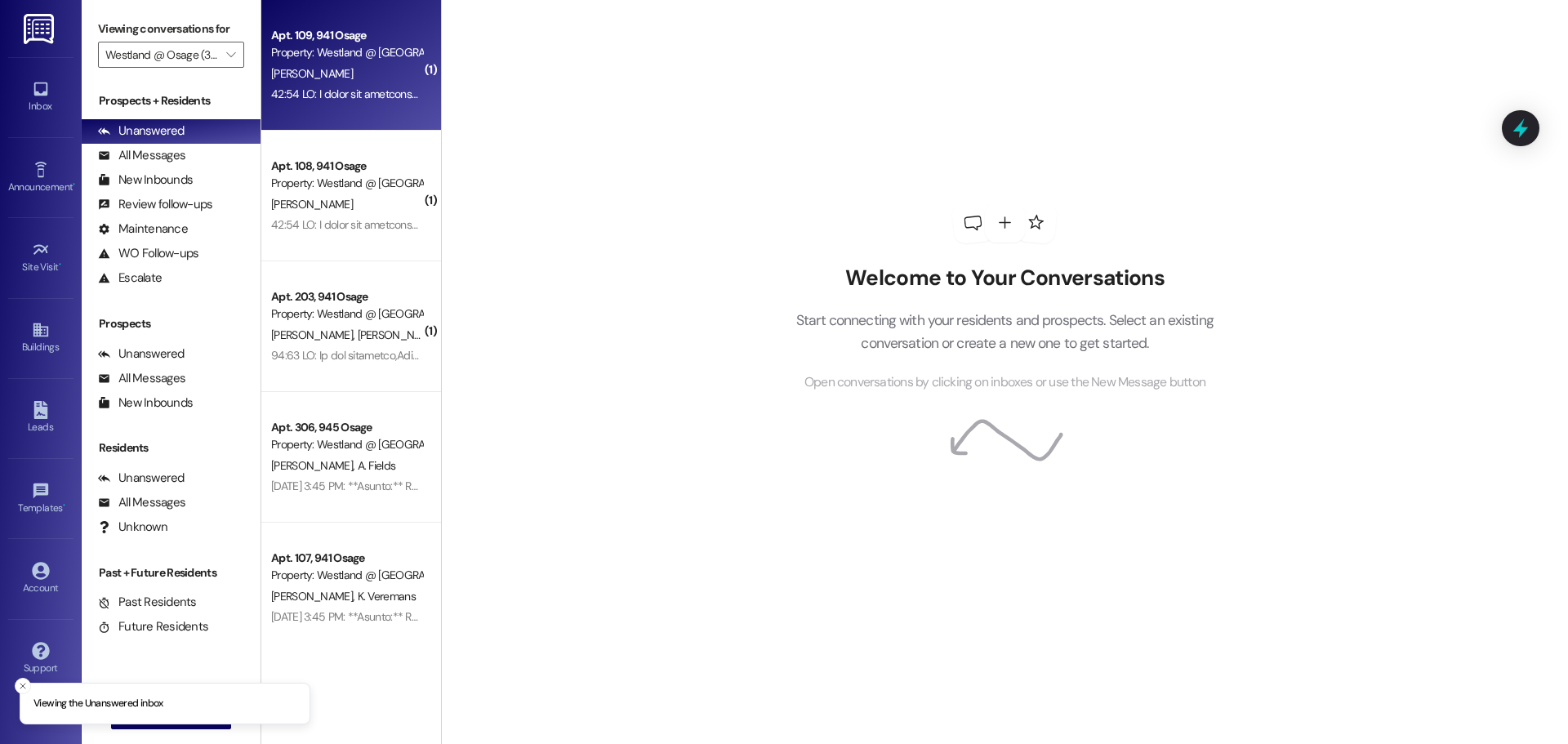
click at [358, 66] on div "Apt. 109, 941 Osage Property: Westland @ [GEOGRAPHIC_DATA] (3291) [PERSON_NAME]" at bounding box center [351, 65] width 179 height 131
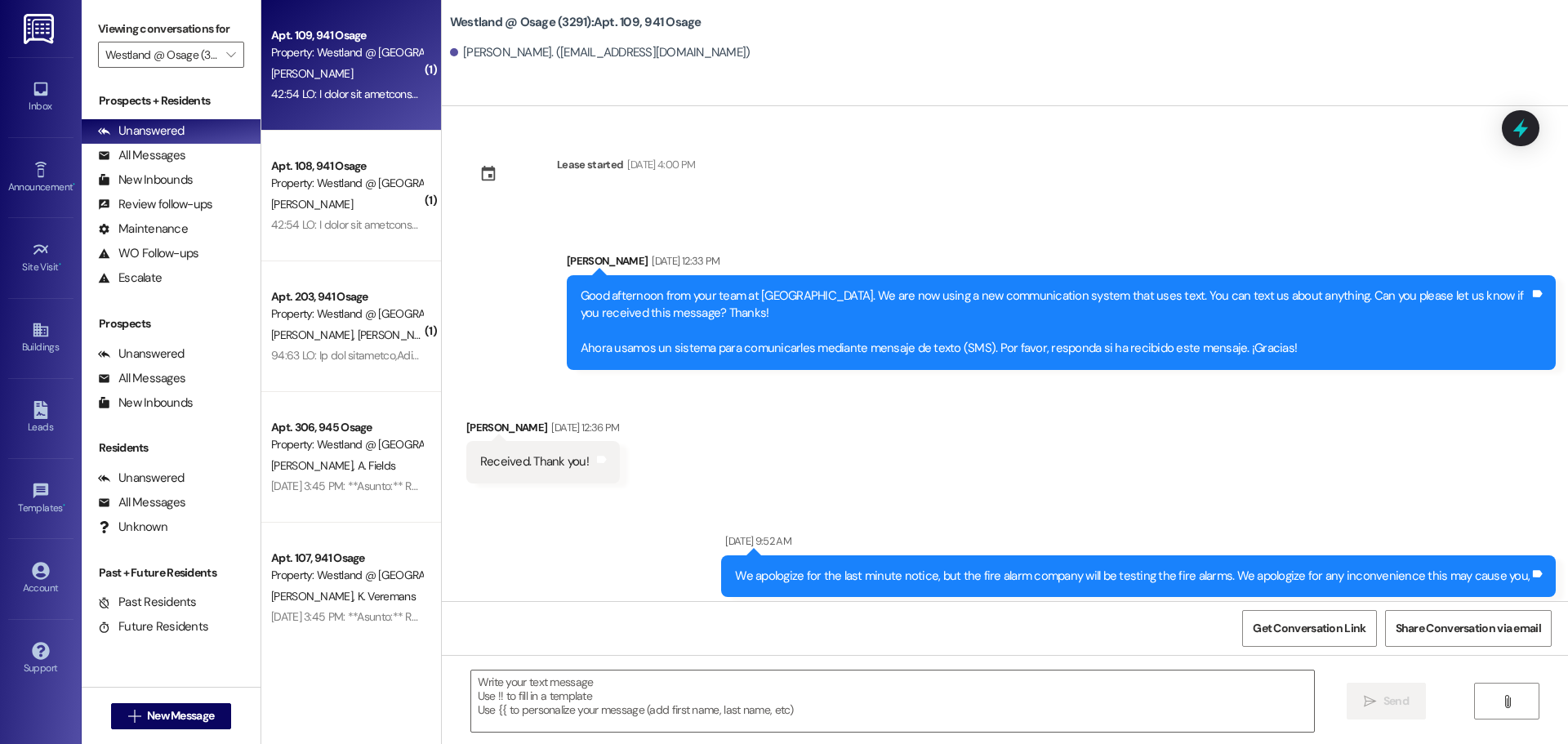
scroll to position [34409, 0]
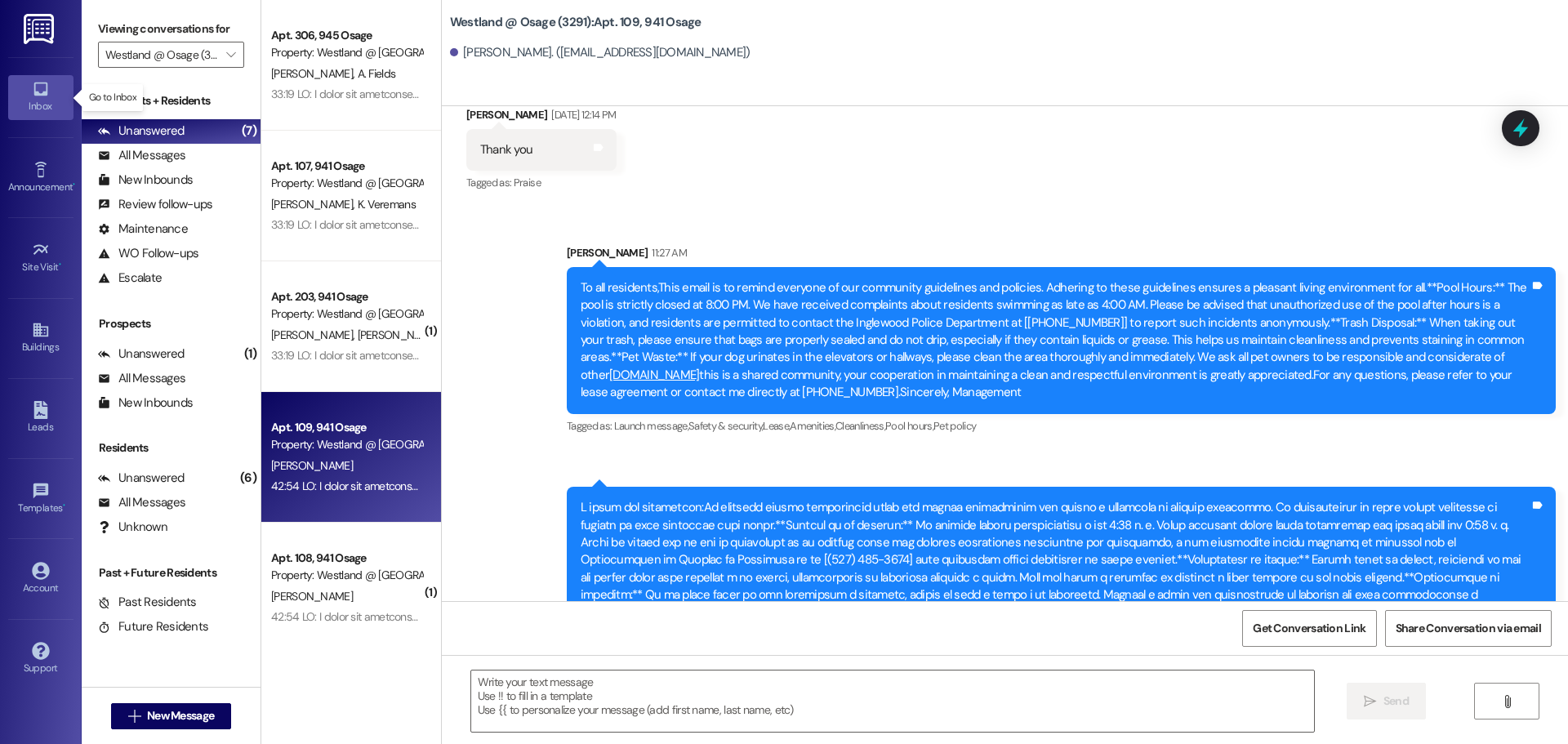
click at [45, 90] on icon at bounding box center [40, 88] width 18 height 18
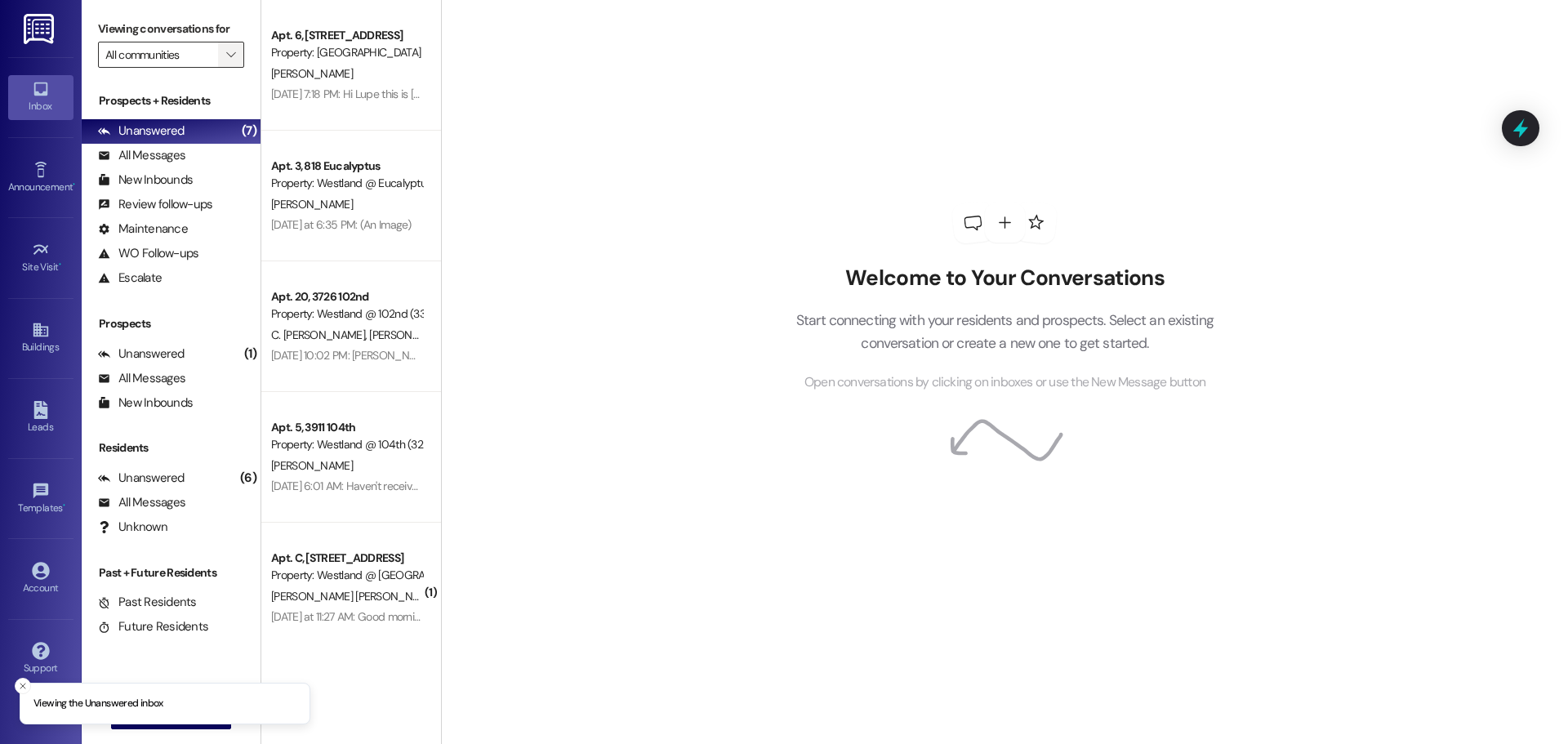
click at [226, 48] on icon "" at bounding box center [231, 55] width 9 height 13
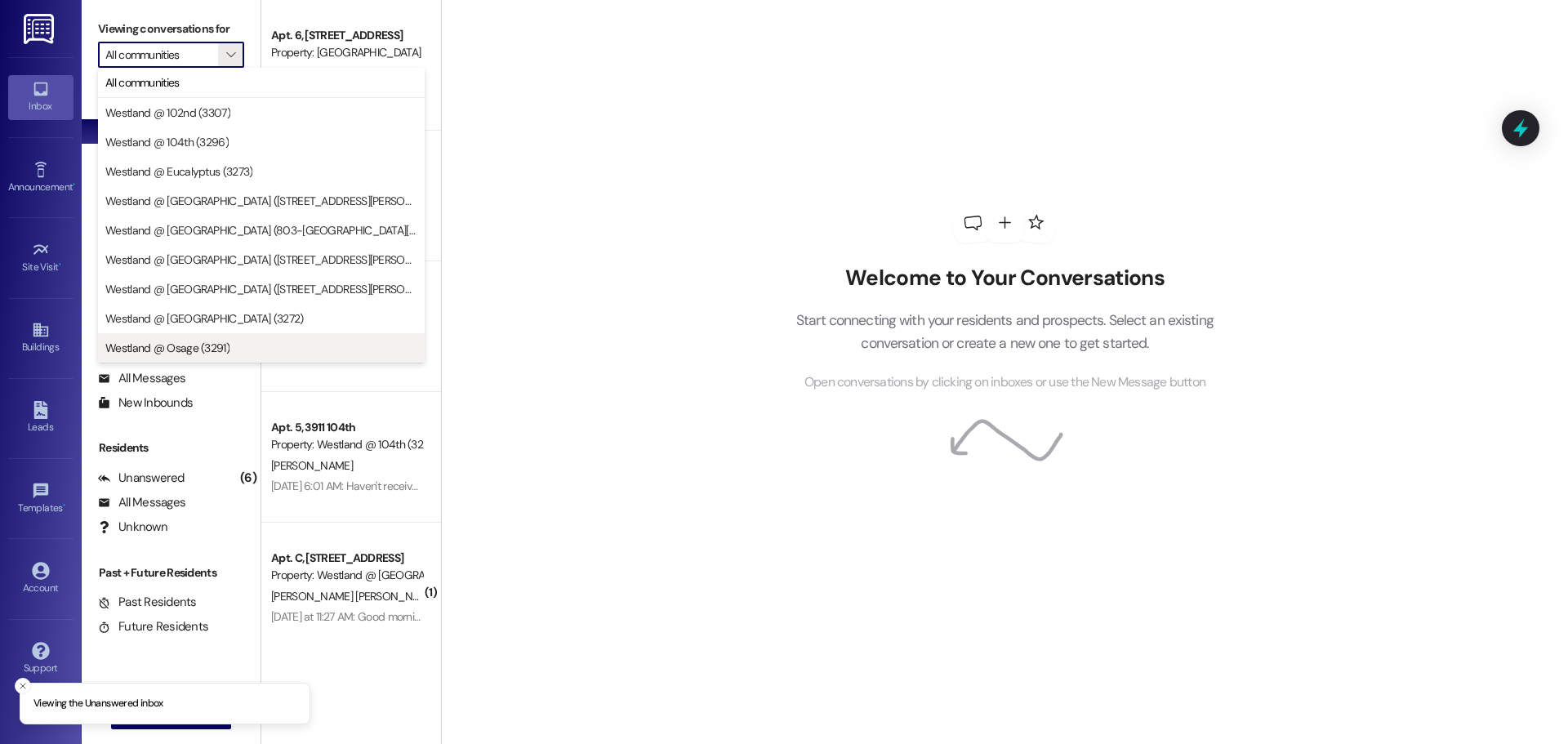
click at [247, 349] on span "Westland @ Osage (3291)" at bounding box center [262, 347] width 312 height 16
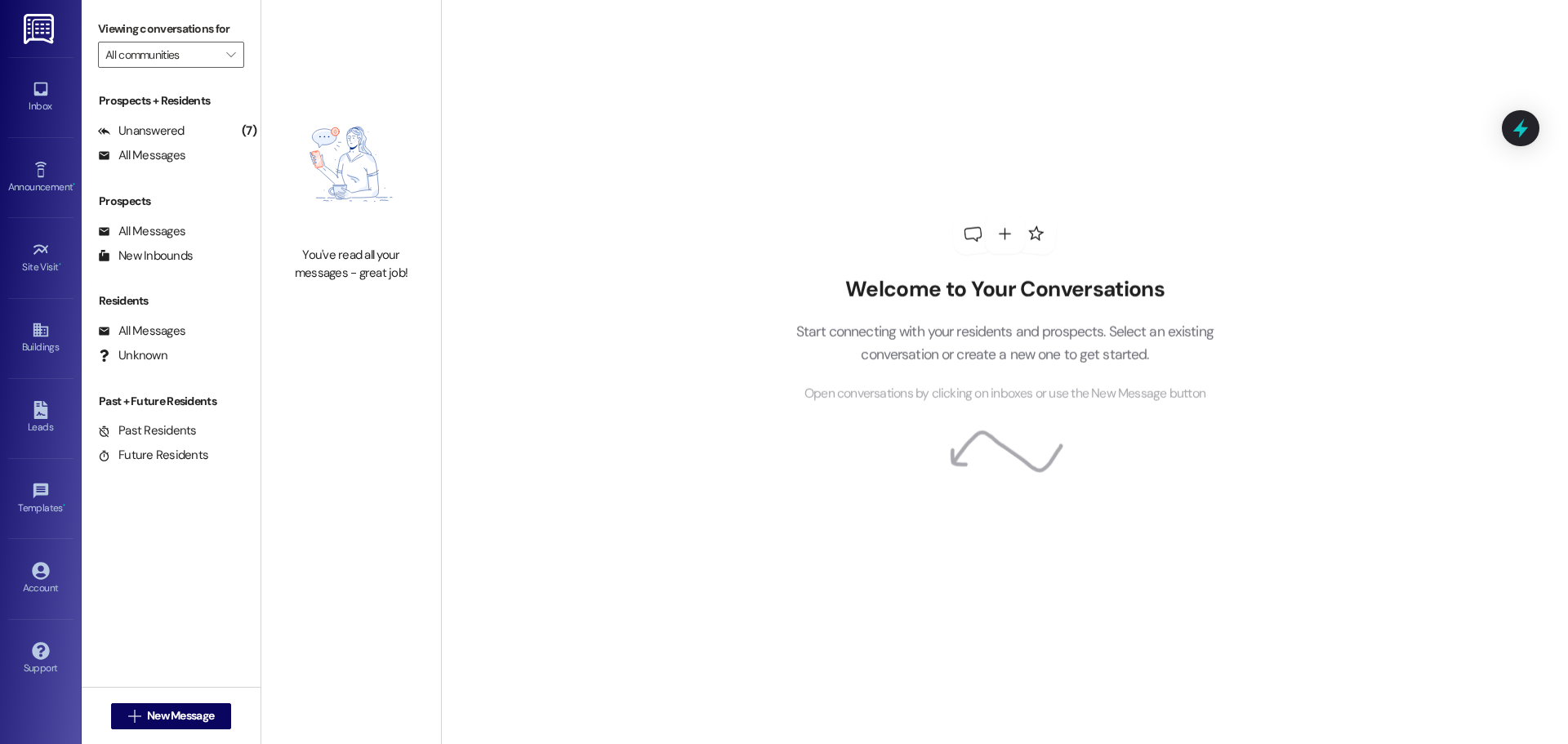
type input "Westland @ Osage (3291)"
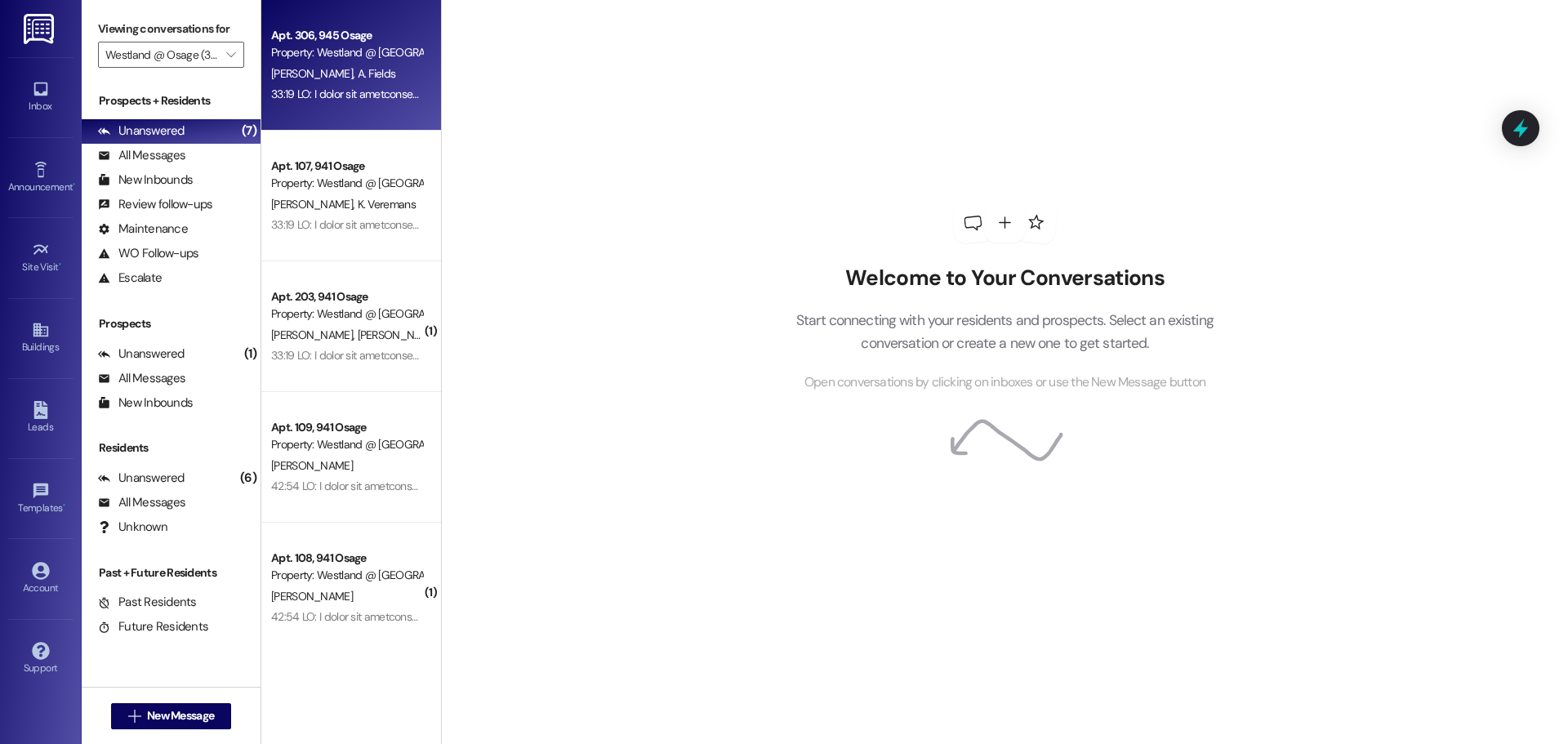
click at [361, 67] on span "A. Fields" at bounding box center [376, 74] width 39 height 15
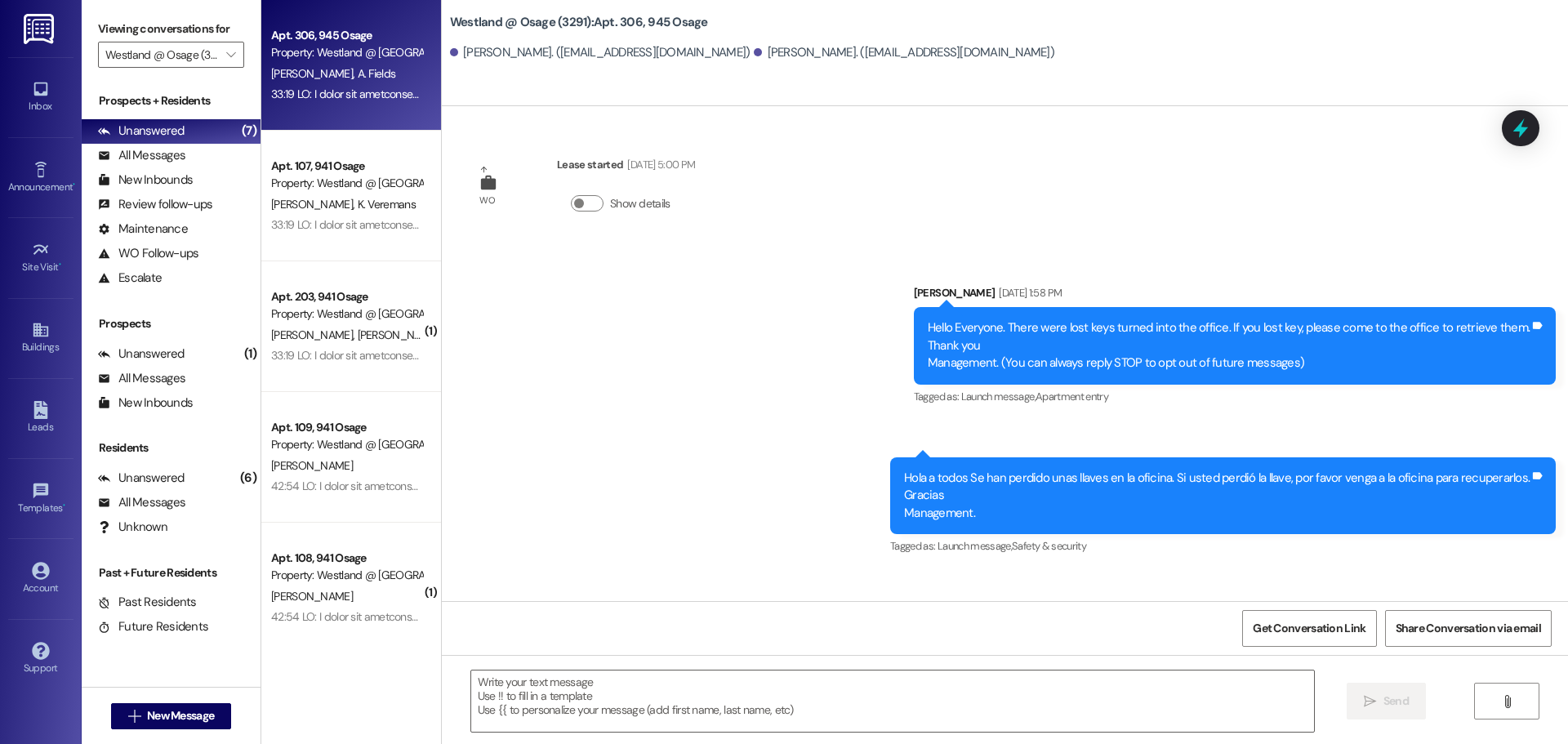
scroll to position [5579, 0]
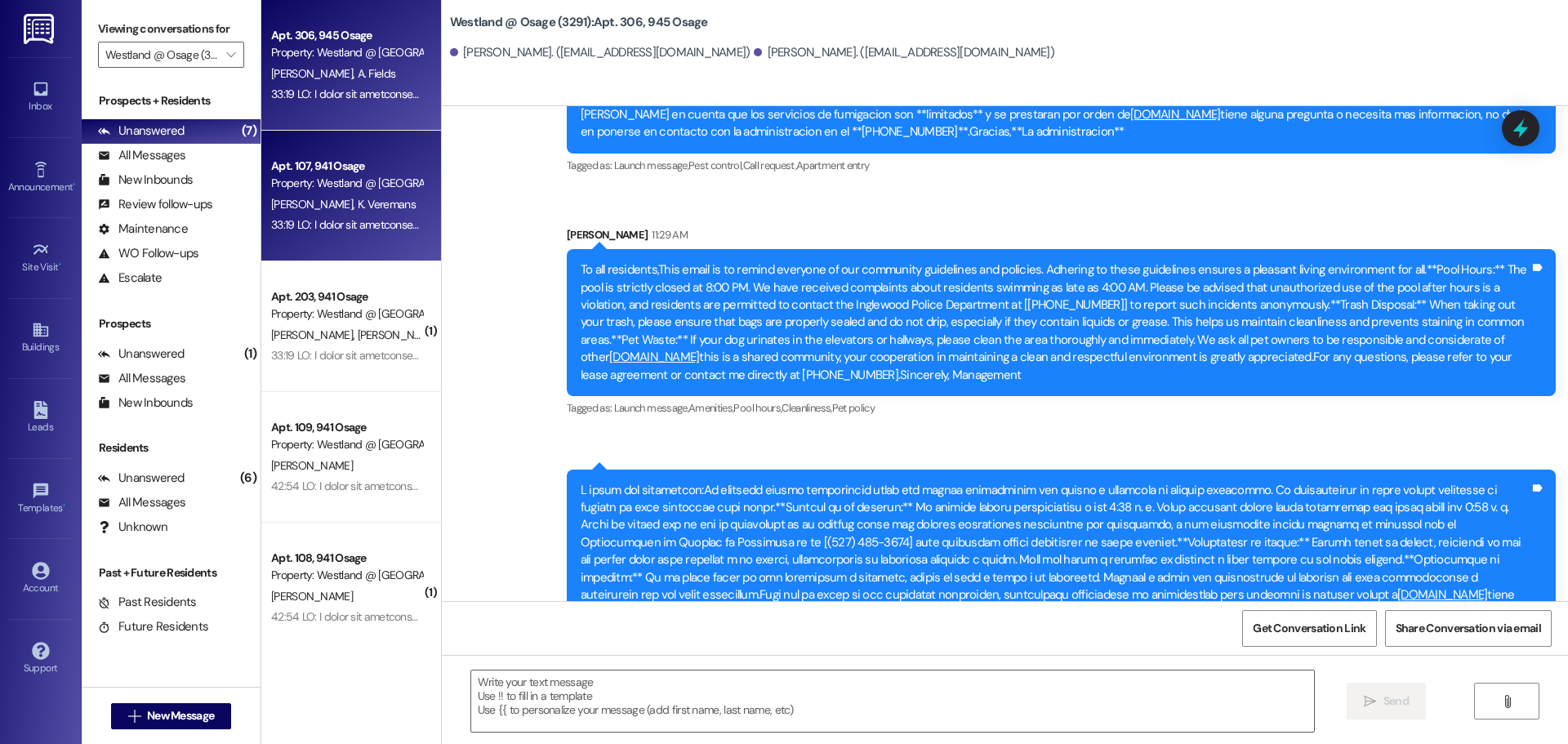
click at [314, 185] on div "Property: Westland @ [GEOGRAPHIC_DATA] (3291)" at bounding box center [346, 183] width 151 height 17
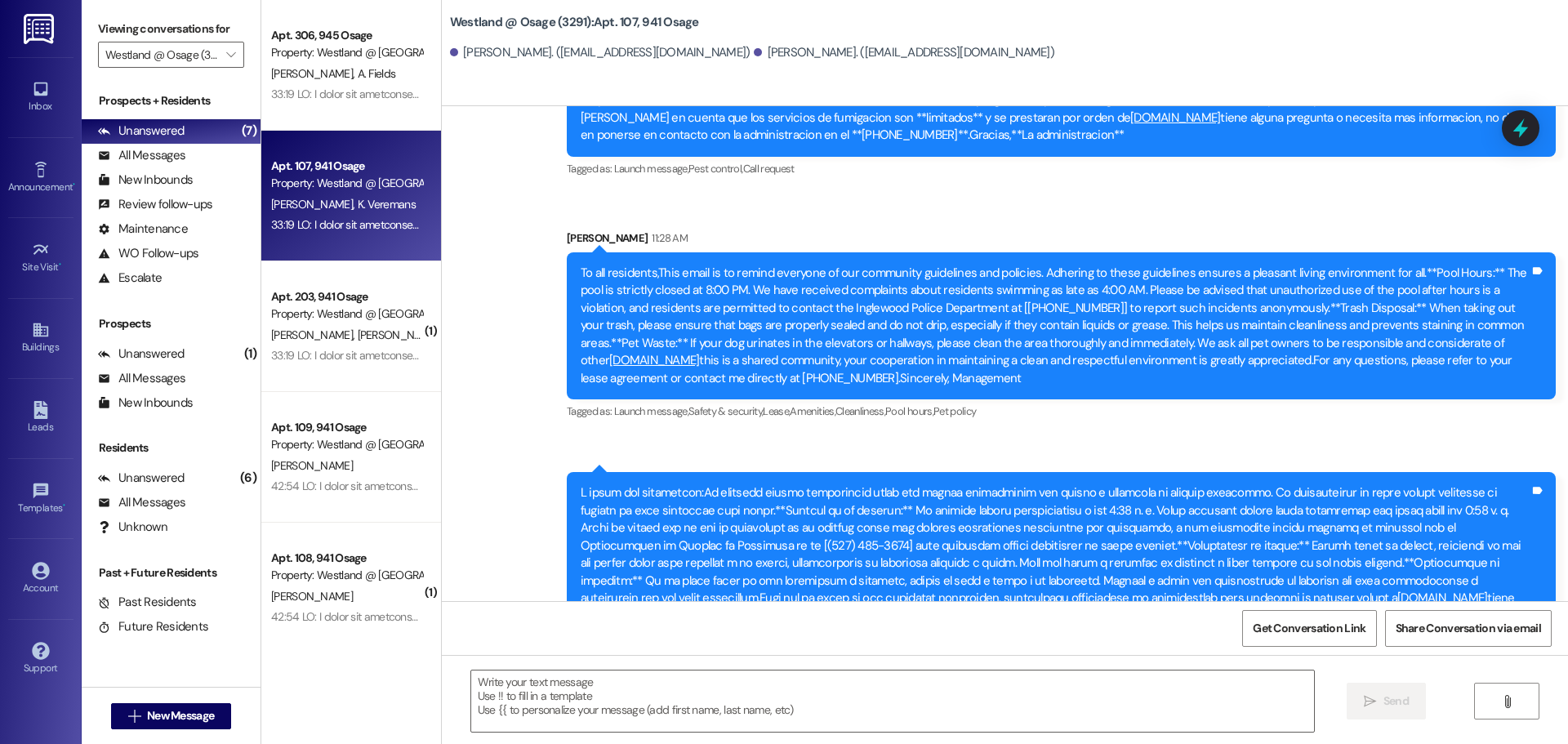
scroll to position [64758, 0]
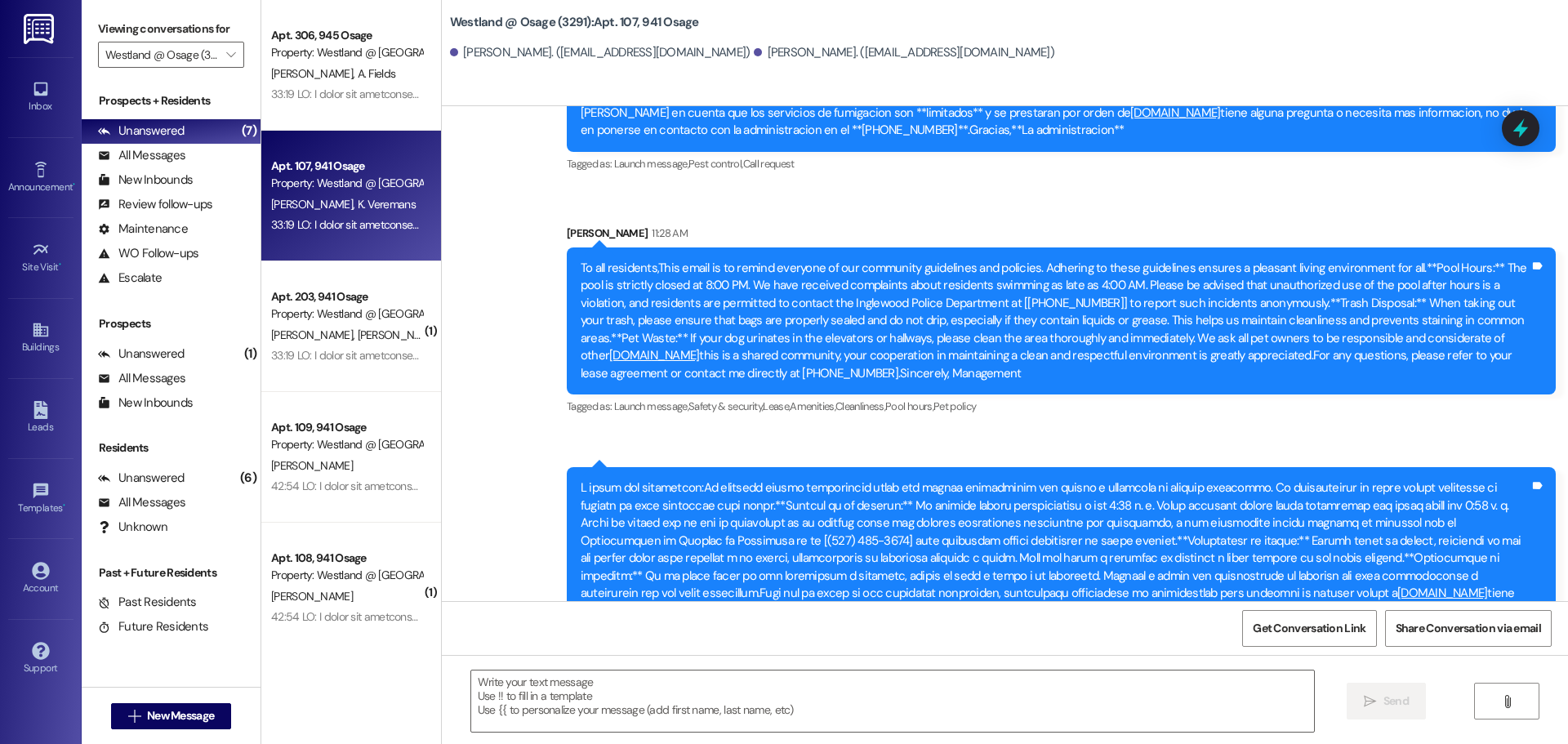
drag, startPoint x: 310, startPoint y: 315, endPoint x: 1562, endPoint y: 551, distance: 1274.0
click at [310, 315] on div "Property: Westland @ [GEOGRAPHIC_DATA] (3291)" at bounding box center [346, 314] width 151 height 17
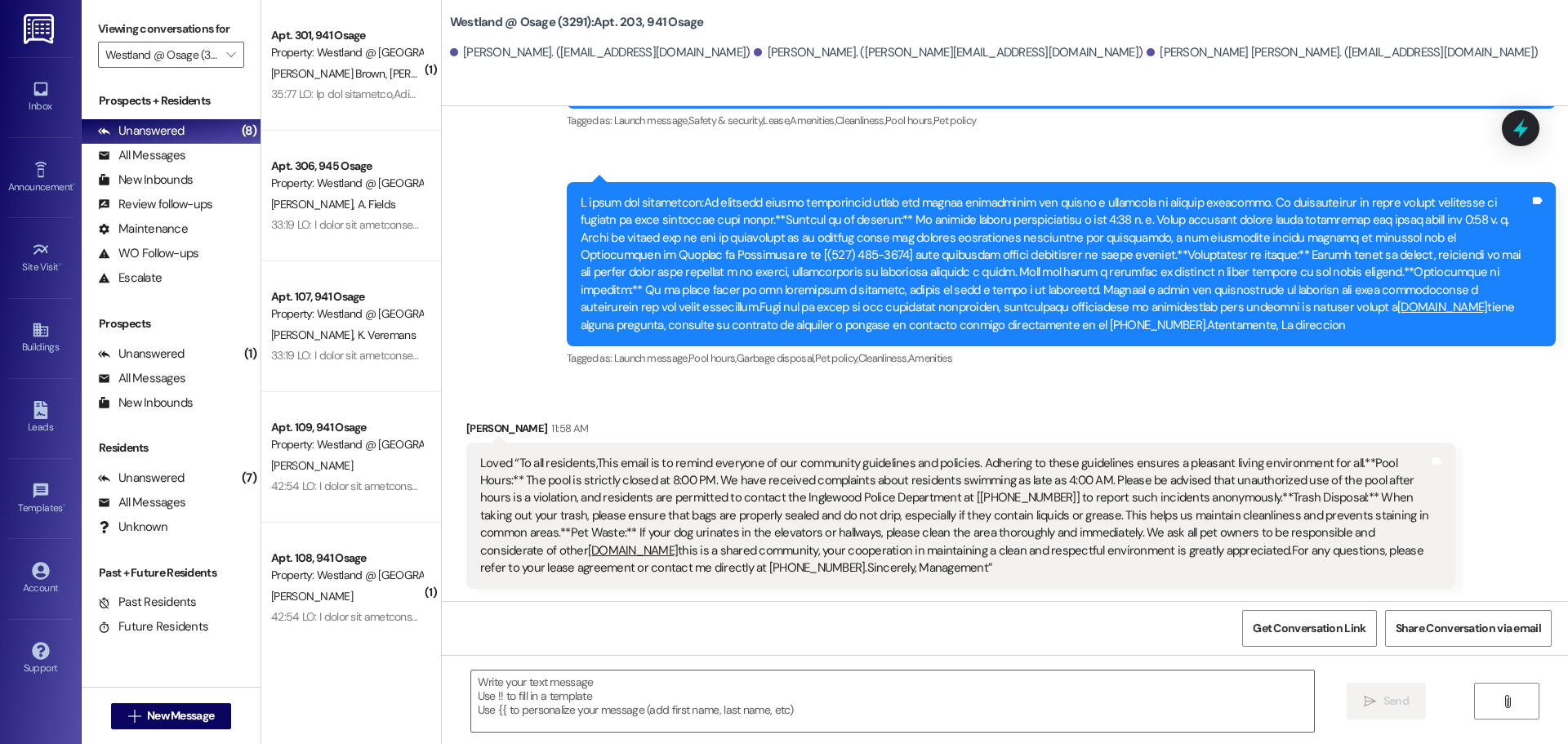
scroll to position [15553, 0]
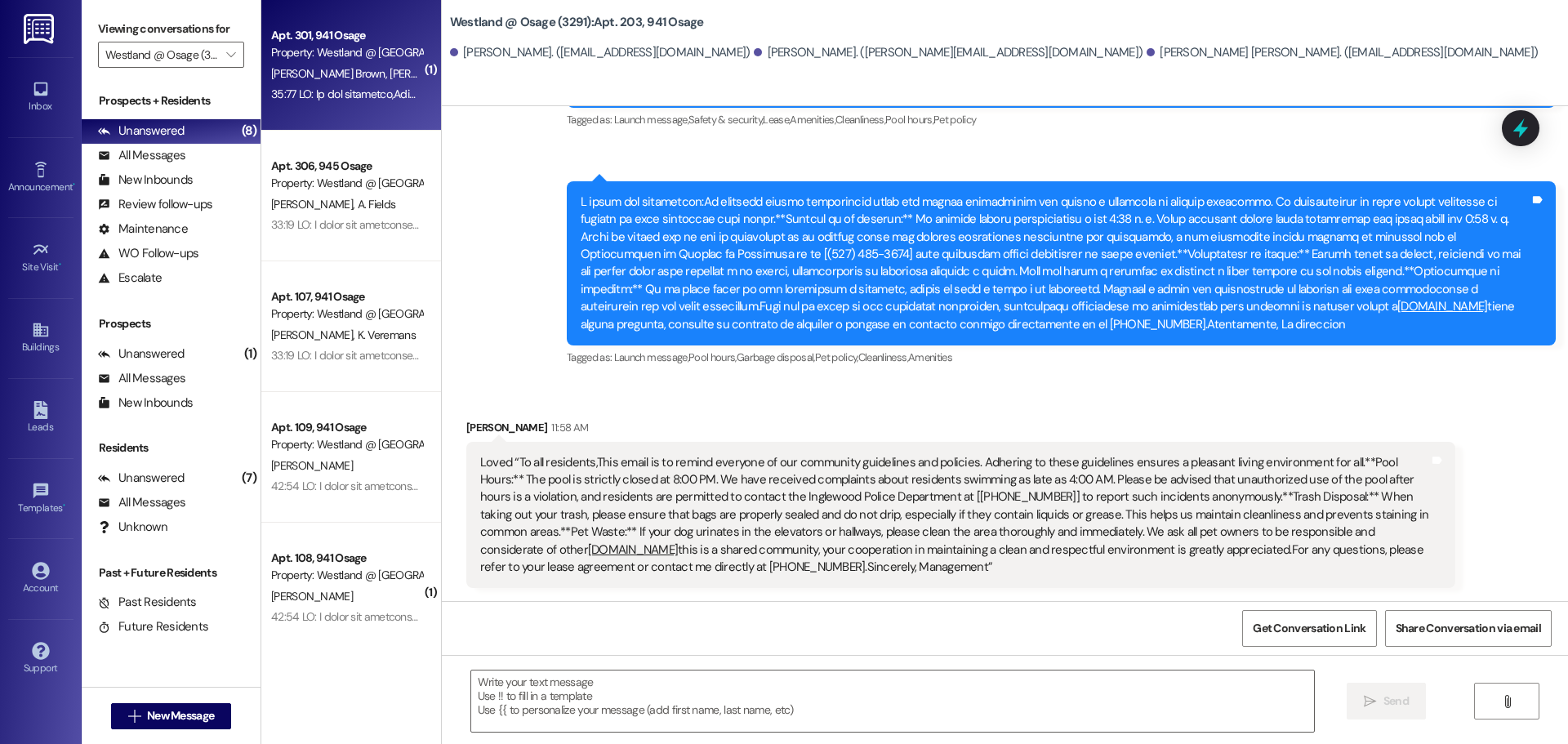
click at [371, 57] on div "Property: Westland @ [GEOGRAPHIC_DATA] (3291)" at bounding box center [346, 53] width 151 height 17
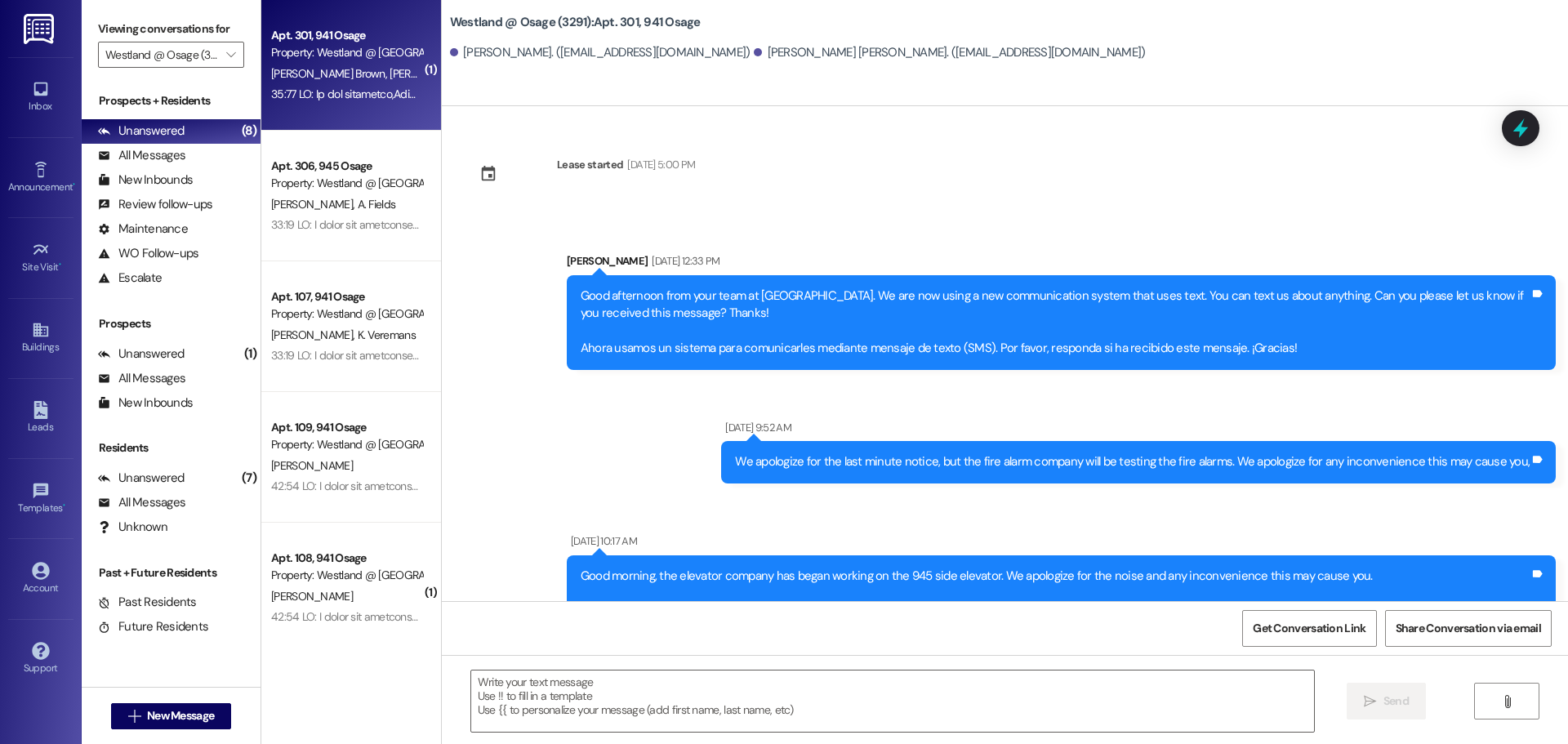
scroll to position [70819, 0]
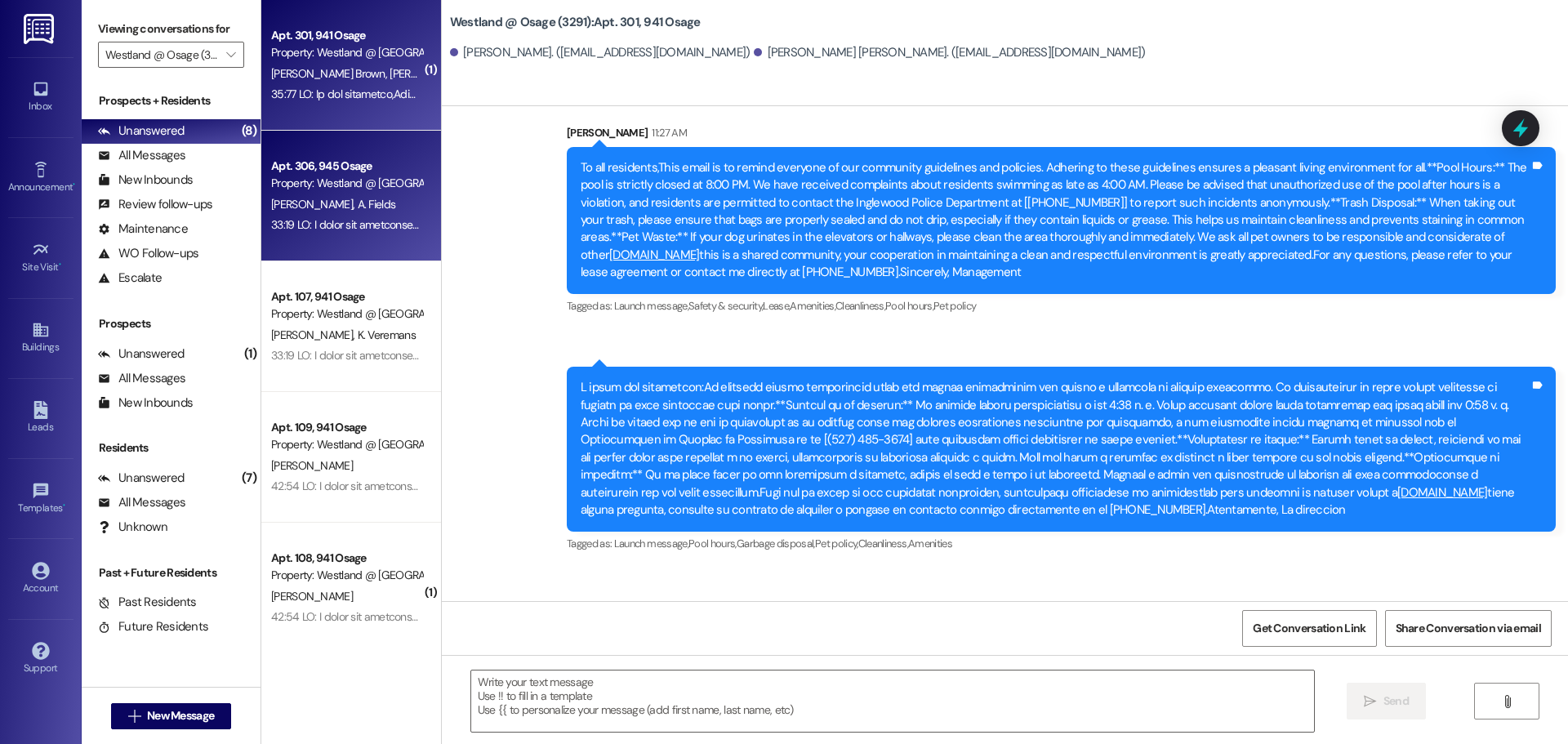
click at [333, 179] on div "Property: Westland @ [GEOGRAPHIC_DATA] (3291)" at bounding box center [346, 183] width 151 height 17
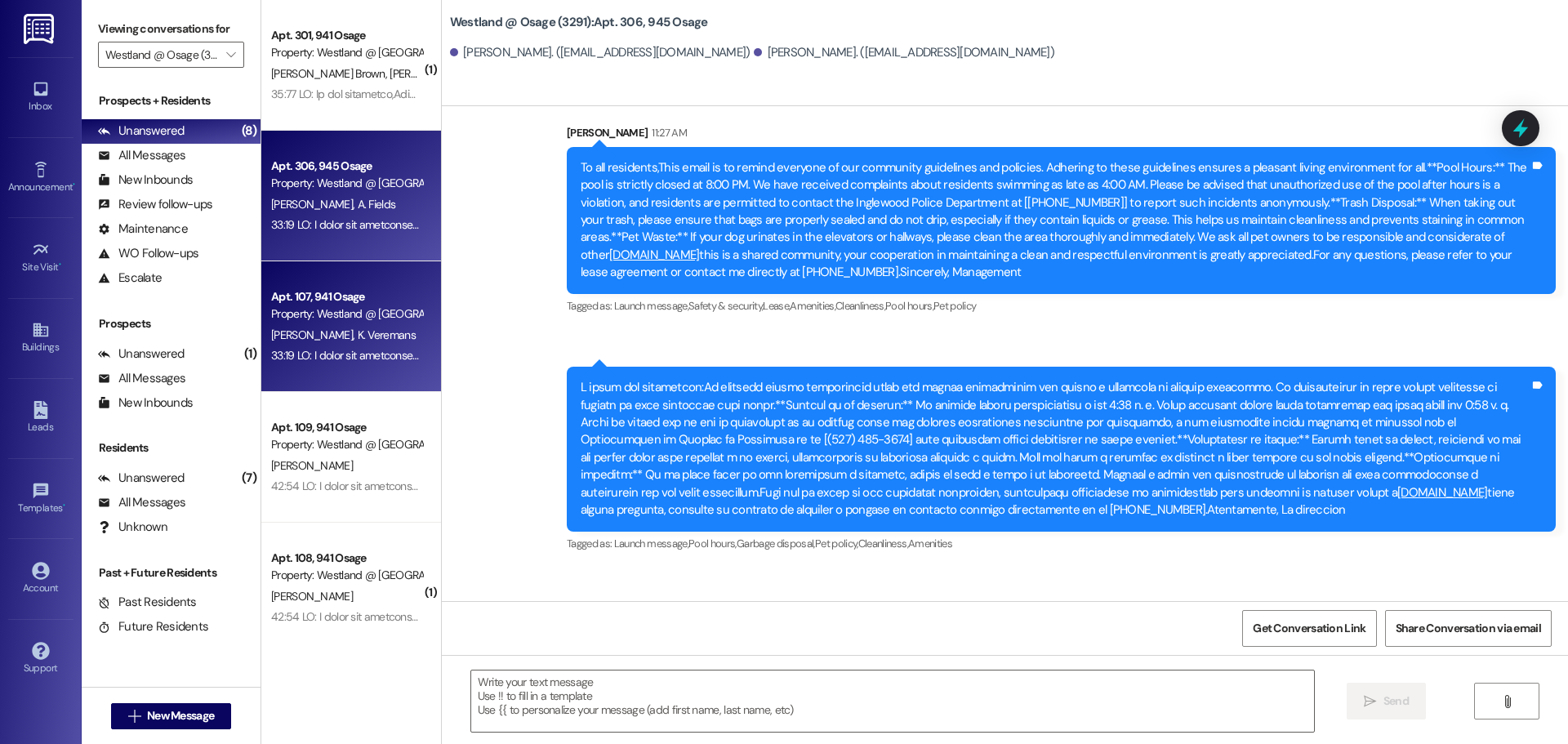
click at [325, 308] on div "Property: Westland @ [GEOGRAPHIC_DATA] (3291)" at bounding box center [346, 314] width 151 height 17
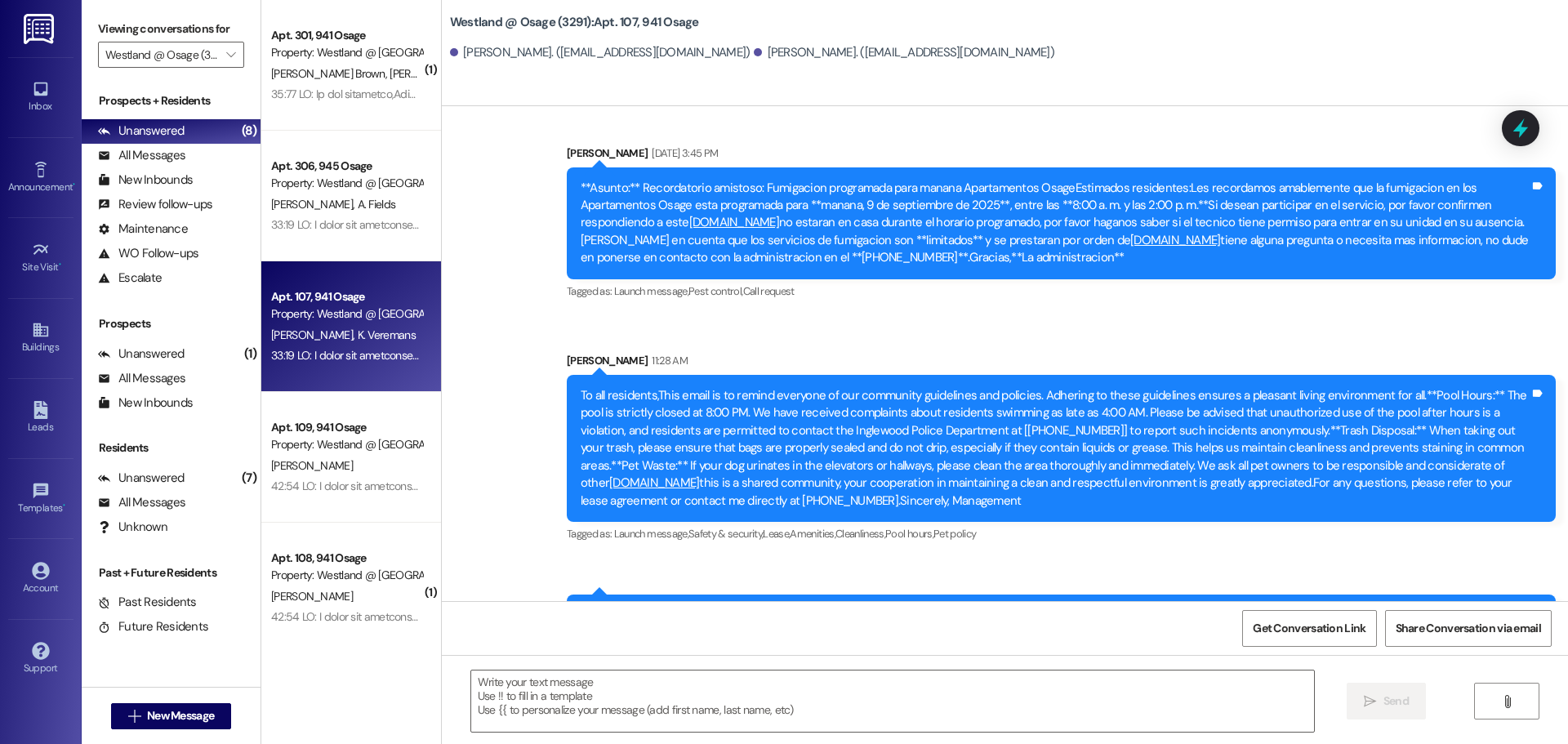
scroll to position [64774, 0]
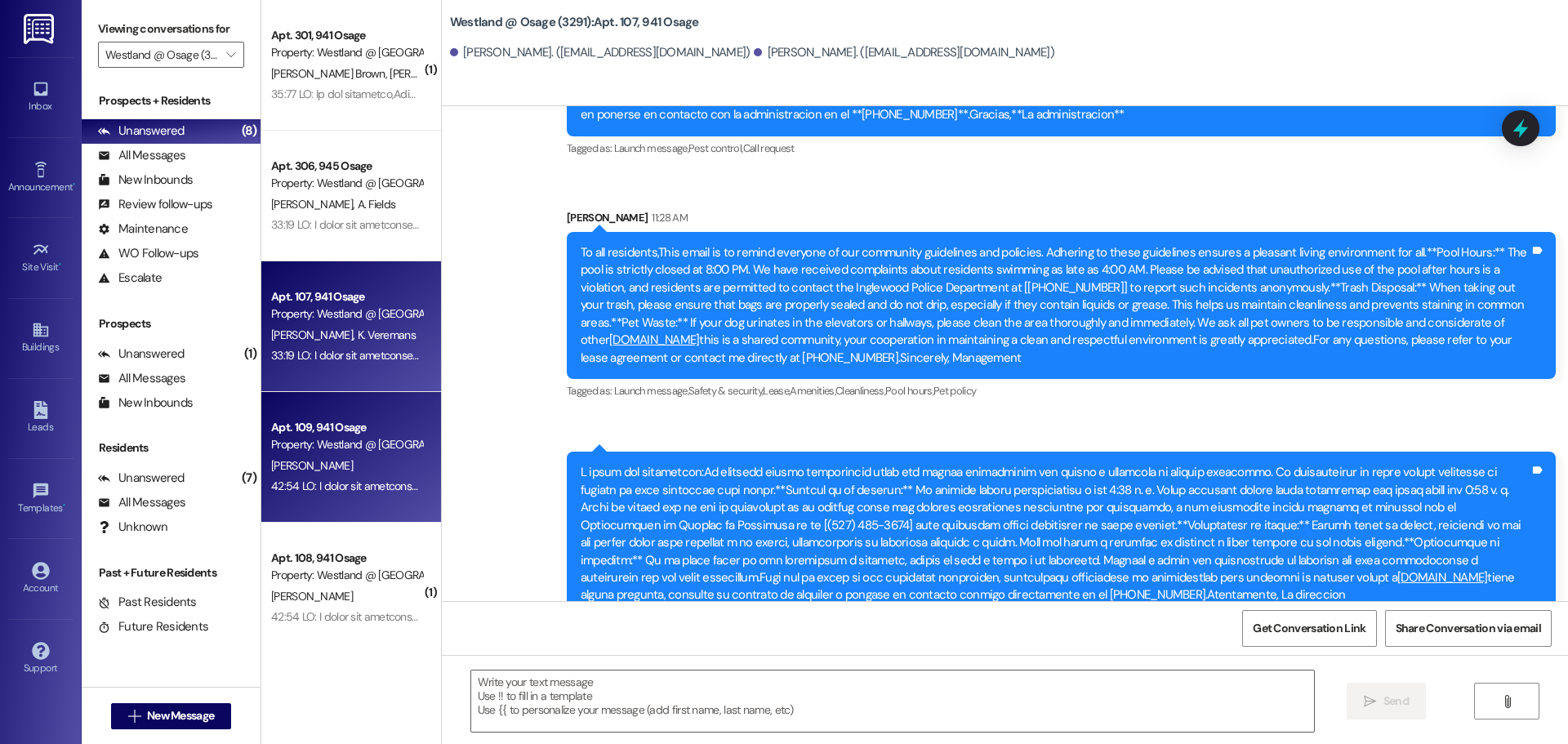
click at [357, 445] on div "Property: Westland @ [GEOGRAPHIC_DATA] (3291)" at bounding box center [346, 445] width 151 height 17
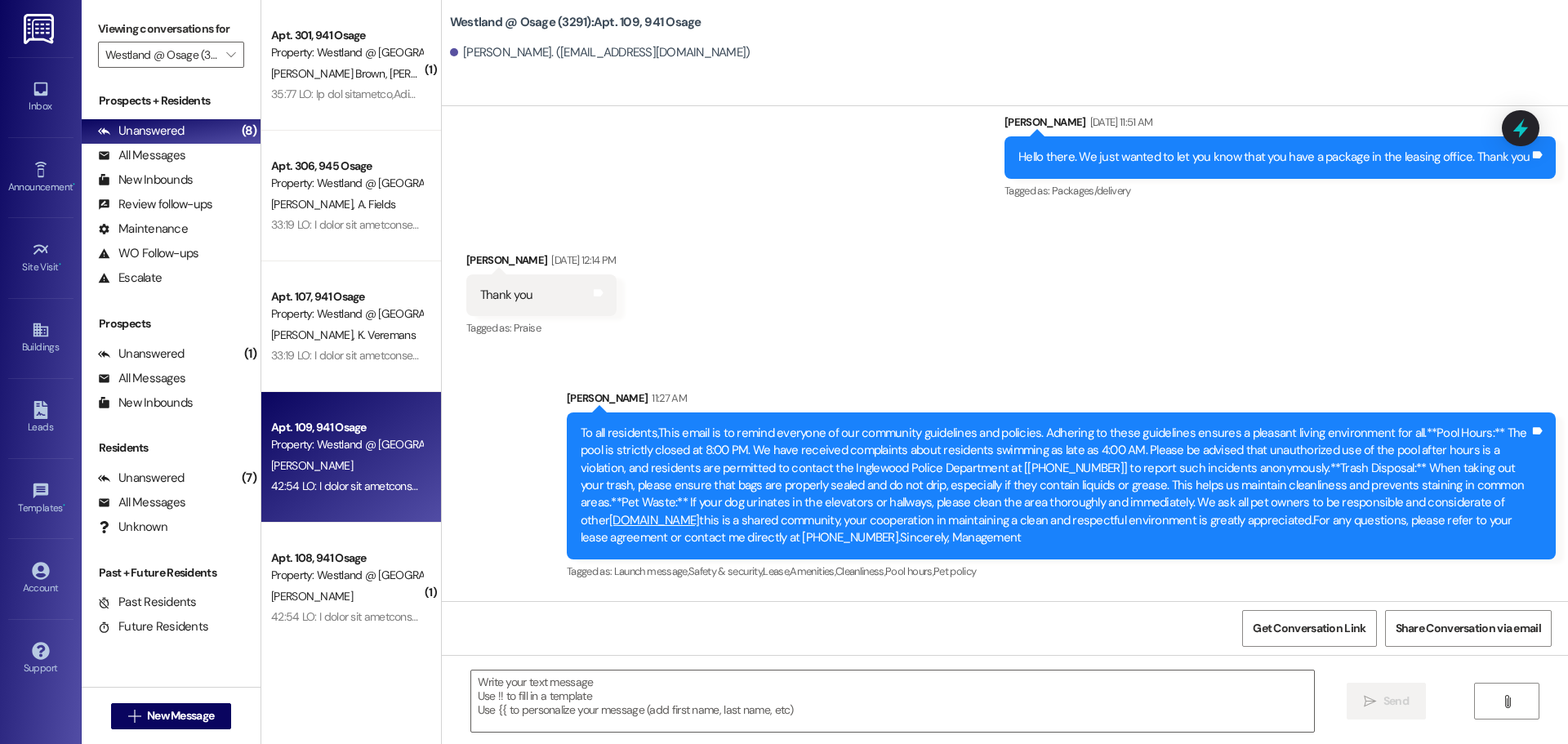
scroll to position [34409, 0]
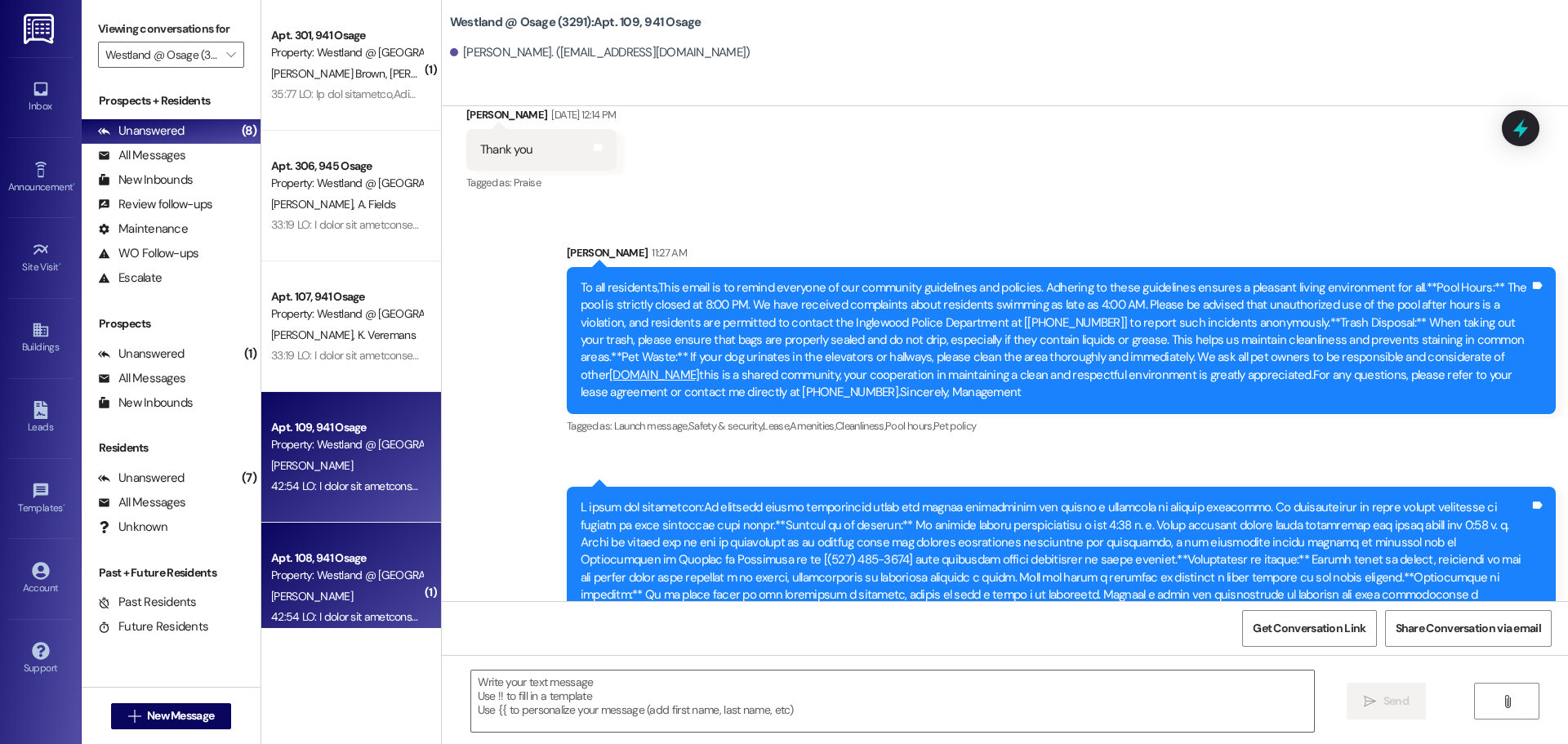
click at [374, 575] on div "Property: Westland @ [GEOGRAPHIC_DATA] (3291)" at bounding box center [346, 575] width 151 height 17
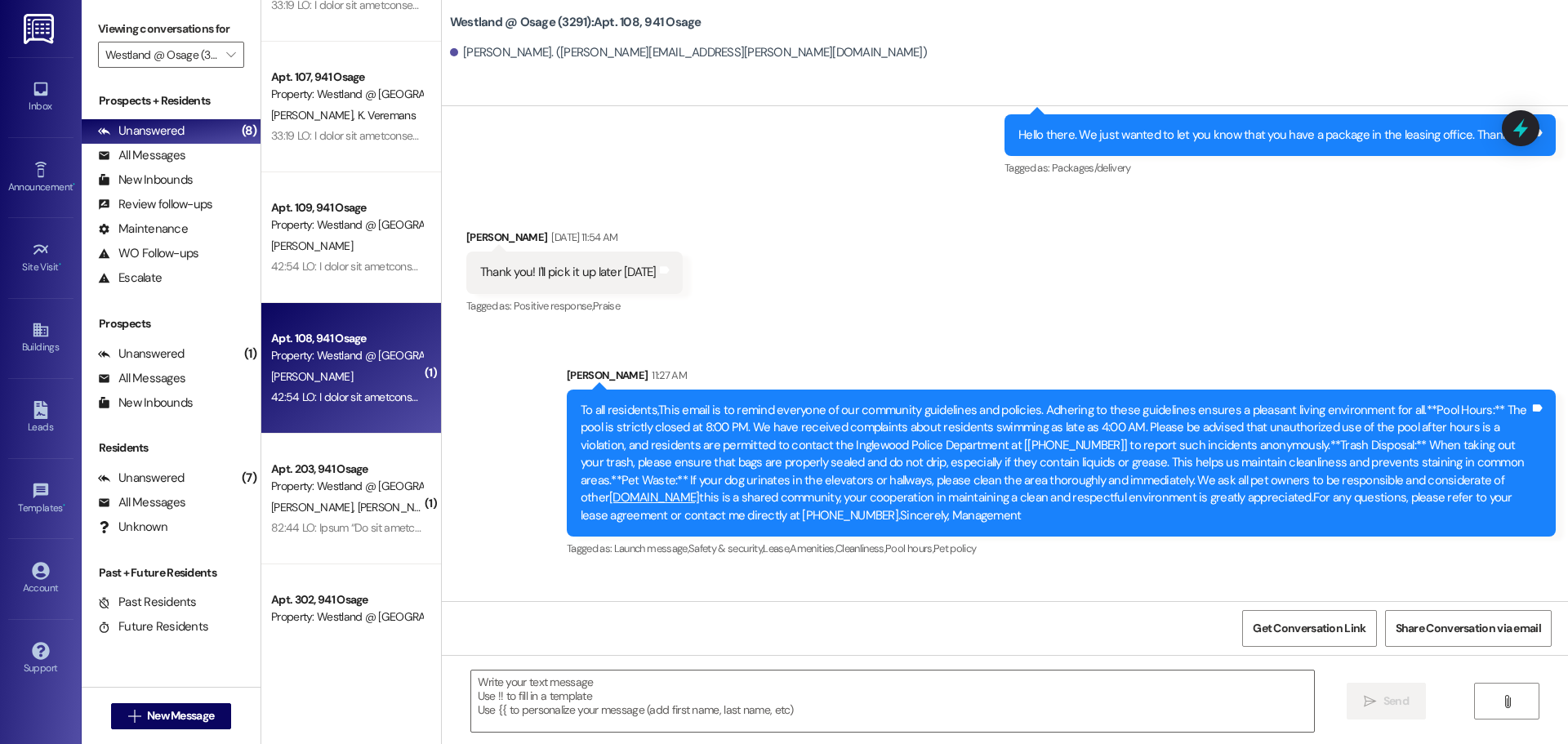
scroll to position [81774, 0]
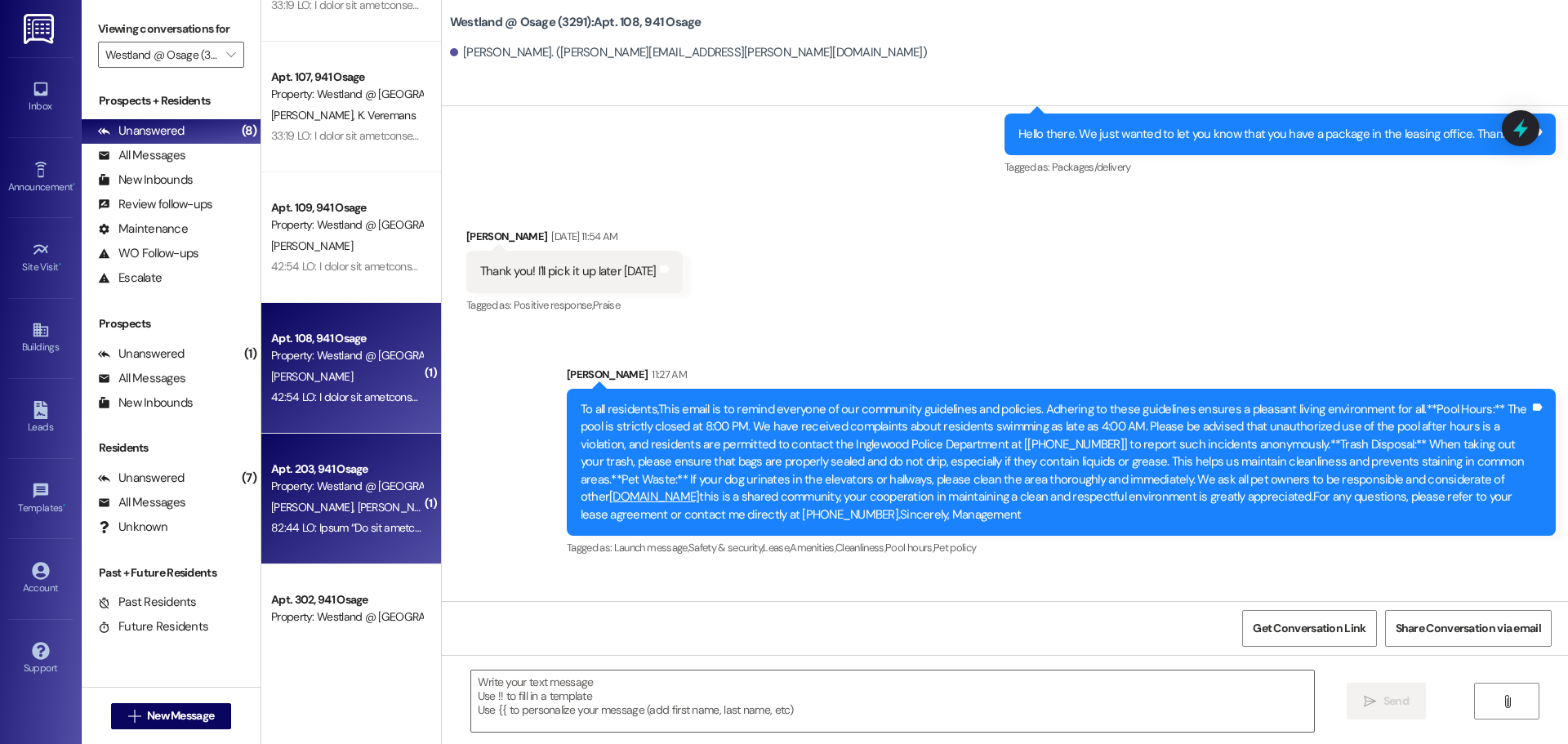
click at [444, 504] on span "[PERSON_NAME]" at bounding box center [484, 507] width 81 height 15
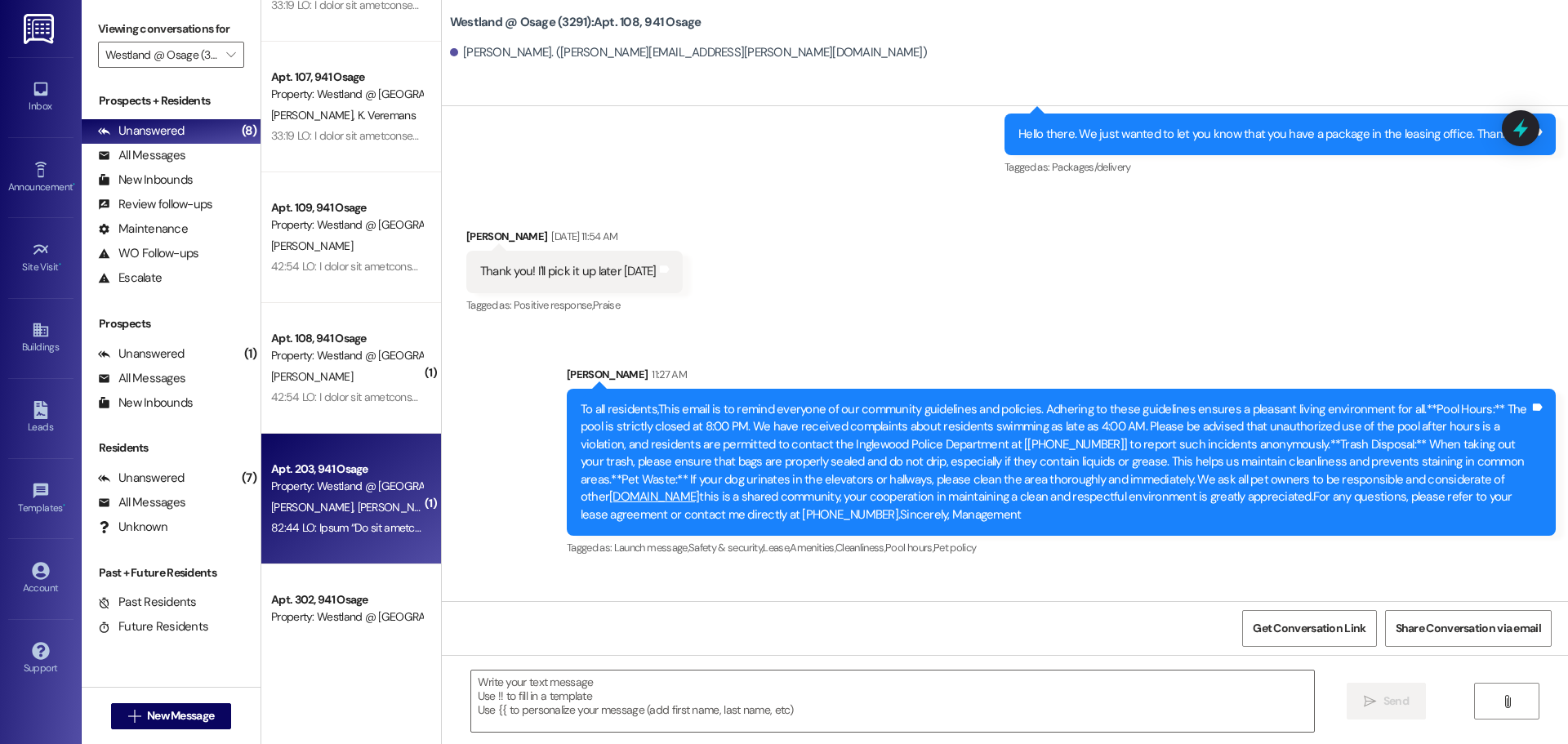
click at [370, 487] on div "Property: Westland @ [GEOGRAPHIC_DATA] (3291)" at bounding box center [346, 486] width 151 height 17
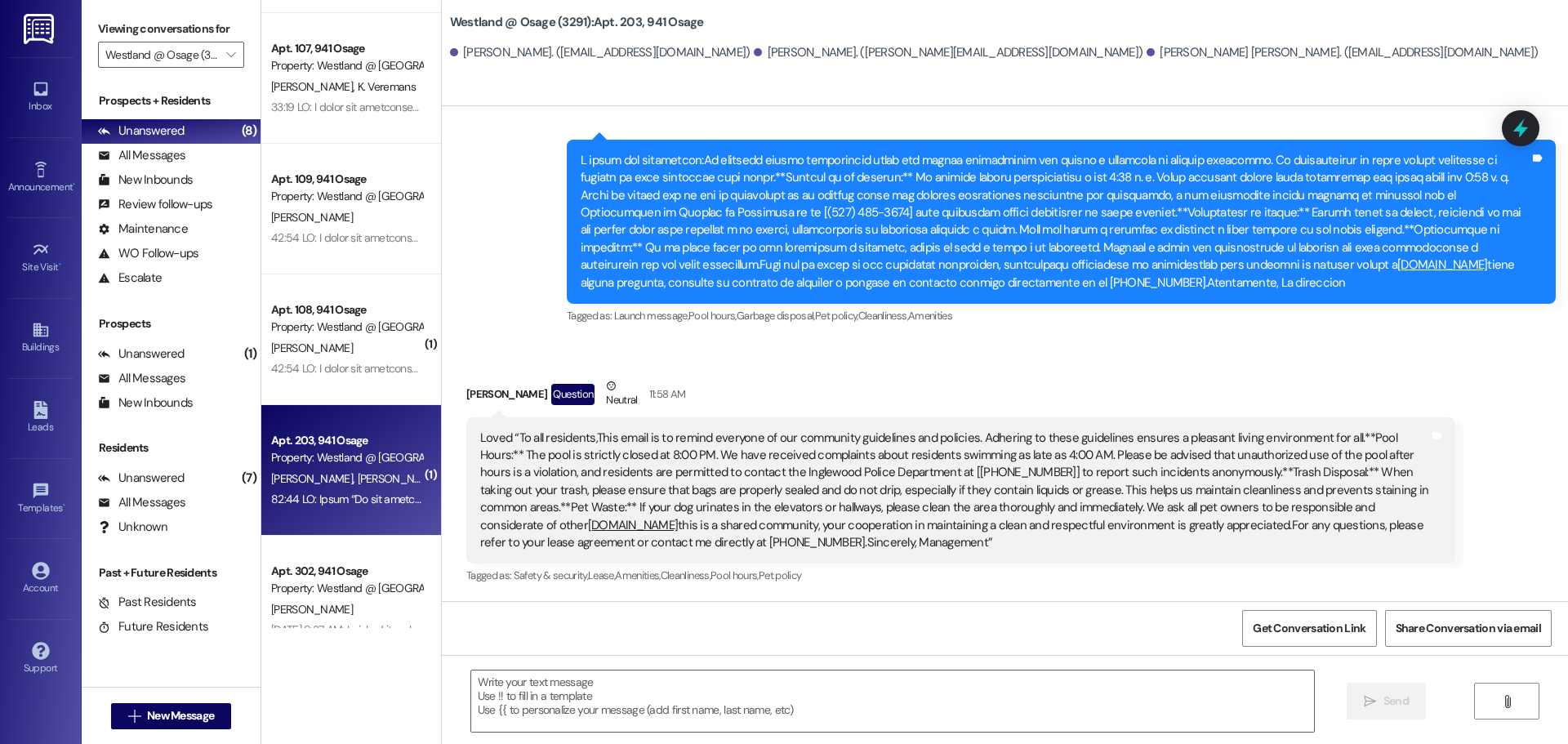
scroll to position [287, 0]
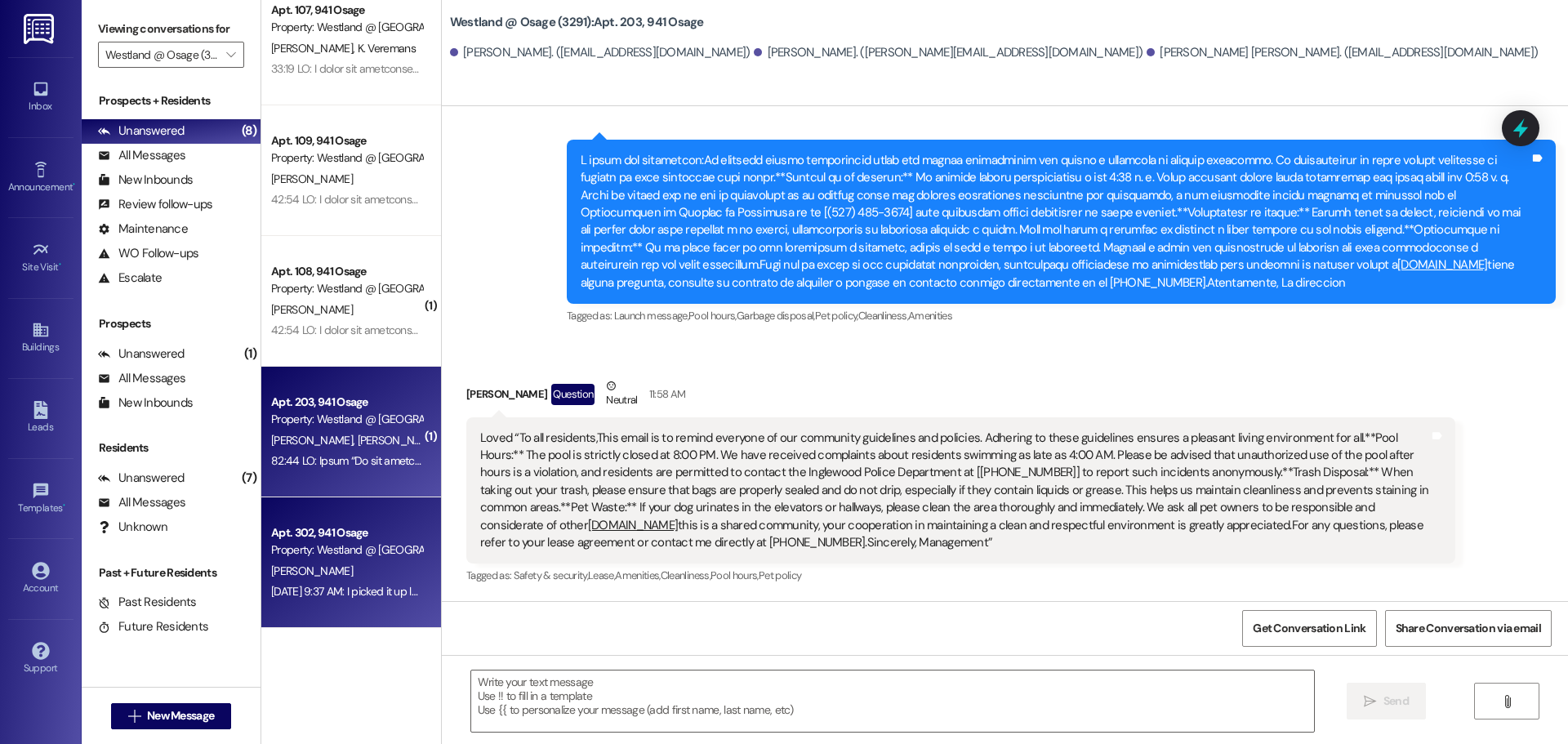
click at [371, 531] on div "Apt. 302, 941 Osage" at bounding box center [346, 533] width 151 height 17
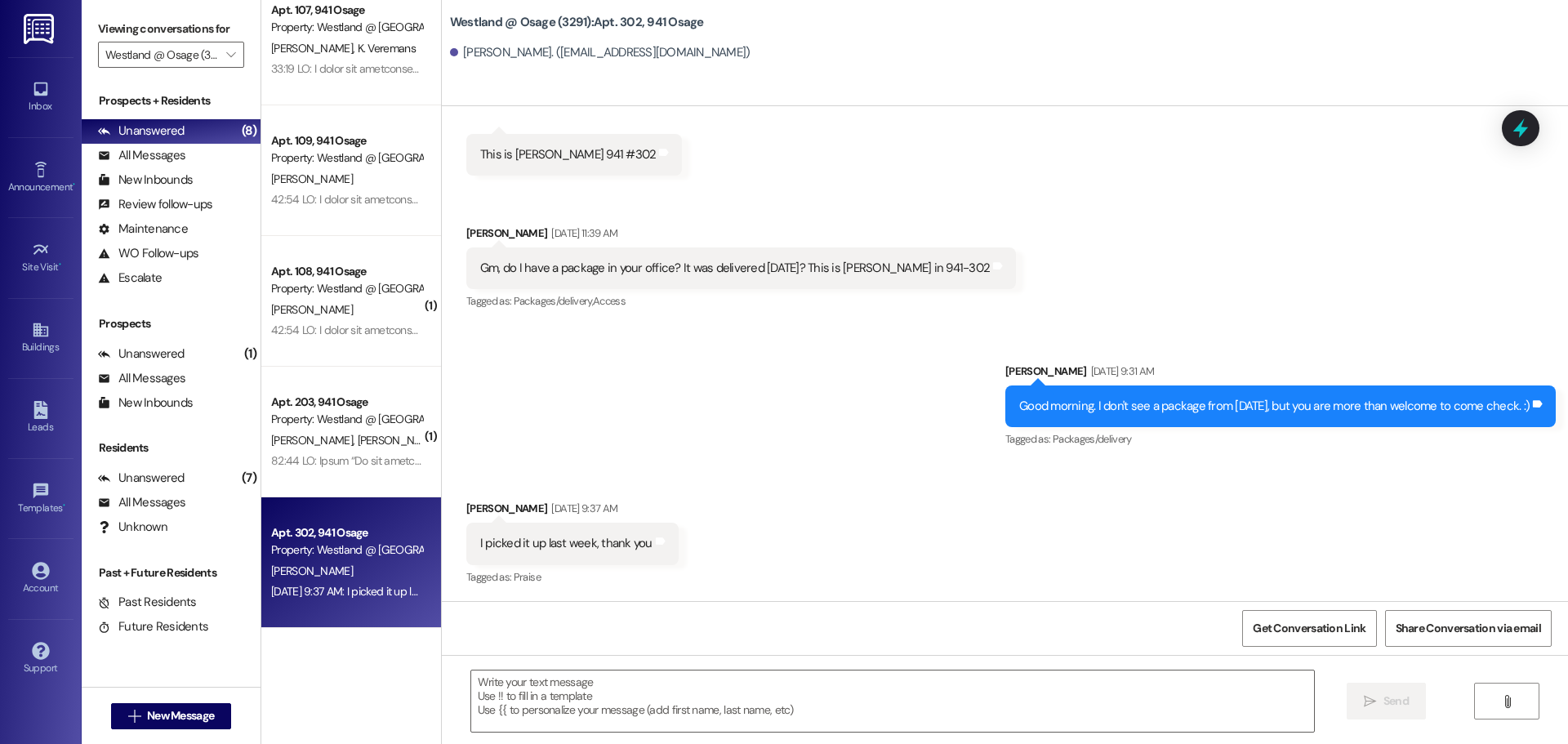
scroll to position [5032, 0]
click at [47, 108] on div "Inbox" at bounding box center [40, 106] width 81 height 16
